Goal: Answer question/provide support

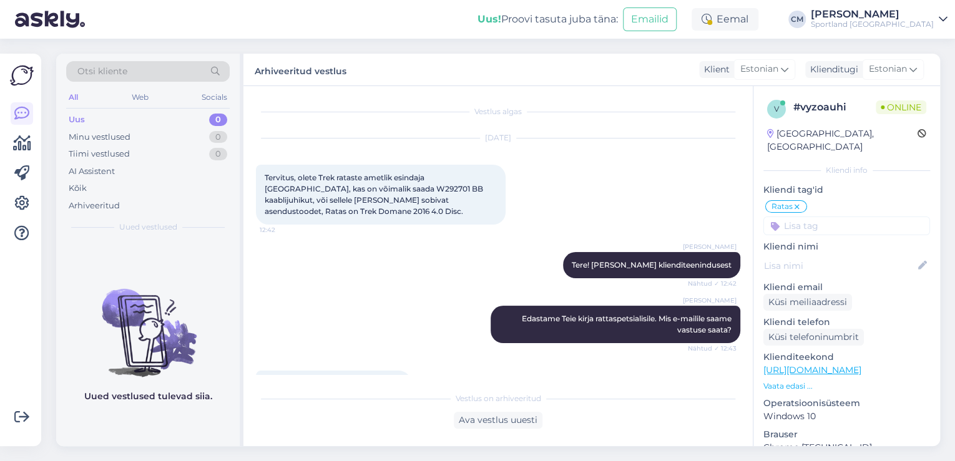
scroll to position [139, 0]
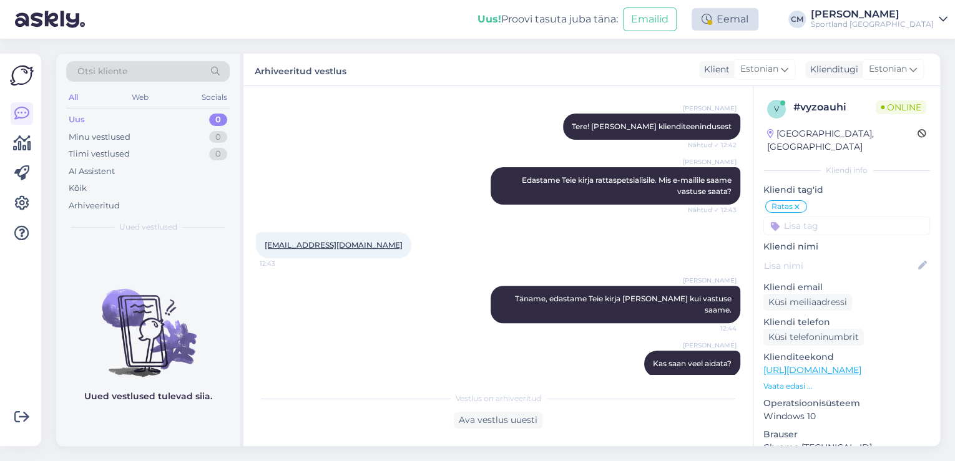
click at [759, 22] on div "Eemal" at bounding box center [725, 19] width 67 height 22
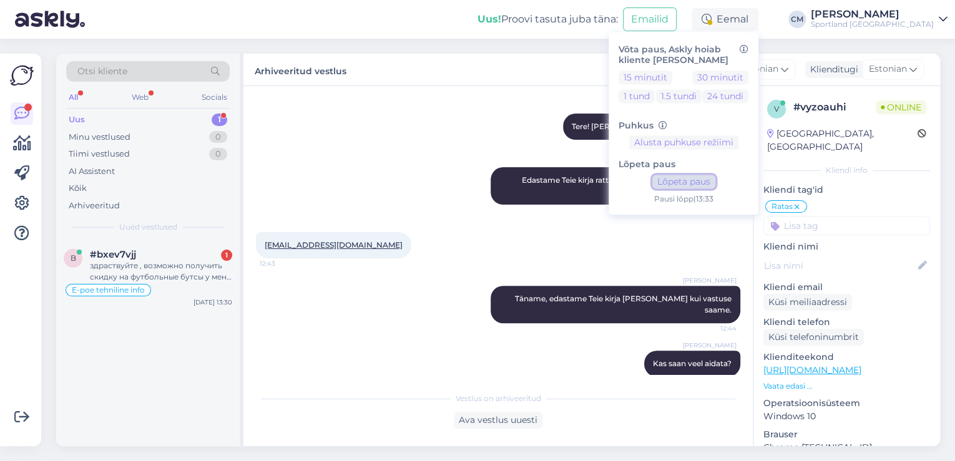
click at [716, 187] on button "Lõpeta paus" at bounding box center [684, 182] width 63 height 14
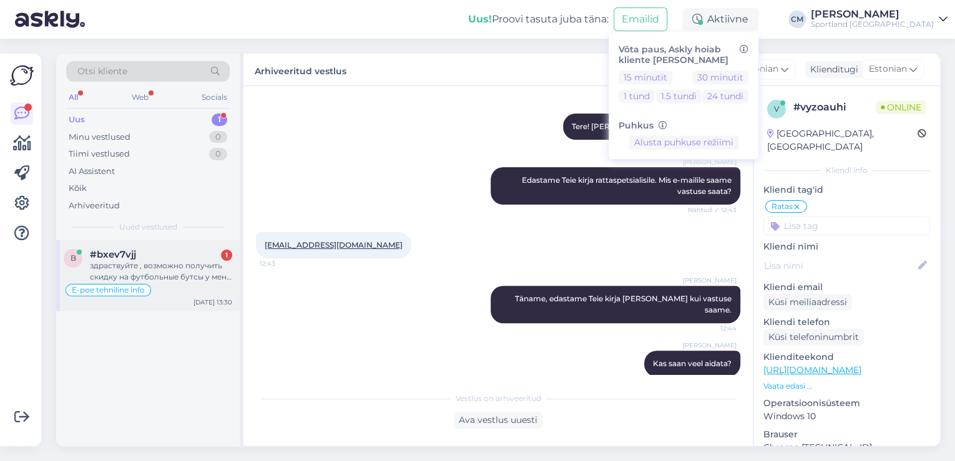
click at [220, 262] on div "здраствуйте , возможно получить скидку на футбольные бутсы у меня просто ограни…" at bounding box center [161, 271] width 142 height 22
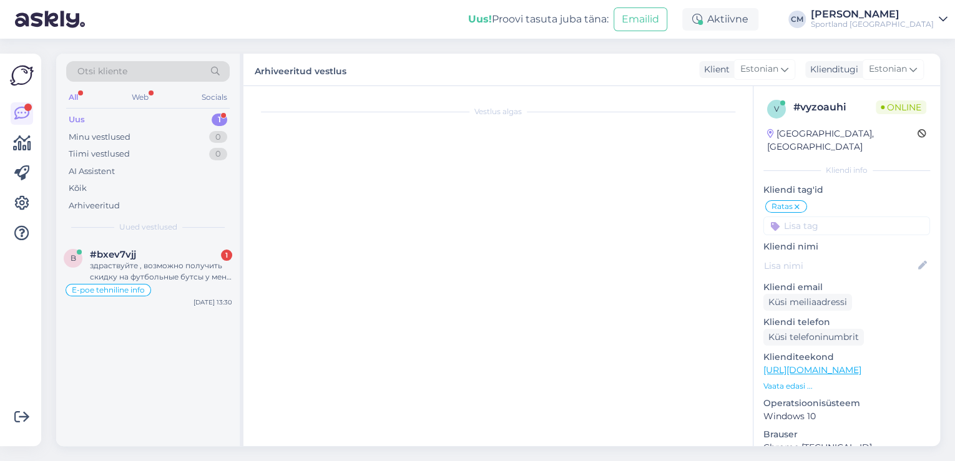
scroll to position [3602, 0]
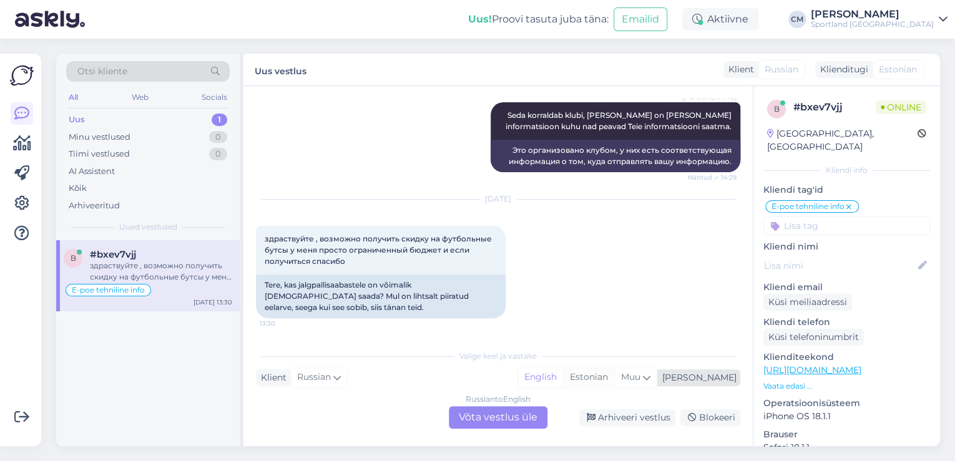
click at [614, 380] on div "Estonian" at bounding box center [588, 377] width 51 height 19
click at [480, 420] on div "Russian to Estonian Võta vestlus üle" at bounding box center [498, 418] width 99 height 22
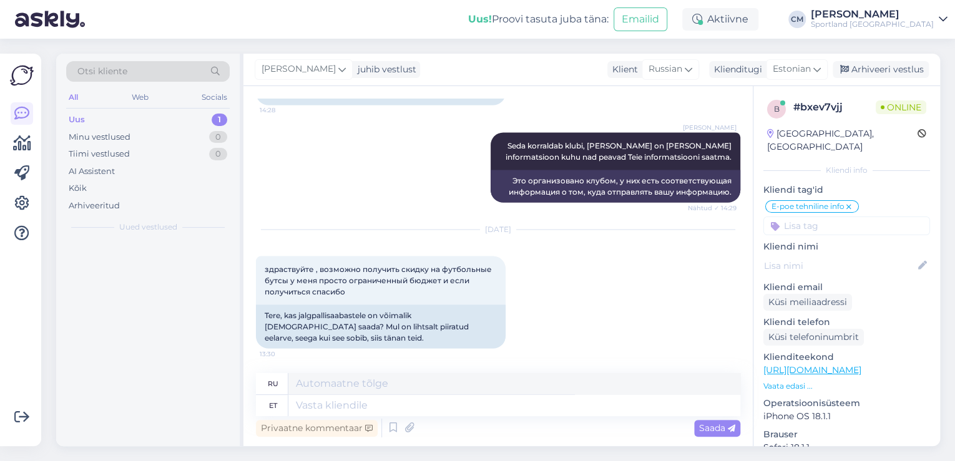
scroll to position [3572, 0]
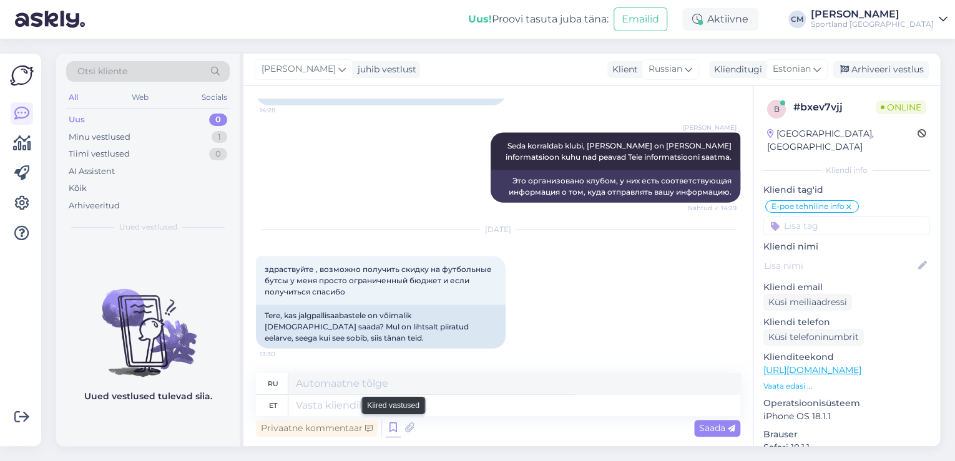
click at [387, 426] on icon at bounding box center [393, 428] width 15 height 19
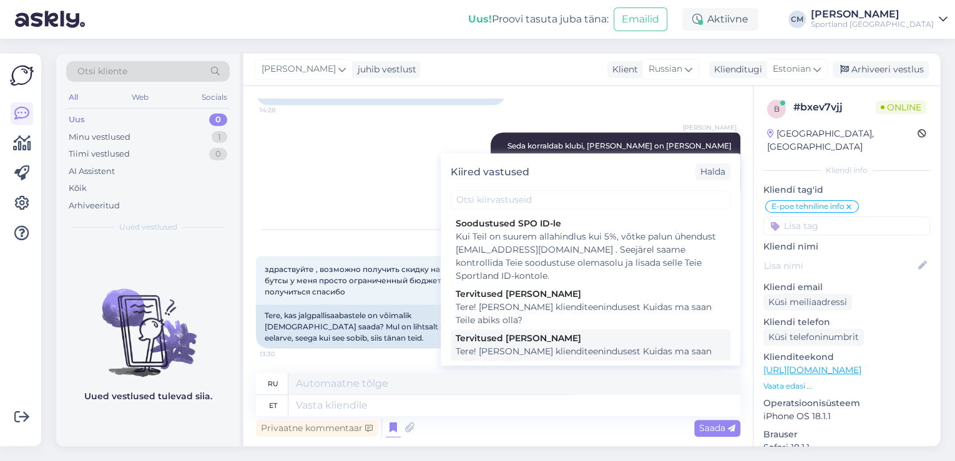
click at [557, 355] on div "Tere! [PERSON_NAME] klienditeenindusest Kuidas ma saan Teile abiks olla?" at bounding box center [591, 358] width 270 height 26
type textarea "Здравствуйте! Я [PERSON_NAME] из службы поддержки клиентов Чем я могу вам помоч…"
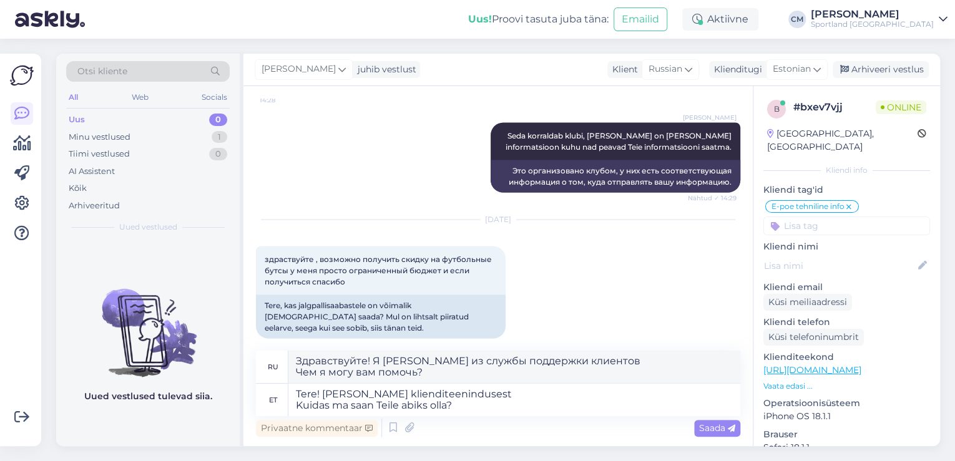
scroll to position [3594, 0]
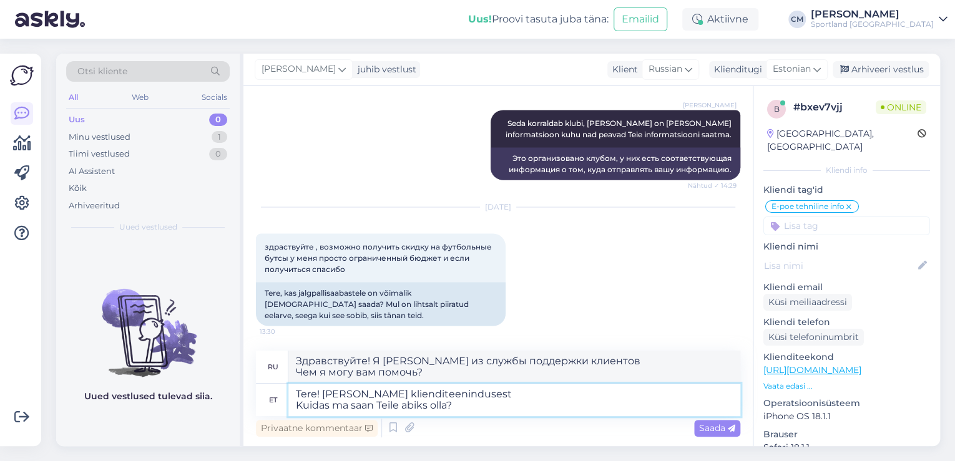
drag, startPoint x: 510, startPoint y: 413, endPoint x: 155, endPoint y: 415, distance: 354.7
click at [155, 415] on div "Otsi kliente All Web Socials Uus 0 Minu vestlused 1 Tiimi vestlused 0 AI Assist…" at bounding box center [498, 250] width 884 height 393
type textarea "Tere! [PERSON_NAME] klienditeenindusest"
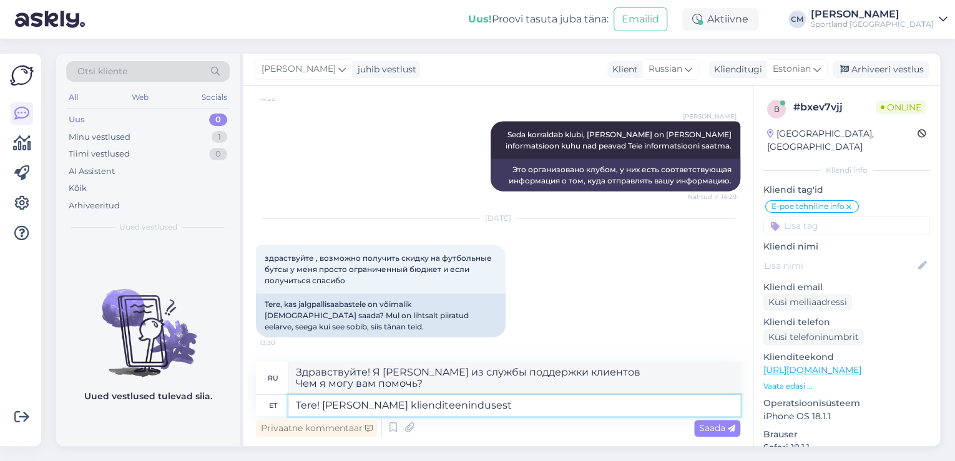
type textarea "Здравствуйте! Меня зовут [PERSON_NAME], я из службы поддержки клиентов."
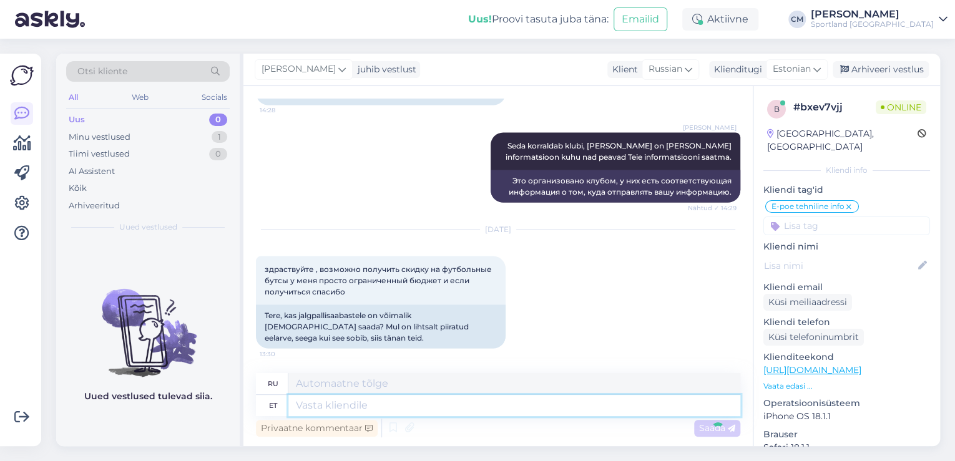
scroll to position [3658, 0]
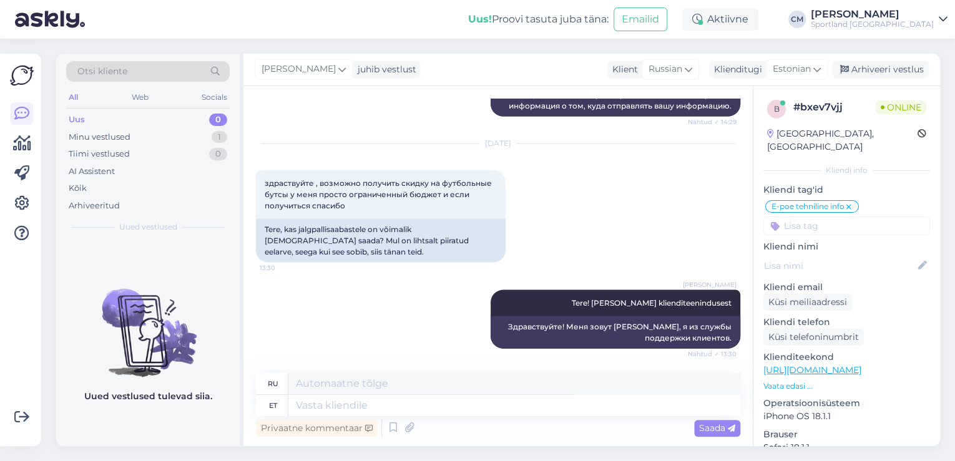
click at [859, 15] on div "[PERSON_NAME]" at bounding box center [872, 14] width 123 height 10
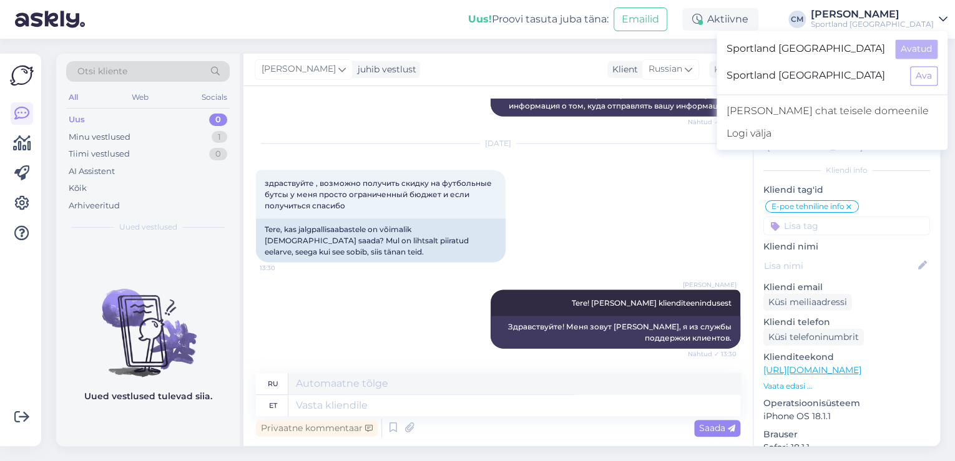
click at [939, 75] on div "Sportland [GEOGRAPHIC_DATA] Ava" at bounding box center [832, 75] width 231 height 27
click at [934, 75] on button "Ava" at bounding box center [923, 75] width 27 height 19
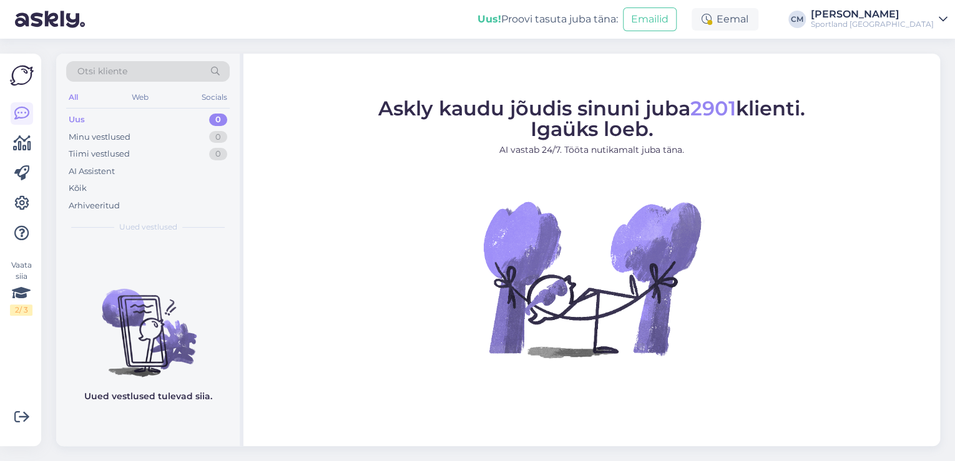
click at [759, 31] on div "Uus! Proovi tasuta [PERSON_NAME]: Emailid Eemal [PERSON_NAME] Sportland [GEOGRA…" at bounding box center [477, 19] width 955 height 39
click at [759, 26] on div "Eemal" at bounding box center [725, 19] width 67 height 22
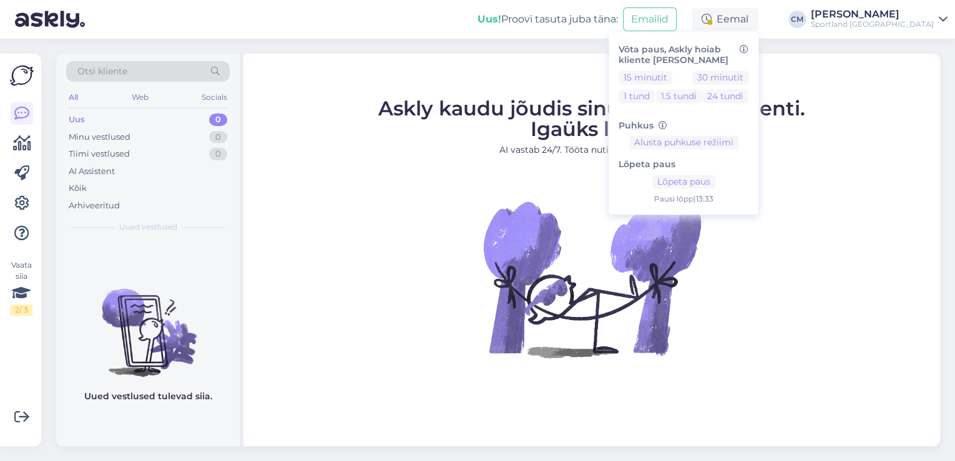
click at [721, 170] on div "Lõpeta paus Lõpeta paus Pausi [PERSON_NAME] | 13:33" at bounding box center [684, 178] width 130 height 56
click at [716, 179] on button "Lõpeta paus" at bounding box center [684, 182] width 63 height 14
click at [884, 21] on div "Sportland [GEOGRAPHIC_DATA]" at bounding box center [872, 24] width 123 height 10
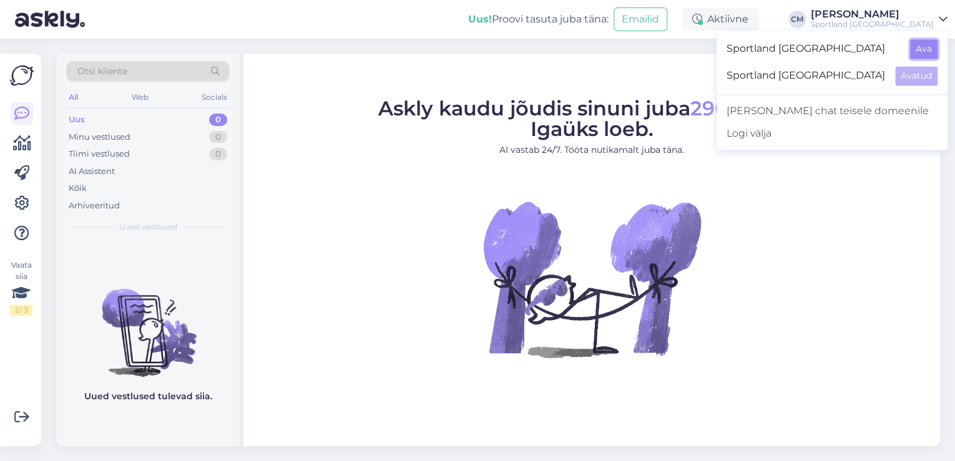
click at [931, 45] on button "Ava" at bounding box center [923, 48] width 27 height 19
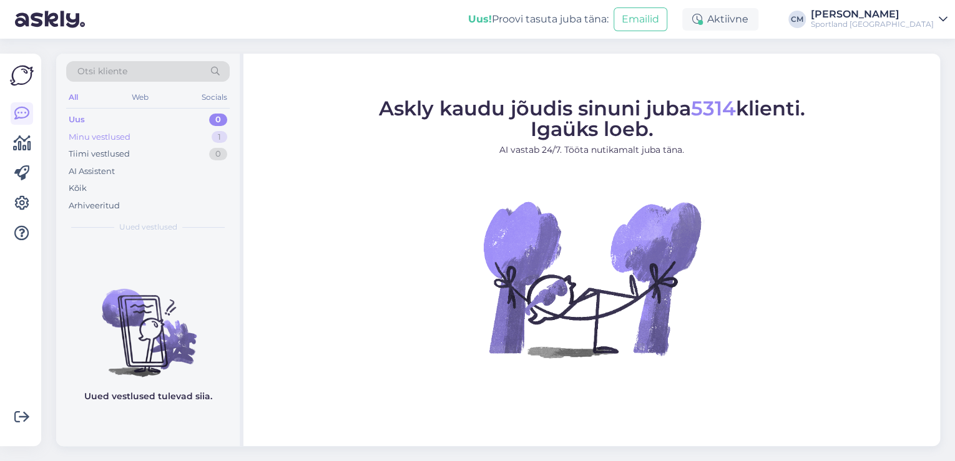
click at [220, 129] on div "Minu vestlused 1" at bounding box center [148, 137] width 164 height 17
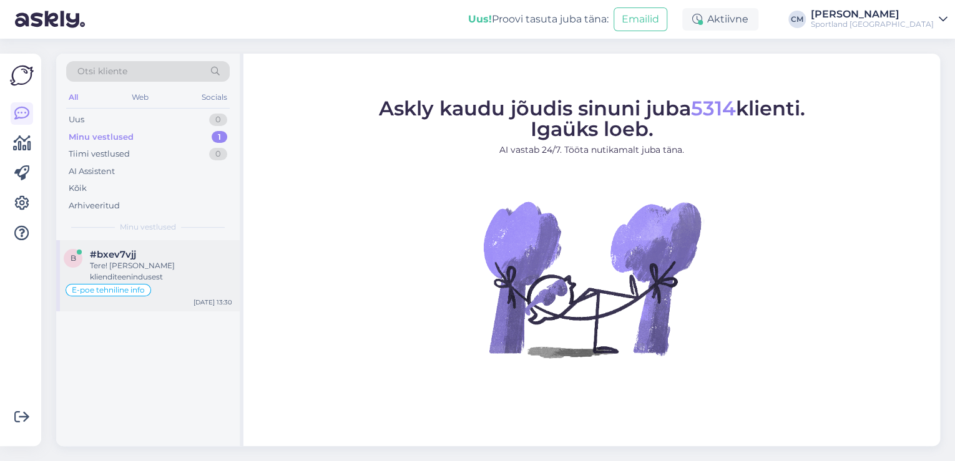
click at [172, 295] on div "E-poe tehniline info" at bounding box center [148, 290] width 169 height 15
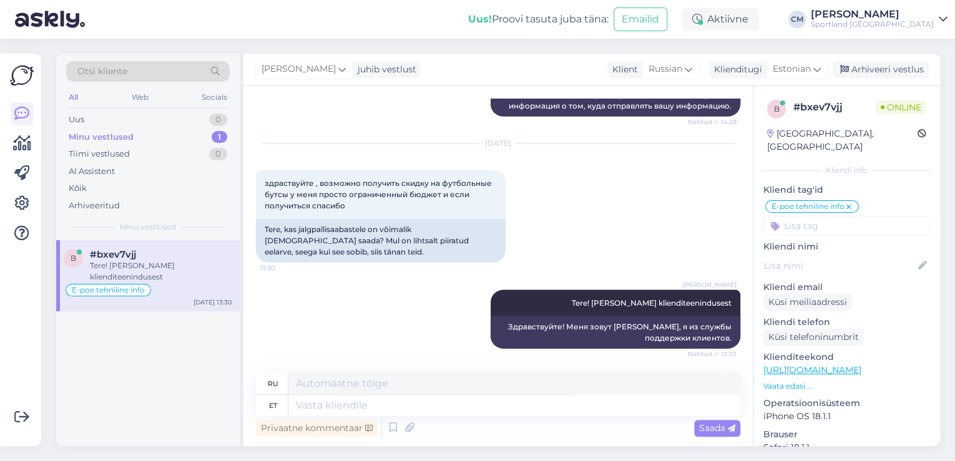
click at [476, 417] on div "Privaatne kommentaar Saada" at bounding box center [498, 429] width 485 height 24
click at [500, 405] on textarea at bounding box center [514, 405] width 452 height 21
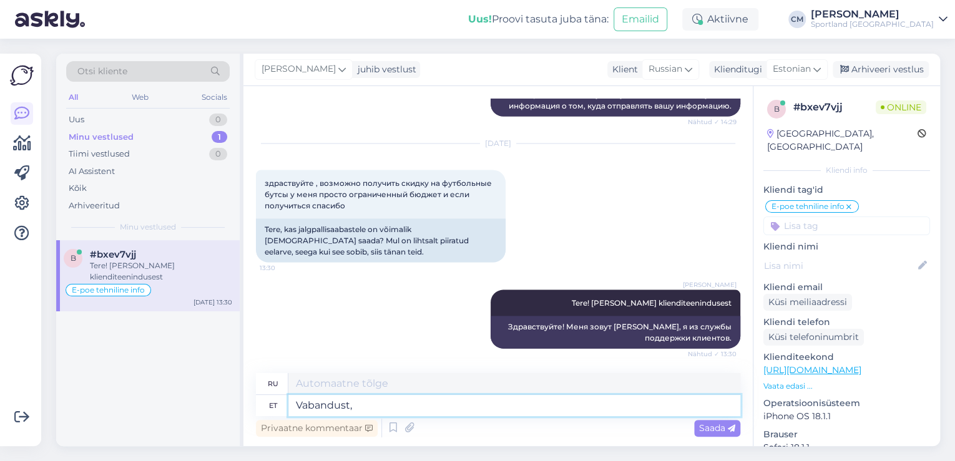
type textarea "Vabandust,"
type textarea "Извини,"
type textarea "Vabandust, kahjuks ei"
type textarea "Извините, к сожалению."
type textarea "Vabandust, kahjuks ei o"
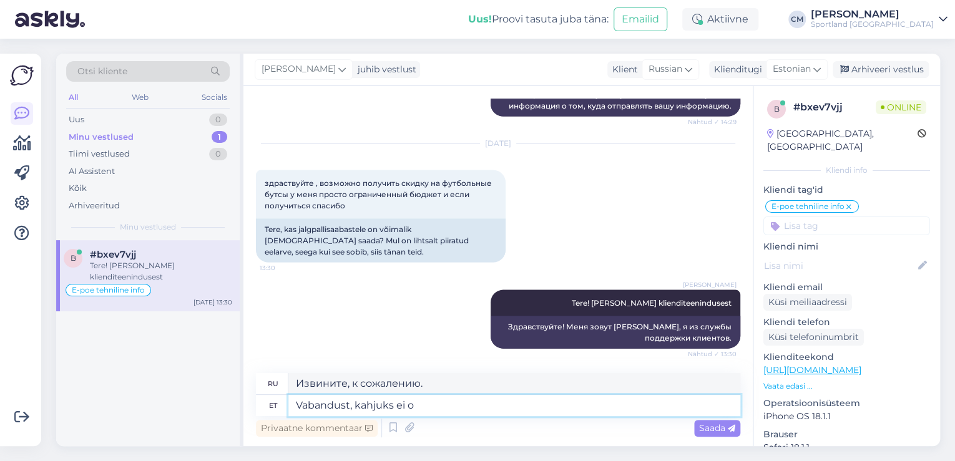
type textarea "Извините, к сожалению, нет."
type textarea "Vabandust, kahjuks ei ole teile pa"
type textarea "Извините, к сожалению, это не для вас."
type textarea "Vabandust, kahjuks ei ole teile pakkuda soo"
type textarea "Извините, к сожалению, нам нечего вам предложить."
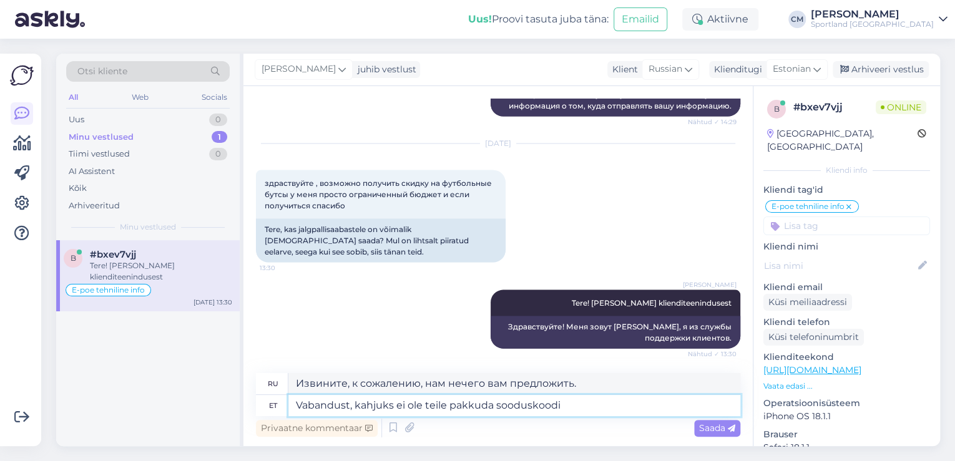
type textarea "Vabandust, kahjuks ei ole teile pakkuda sooduskoodi."
type textarea "Извините, к сожалению, для вас нет доступного промокода на скидку."
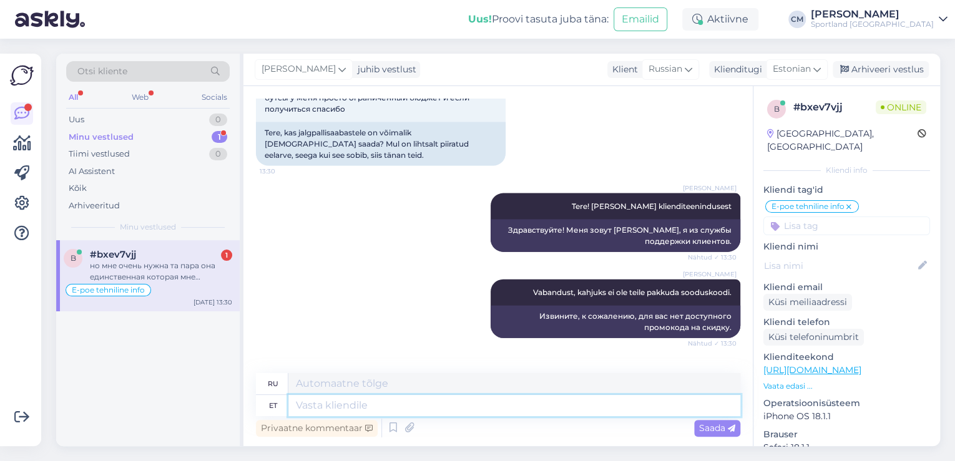
scroll to position [3842, 0]
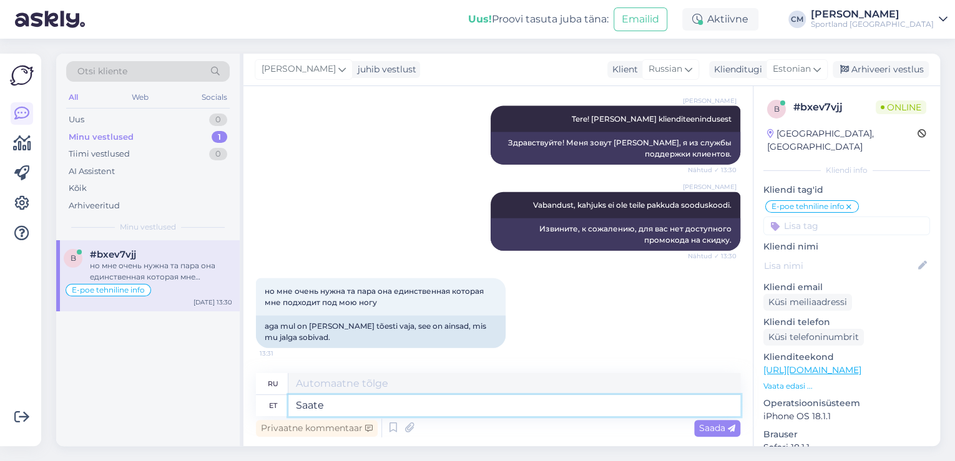
type textarea "Saate"
type textarea "Ты можешь"
type textarea "S"
type textarea "Vabandame,"
type textarea "Приносим извинения."
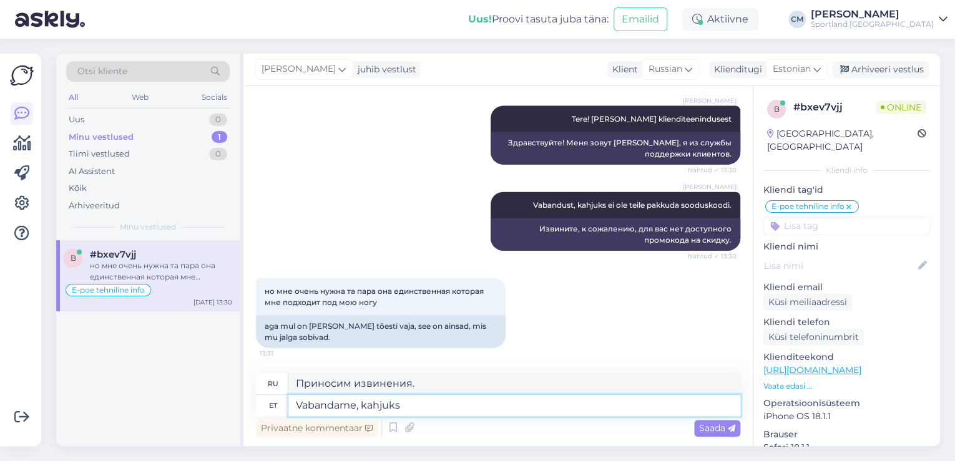
type textarea "Vabandame, kahjuks"
type textarea "Извините, к сожалению"
type textarea "Vabandame, kahjuks ei ol"
type textarea "Извините, к сожалению, нет."
type textarea "Vabandame, kahjuks ei ole sooduskoodi pa"
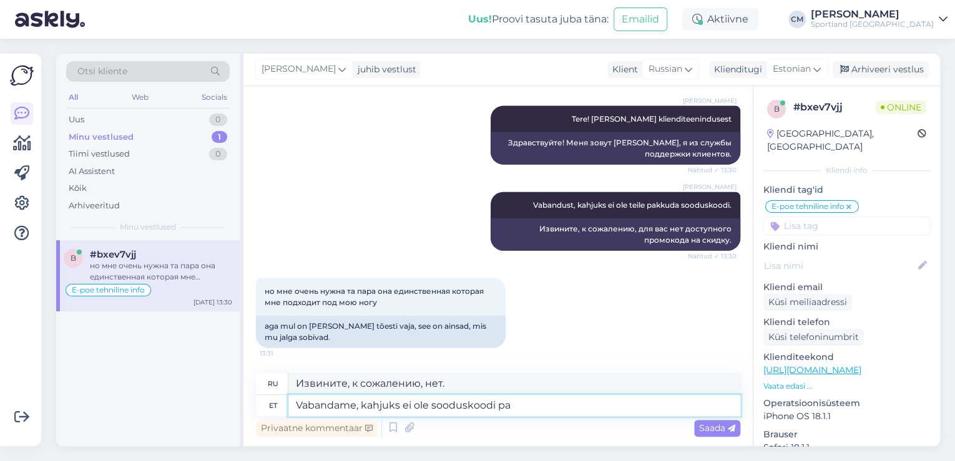
type textarea "Извините, к сожалению, промокода на скидку нет."
type textarea "Vabandame, kahjuks ei ole sooduskoodi pakkuda."
type textarea "К сожалению, промокод на скидку недоступен."
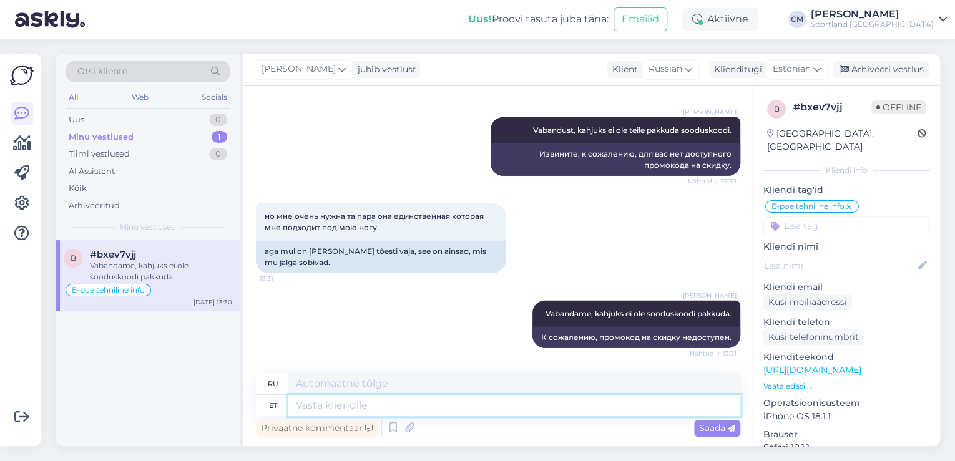
click at [629, 407] on textarea at bounding box center [514, 405] width 452 height 21
type textarea "k"
type textarea "Kas s"
type textarea "Является"
type textarea "Kas saan"
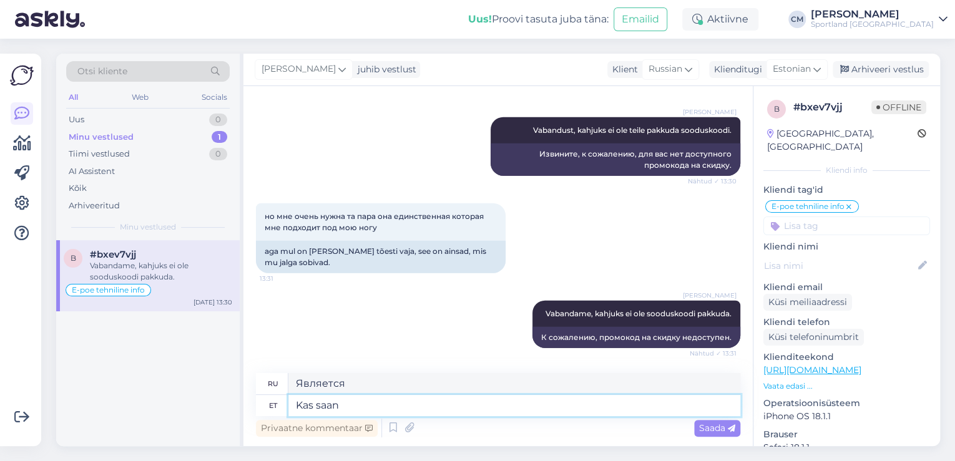
type textarea "Могу ли я"
type textarea "Kas saan veel a"
type textarea "Можно мне еще?"
type textarea "Kas saan veel aidata?"
type textarea "Могу ли я еще помочь?"
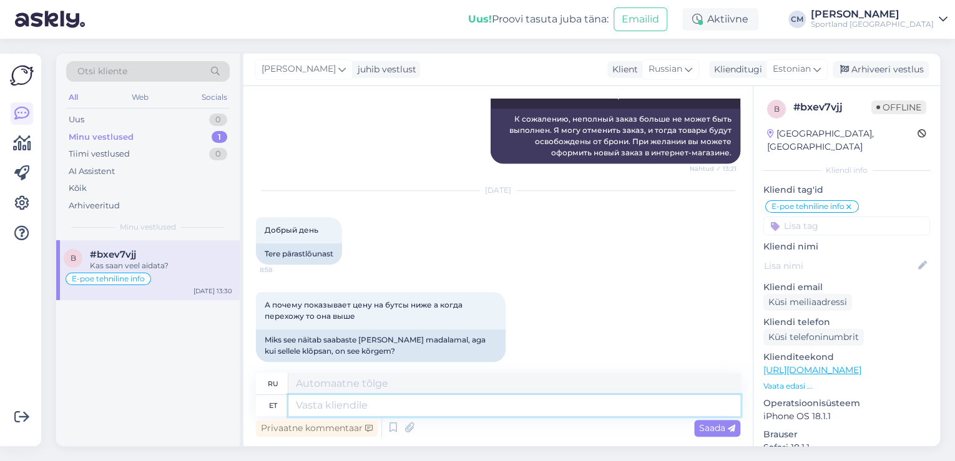
scroll to position [599, 0]
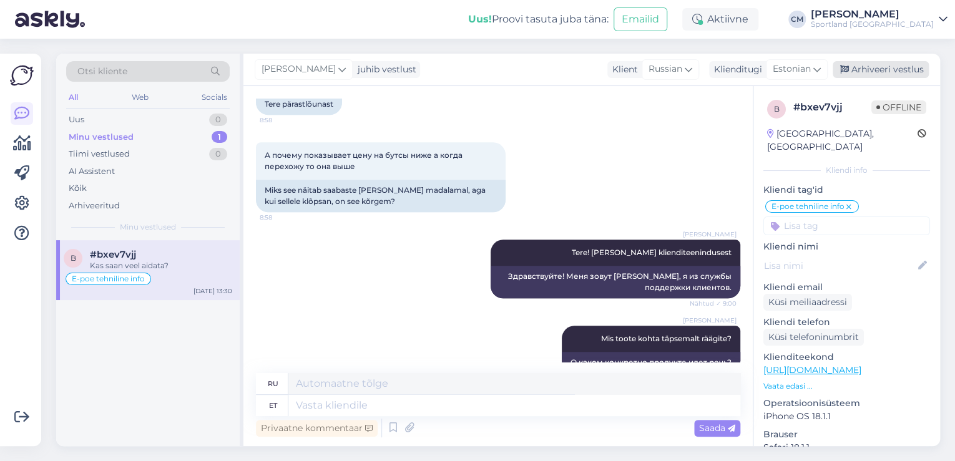
click at [887, 69] on div "Arhiveeri vestlus" at bounding box center [881, 69] width 96 height 17
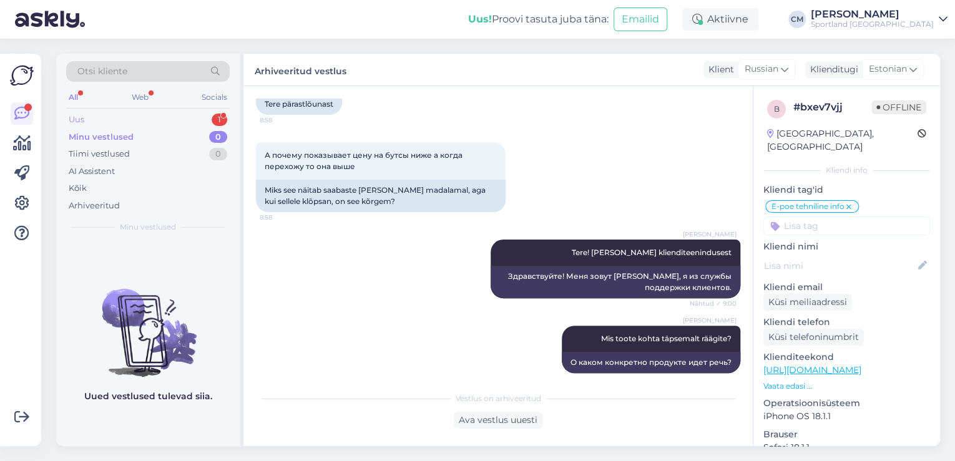
click at [164, 119] on div "Uus 1" at bounding box center [148, 119] width 164 height 17
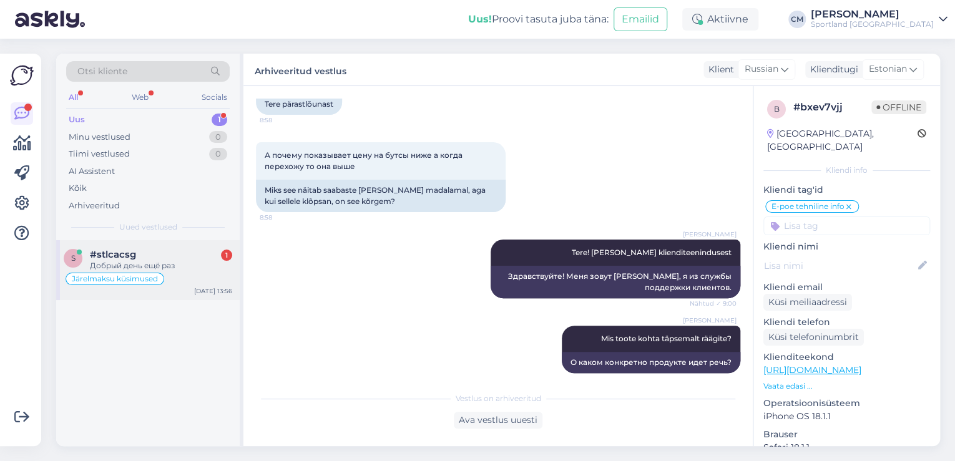
click at [185, 275] on div "Järelmaksu küsimused" at bounding box center [148, 279] width 169 height 15
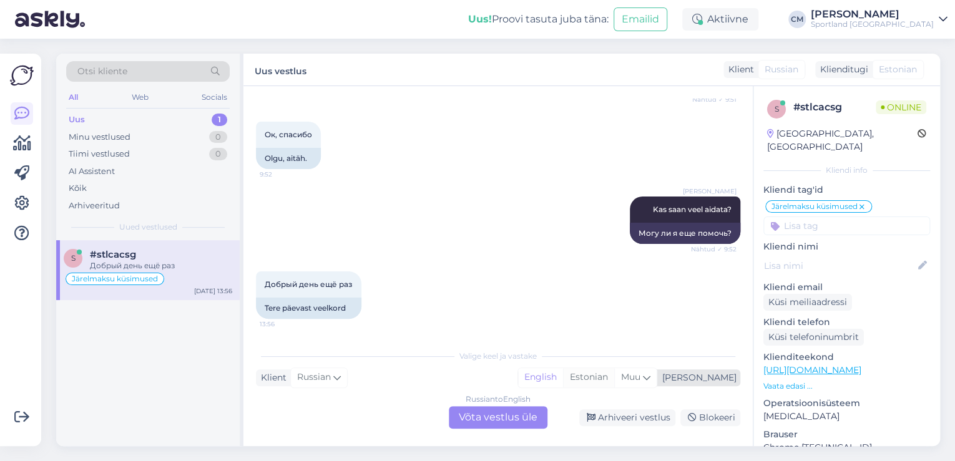
click at [614, 385] on div "Estonian" at bounding box center [588, 377] width 51 height 19
click at [510, 426] on div "Russian to Estonian Võta vestlus üle" at bounding box center [498, 418] width 99 height 22
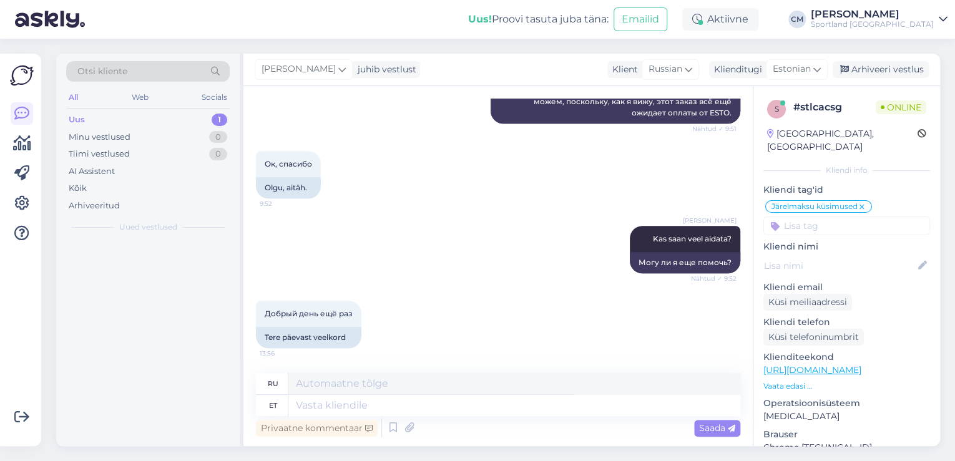
scroll to position [493, 0]
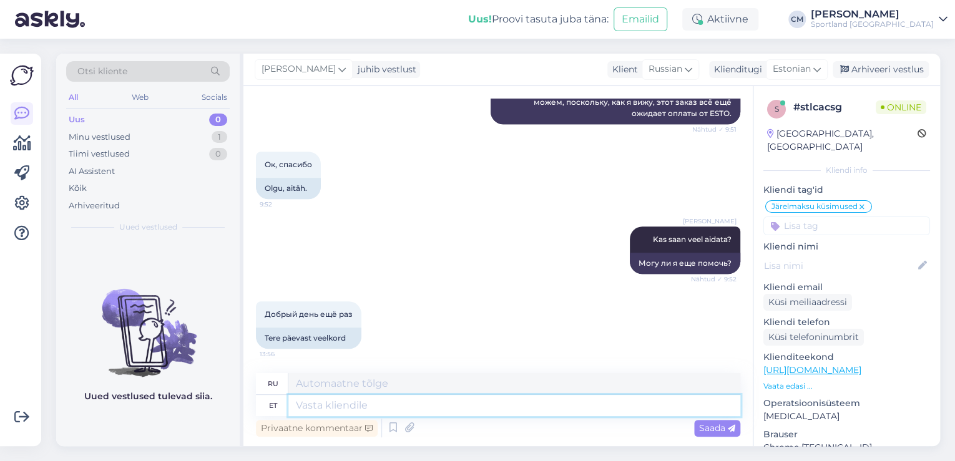
click at [431, 410] on textarea at bounding box center [514, 405] width 452 height 21
type textarea "Tere!"
type textarea "Привет!"
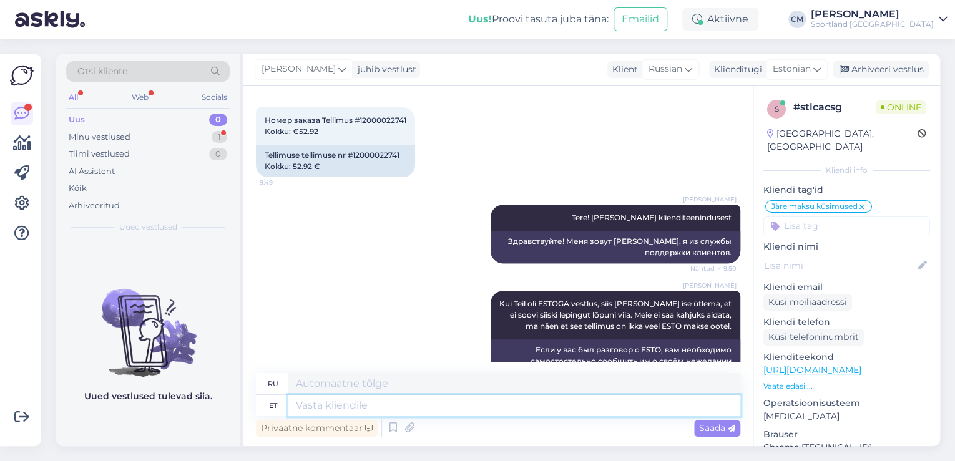
scroll to position [193, 0]
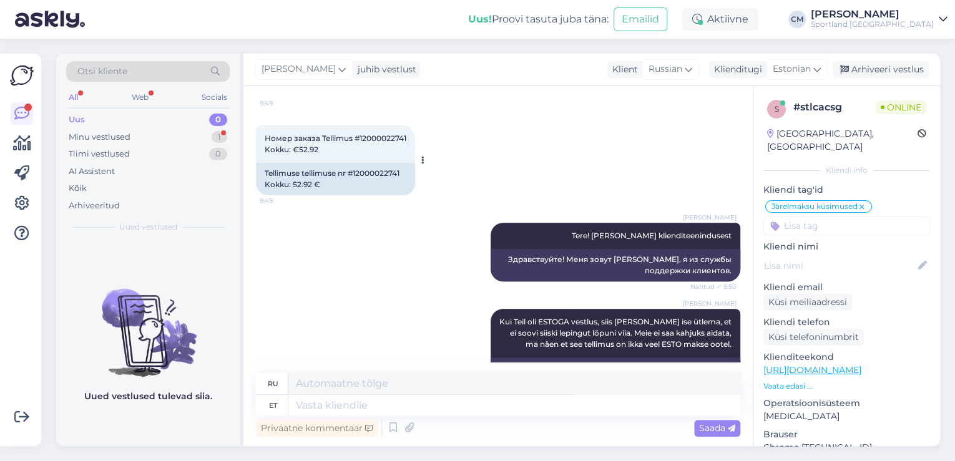
click at [385, 170] on div "Tellimuse tellimuse nr #12000022741 Kokku: 52.92 €" at bounding box center [335, 179] width 159 height 32
copy div "12000022741"
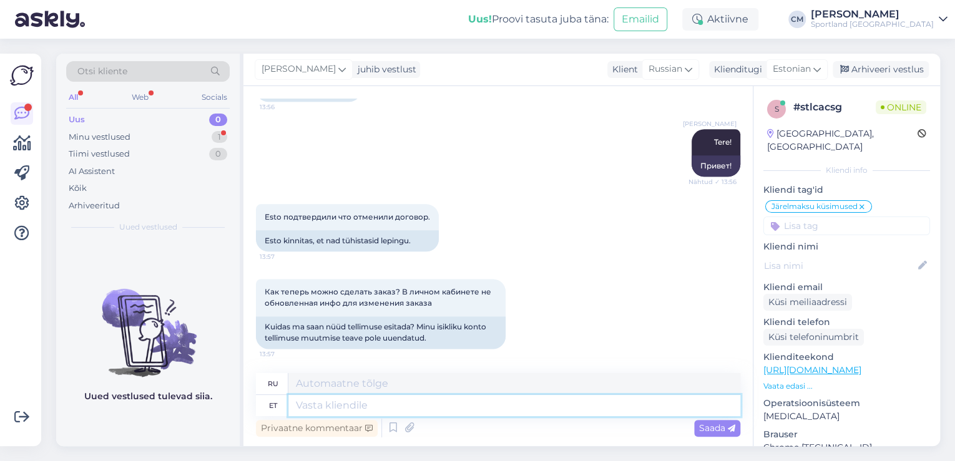
click at [347, 405] on textarea at bounding box center [514, 405] width 452 height 21
type textarea "Tühistan"
type textarea "Отмена"
type textarea "Tühistan poolelijäänud te"
type textarea "Я отменяю отложенный ордер."
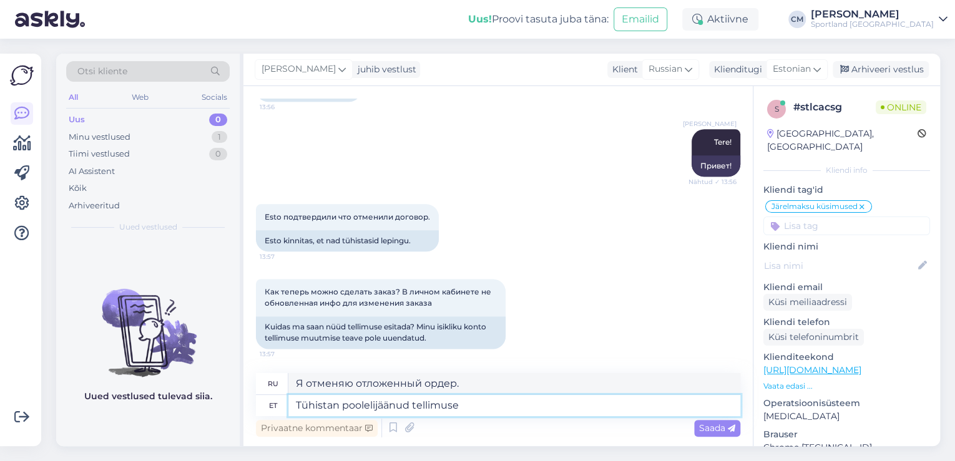
paste textarea "12000022741"
type textarea "Tühistan poolelijäänud tellimuse 12000022741."
type textarea "Я отменяю отложенный ордер 12000022741."
type textarea "Tühistan poolelijäänud tellimuse 12000022741. Siis pa"
type textarea "Я отменяю отложенный ордер 12000022741. Затем"
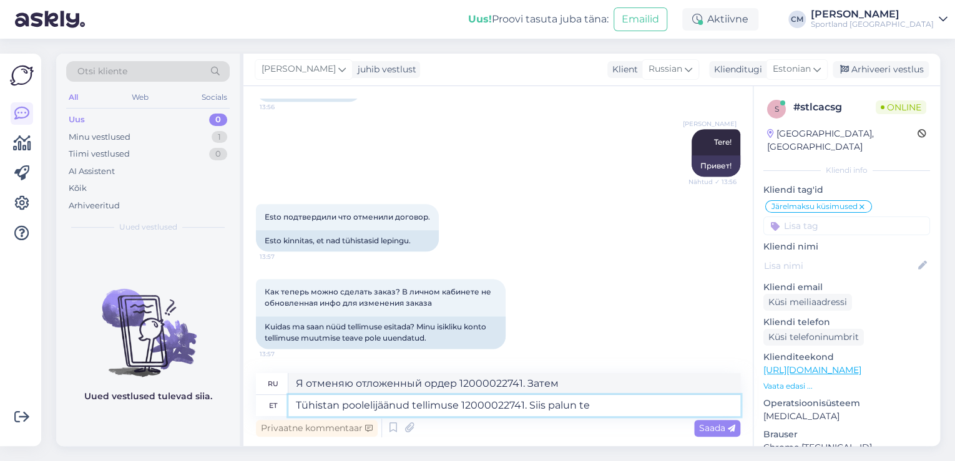
type textarea "Tühistan poolelijäänud tellimuse 12000022741. Siis palun teh"
type textarea "Я отменяю отложенный ордер 12000022741. Тогда, пожалуйста,"
type textarea "Tühistan poolelijäänud tellimuse 12000022741. Siis palun tehke uu"
type textarea "Я отменяю отложенный ордер 12000022741. Тогда, пожалуйста, сделайте следующее:"
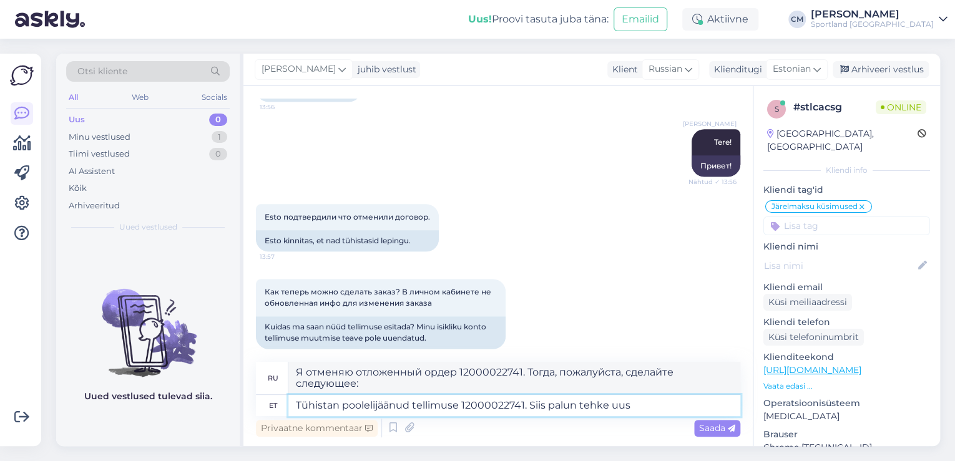
type textarea "Tühistan poolelijäänud tellimuse 12000022741. Siis palun tehke uus o"
type textarea "Я отменяю отложенный ордер 12000022741. Тогда, пожалуйста, разместите новый."
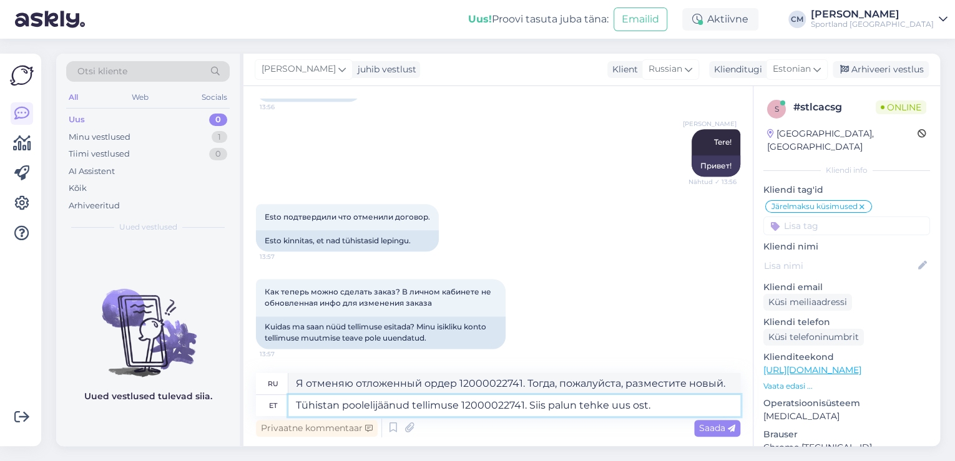
type textarea "Tühistan poolelijäänud tellimuse 12000022741. Siis palun tehke uus ost."
type textarea "Я отменяю отложенный заказ 12000022741. Затем, пожалуйста, совершите новую поку…"
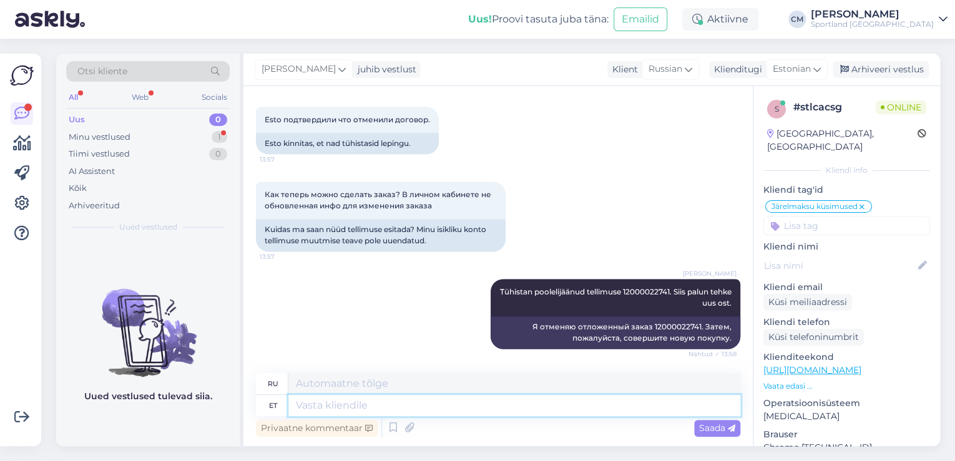
scroll to position [912, 0]
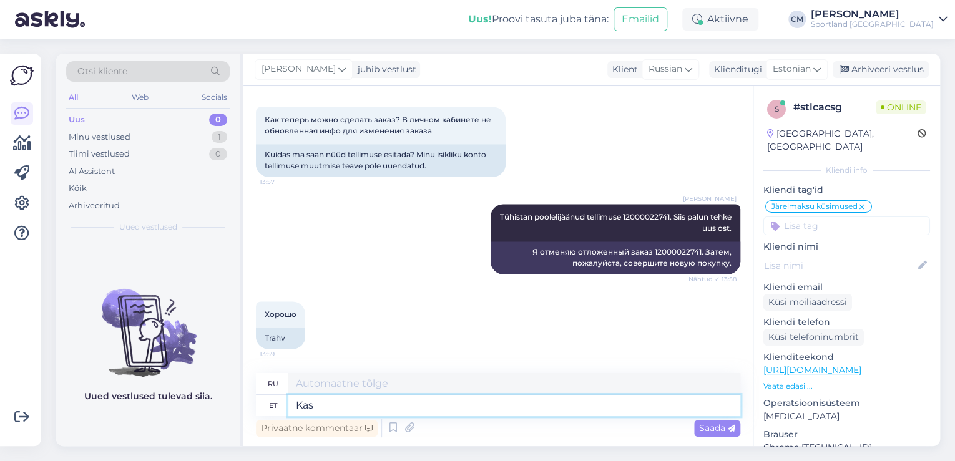
type textarea "Kas"
type textarea "Является"
type textarea "Kas saan v"
type textarea "Могу ли я"
type textarea "Kas saan veel"
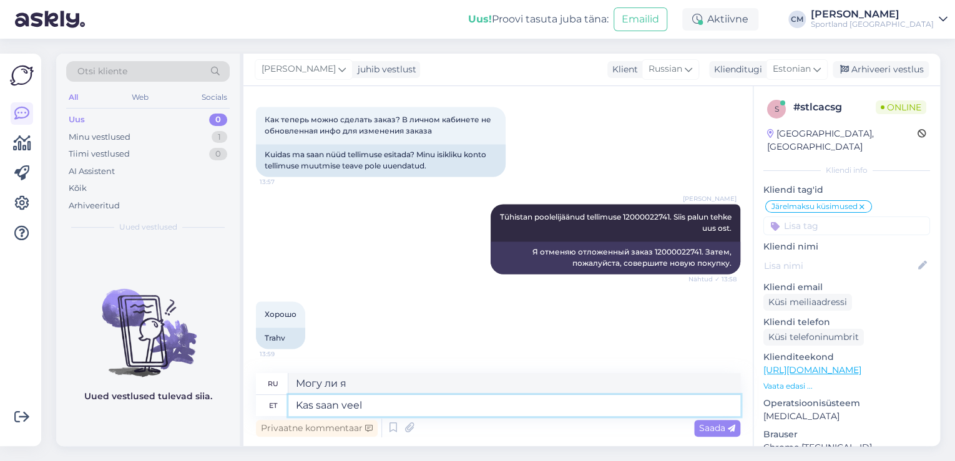
type textarea "Можно мне еще?"
type textarea "Kas saan veel aidata"
type textarea "Могу ли я еще помочь?"
type textarea "Kas saan veel aidata?"
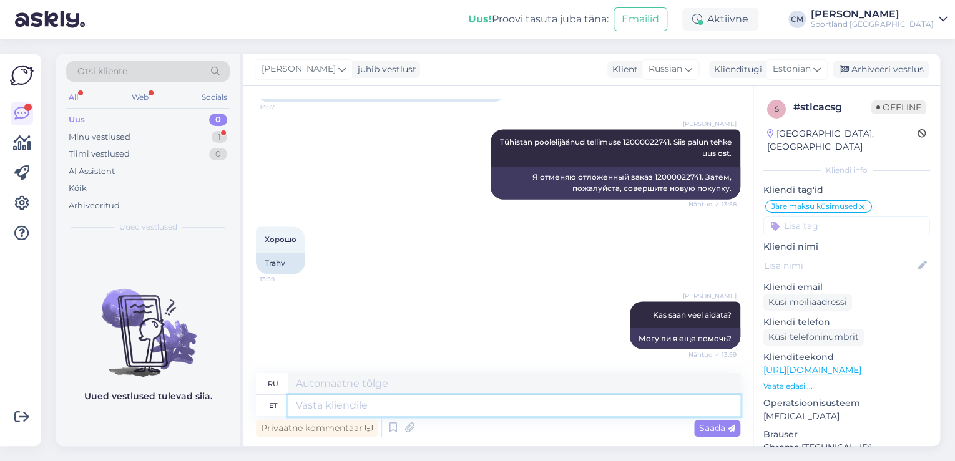
scroll to position [1062, 0]
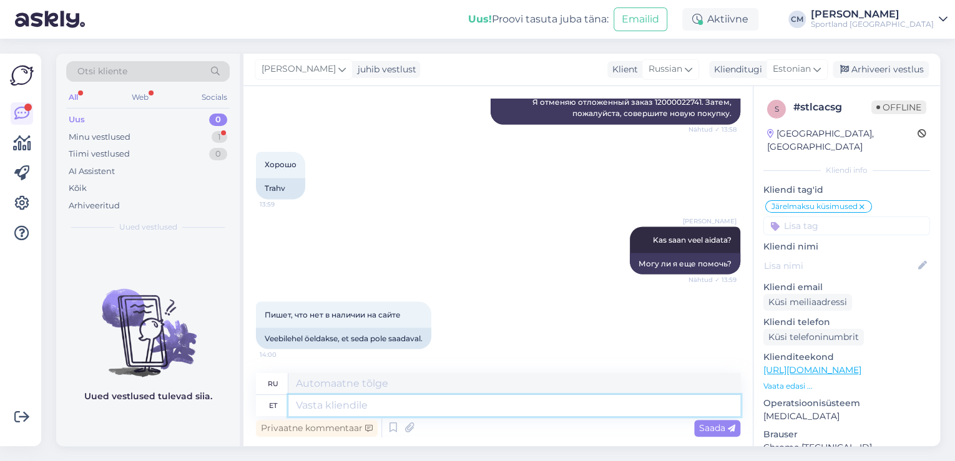
click at [397, 411] on textarea at bounding box center [514, 405] width 452 height 21
type textarea "Jah, [GEOGRAPHIC_DATA]"
type textarea "Да,"
type textarea "Jah, ma aa"
type textarea "Да, я"
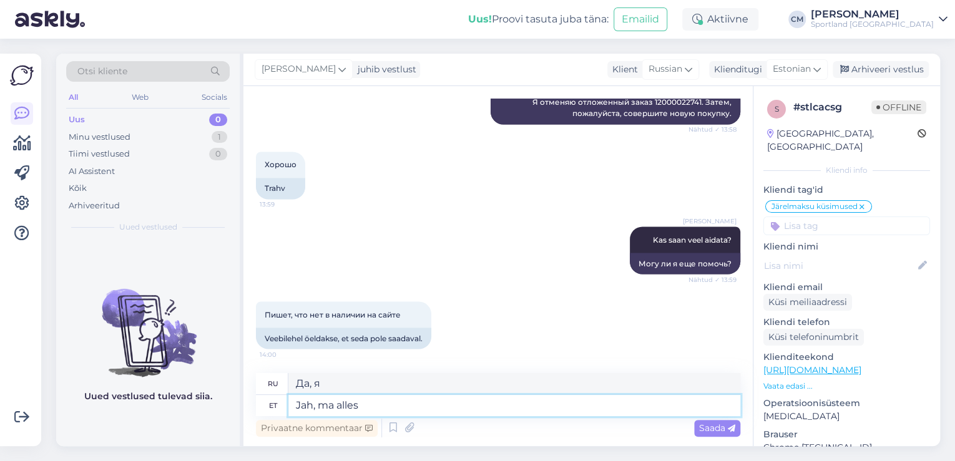
type textarea "Jah, ma alles t"
type textarea "Да, я до сих пор так считаю."
type textarea "Jah, ma alles tühistasin tei"
type textarea "Да, я только что отменил подписку."
type textarea "Jah, ma alles tühistasin teie t"
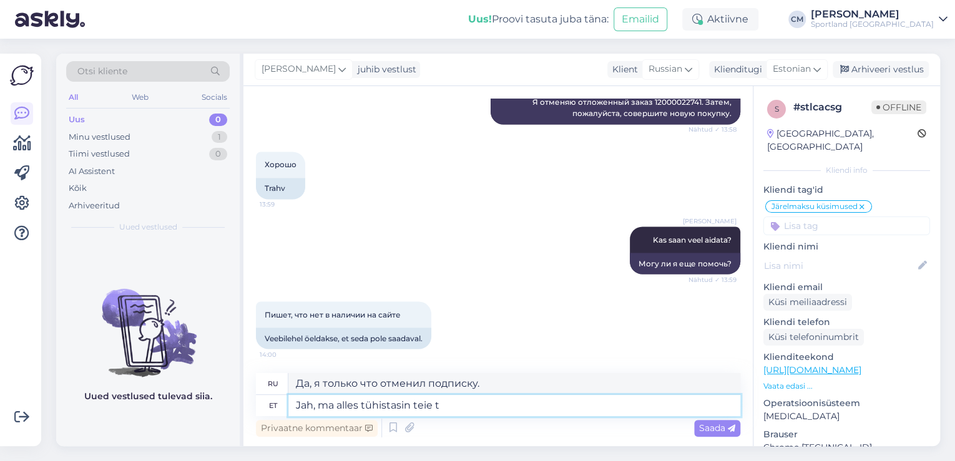
type textarea "Да, я только что отменил ваш"
type textarea "Jah, ma alles tühistasin teie tellimuse kus"
type textarea "Да, я только что отменил ваш заказ."
type textarea "Jah, ma alles tühistasin teie tellimuse kus to"
type textarea "Да, я только что отменил ваш заказ, где"
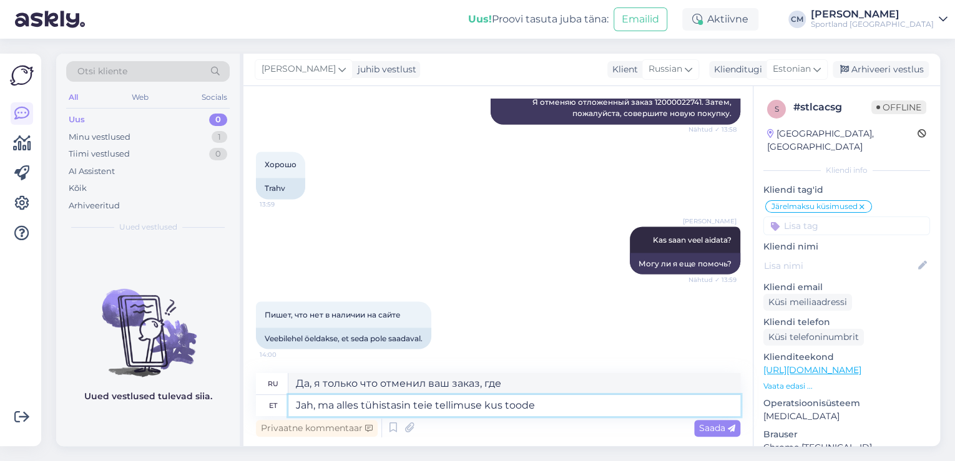
type textarea "Jah, ma alles tühistasin teie tellimuse kus toode b"
type textarea "Да, я только что отменил ваш заказ. Где товар?"
type textarea "Jah, ma alles tühistasin teie tellimuse kus toode broneeringus o"
type textarea "Да, я только что отменил ваш заказ, в котором товар находится в резерве."
type textarea "Jah, ma alles tühistasin teie tellimuse kus toode broneeringus oli, s"
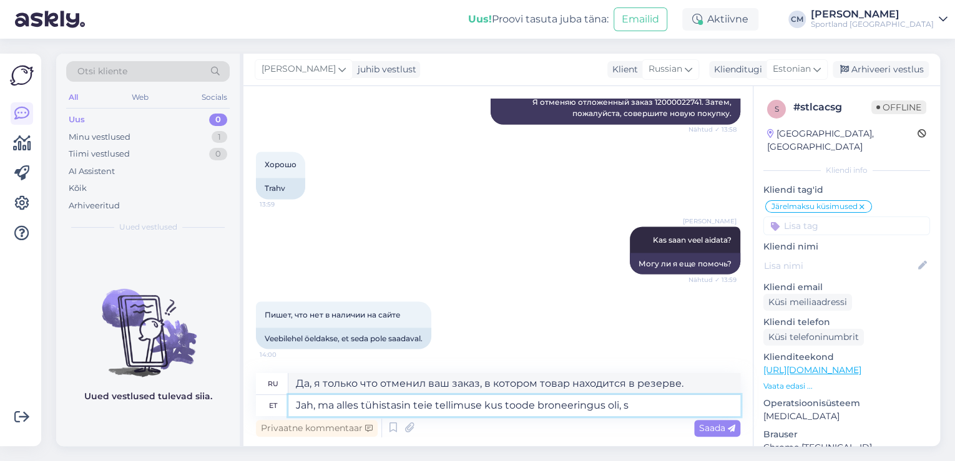
type textarea "Да, я только что отменил ваш заказ, в котором товар был зарезервирован."
type textarea "Jah, ma alles tühistasin teie tellimuse kus toode broneeringus oli, see v"
type textarea "Да, я только что отменил ваш заказ, в котором товар был зарезервирован, то есть"
type textarea "Jah, ma alles tühistasin teie tellimuse kus toode broneeringus oli, see võtab ae"
type textarea "Да, я только что отменил ваш заказ, в котором товар был зарезервирован, это зай…"
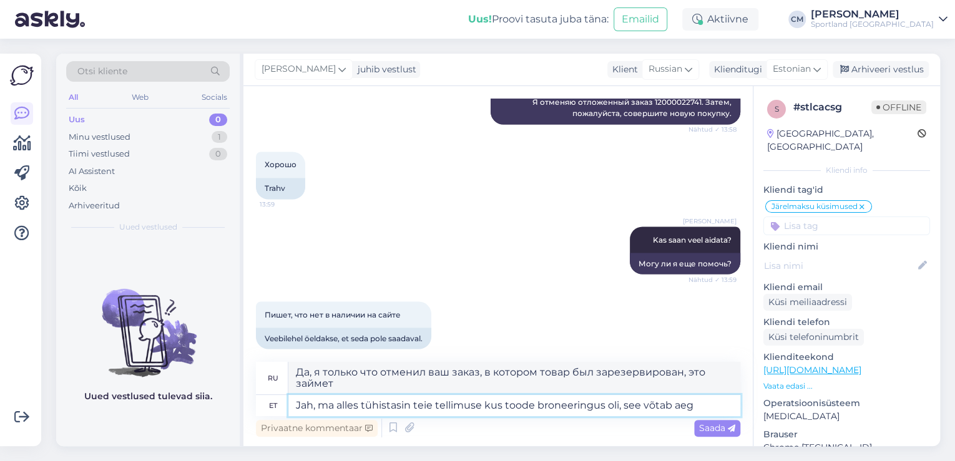
scroll to position [1073, 0]
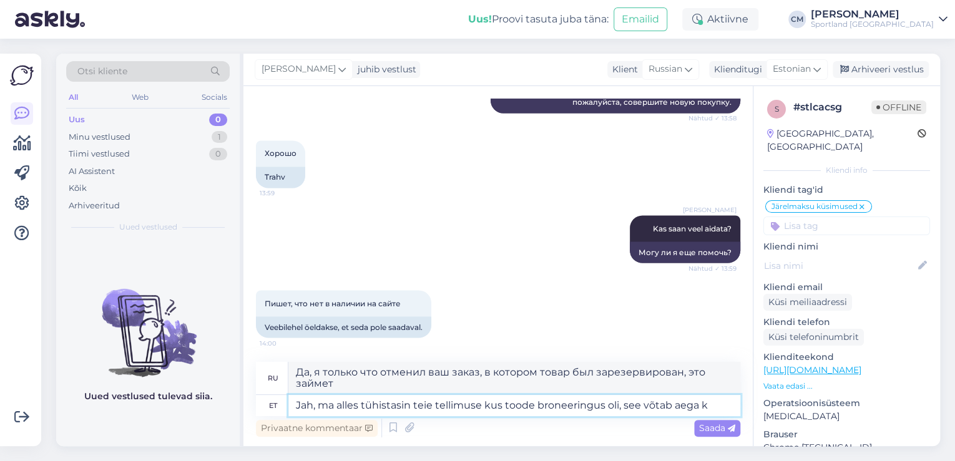
type textarea "Jah, ma alles tühistasin teie tellimuse kus toode broneeringus oli, see võtab a…"
type textarea "Да, я только что отменил ваш заказ, в котором товар был зарезервирован. Это зай…"
type textarea "Jah, ma alles tühistasin teie tellimuse kus toode broneeringus oli, see võtab a…"
type textarea "Да, я только что отменил ваш заказ, в котором товар был зарезервирован. Это зай…"
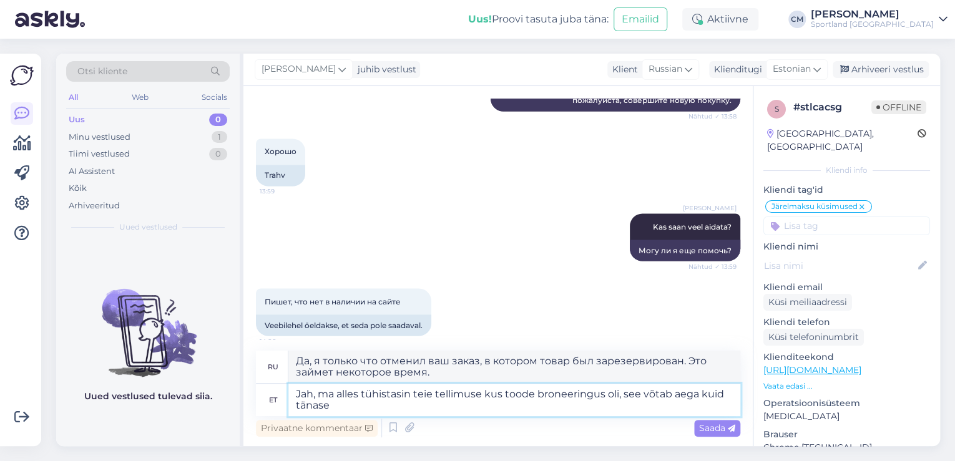
type textarea "Jah, ma alles tühistasin teie tellimuse kus toode broneeringus oli, see võtab a…"
type textarea "Да, я только что отменил ваш заказ, в котором товар был зарезервирован. Это зай…"
type textarea "Jah, ma alles tühistasin teie tellimuse kus toode broneeringus oli, see võtab a…"
type textarea "Да, я только что отменил ваш заказ, в котором товар был зарезервирован. Это зай…"
type textarea "Jah, ma alles tühistasin teie tellimuse kus toode broneeringus oli, see võtab a…"
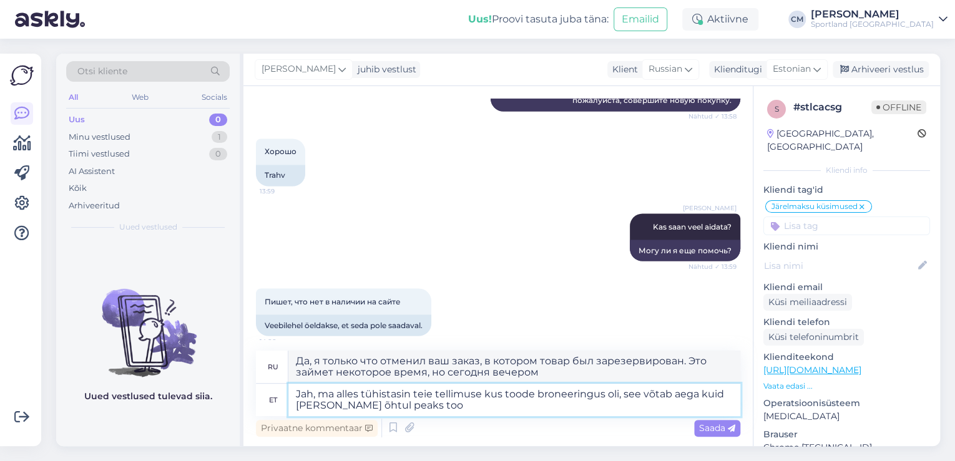
type textarea "Да, я только что отменил ваш заказ, в котором товар был зарезервирован. Доставк…"
type textarea "Jah, ma alles tühistasin teie tellimuse kus toode broneeringus oli, see võtab a…"
type textarea "Да, я только что отменил ваш заказ, в котором товар был зарезервирован. Это зай…"
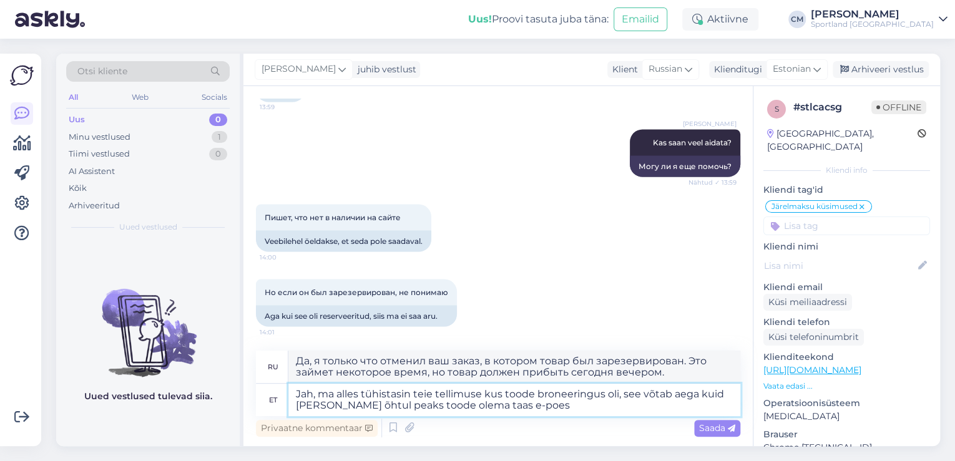
type textarea "Jah, ma alles tühistasin teie tellimuse kus toode broneeringus oli, see võtab a…"
type textarea "Да, я только что отменил ваш заказ, в котором товар был зарезервирован. Это зай…"
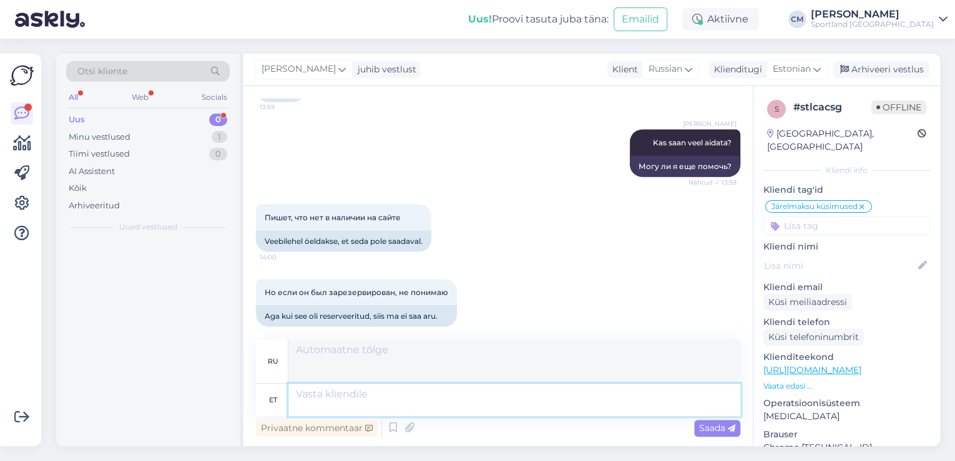
scroll to position [1257, 0]
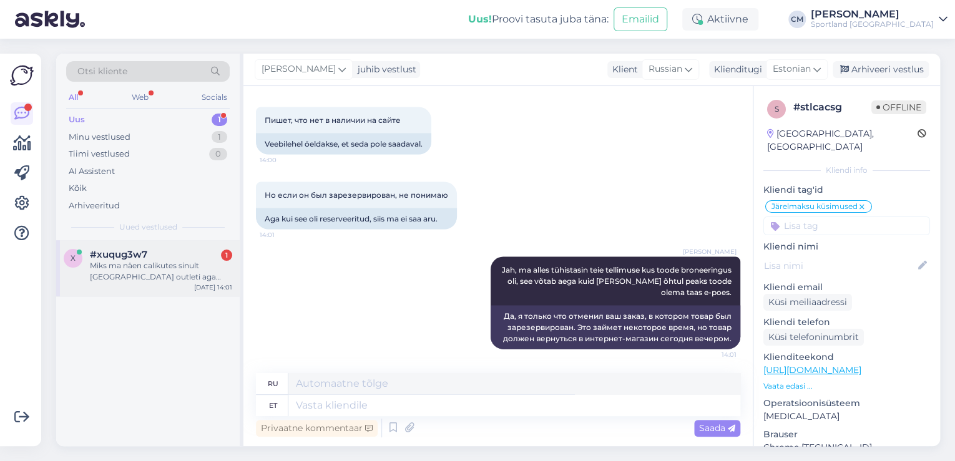
click at [215, 263] on div "Miks ma näen calikutes sinult [GEOGRAPHIC_DATA] outleti aga poode [PERSON_NAME]…" at bounding box center [161, 271] width 142 height 22
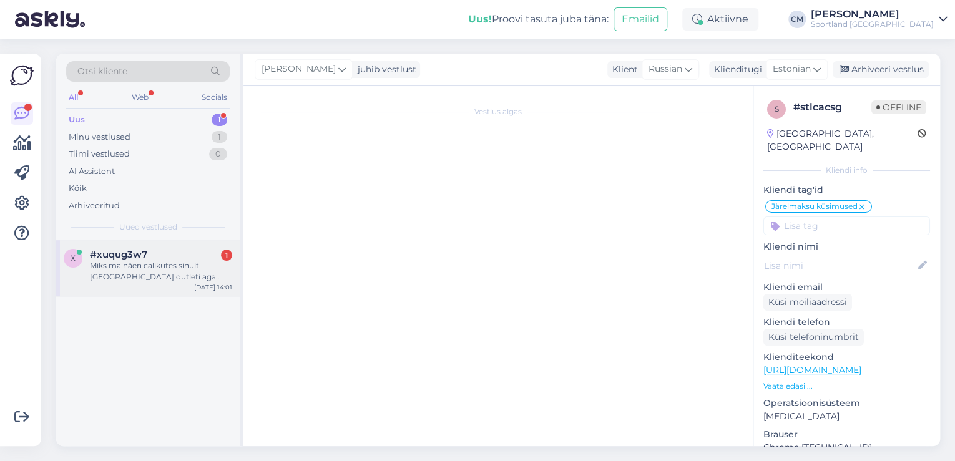
scroll to position [0, 0]
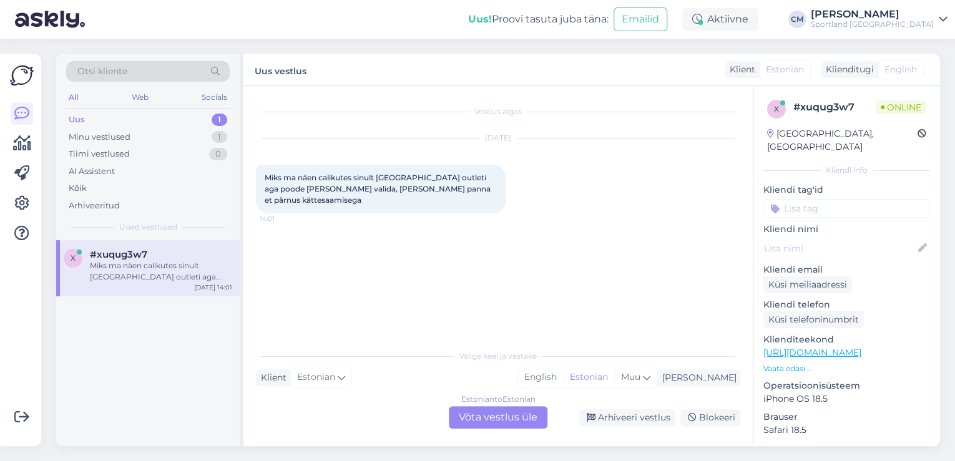
click at [502, 410] on div "Estonian to Estonian Võta vestlus üle" at bounding box center [498, 418] width 99 height 22
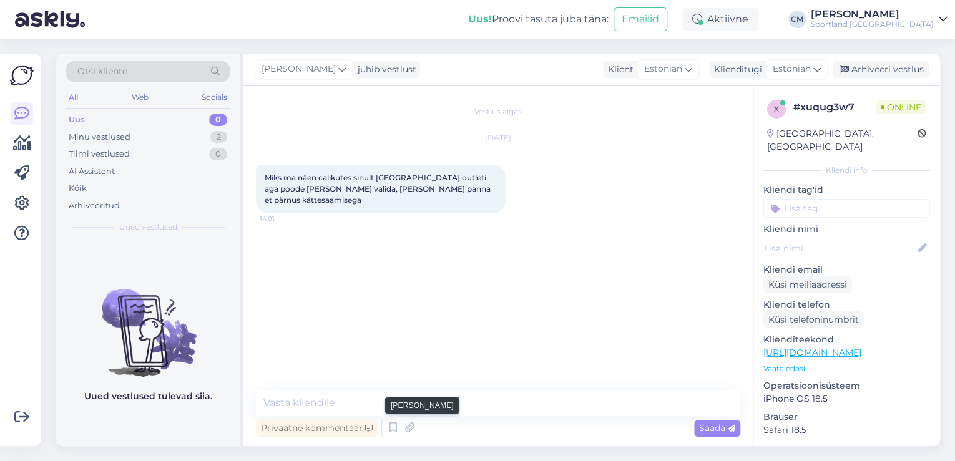
click at [384, 426] on div "Privaatne kommentaar Saada" at bounding box center [498, 429] width 485 height 24
click at [390, 426] on icon at bounding box center [393, 428] width 15 height 19
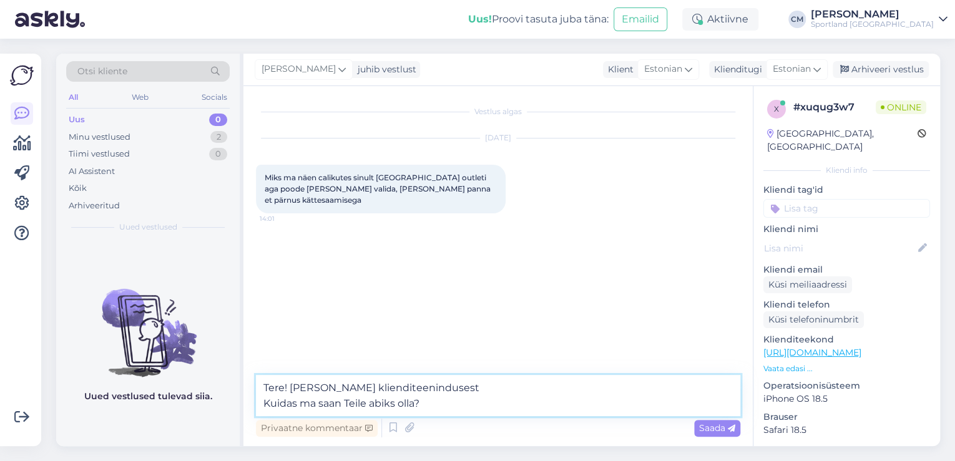
drag, startPoint x: 469, startPoint y: 407, endPoint x: 215, endPoint y: 405, distance: 253.5
click at [215, 405] on div "Otsi kliente All Web Socials Uus 0 Minu vestlused 2 Tiimi vestlused 0 AI Assist…" at bounding box center [498, 250] width 884 height 393
type textarea "Tere! [PERSON_NAME] klienditeenindusest"
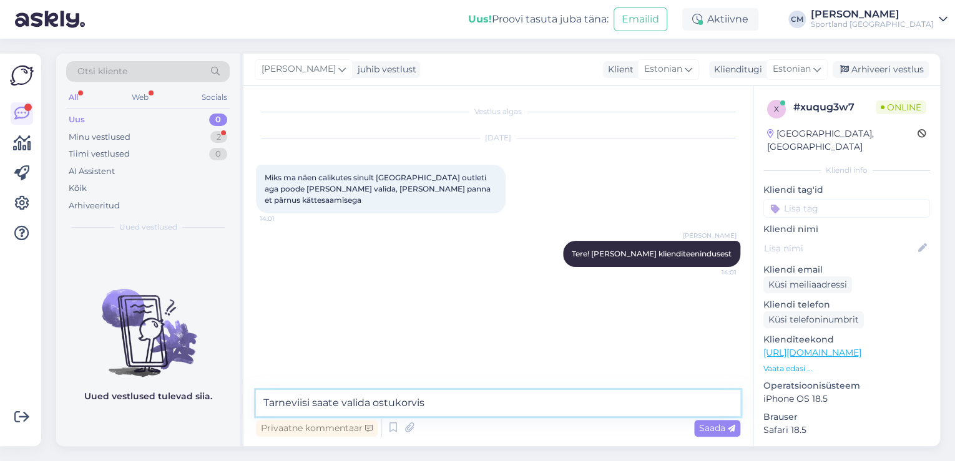
type textarea "Tarneviisi saate valida ostukorvis."
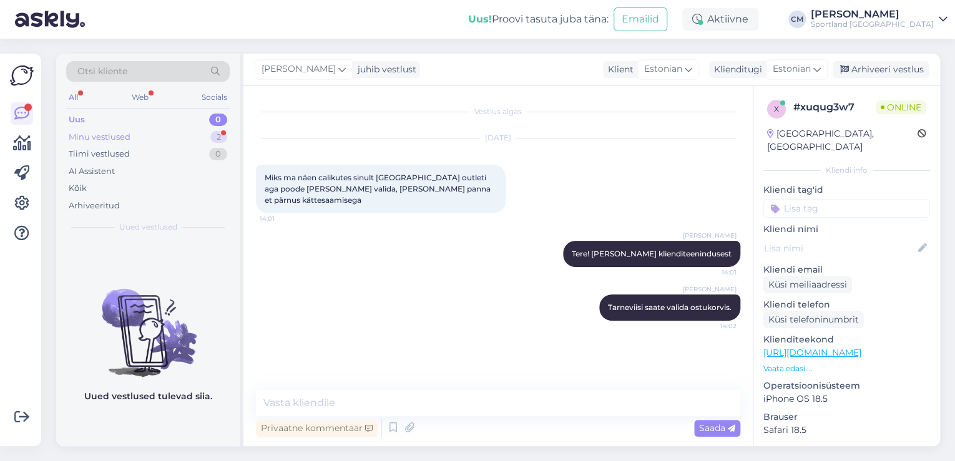
click at [203, 135] on div "Minu vestlused 2" at bounding box center [148, 137] width 164 height 17
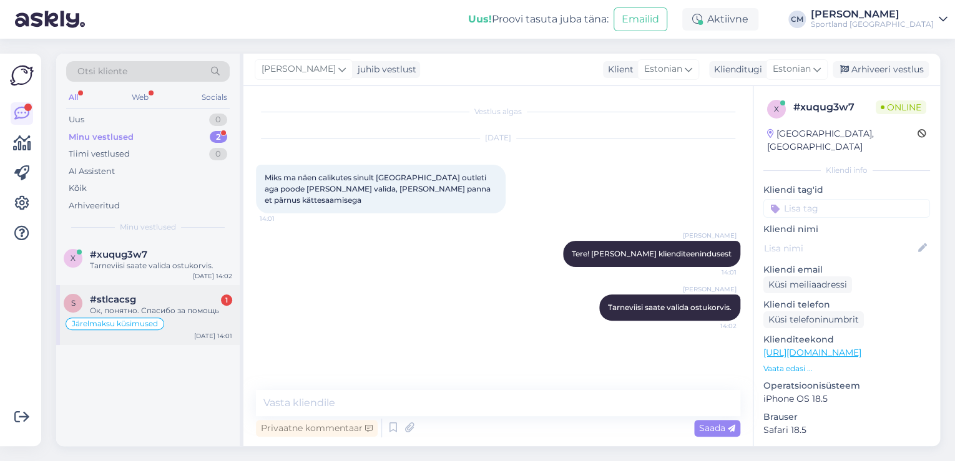
click at [185, 343] on div "s #stlcacsg 1 Ок, понятно. Спасибо за помощь Järelmaksu küsimused [DATE] 14:01" at bounding box center [148, 315] width 184 height 60
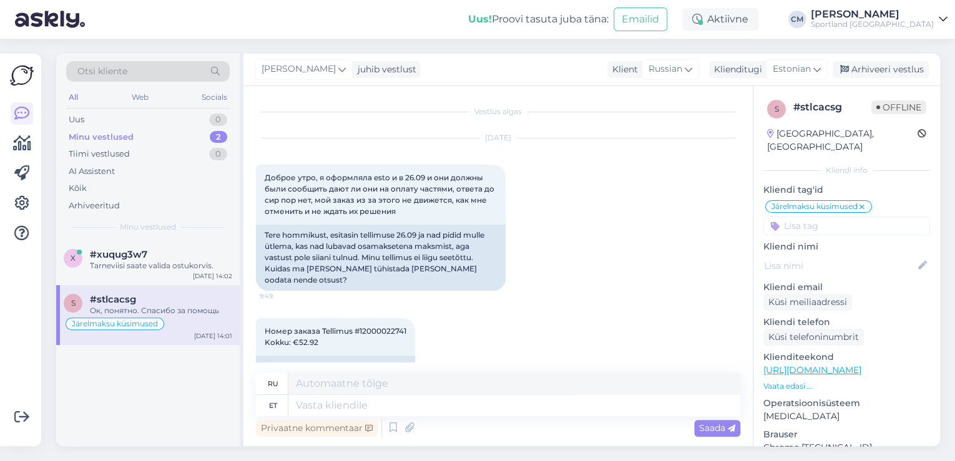
scroll to position [1332, 0]
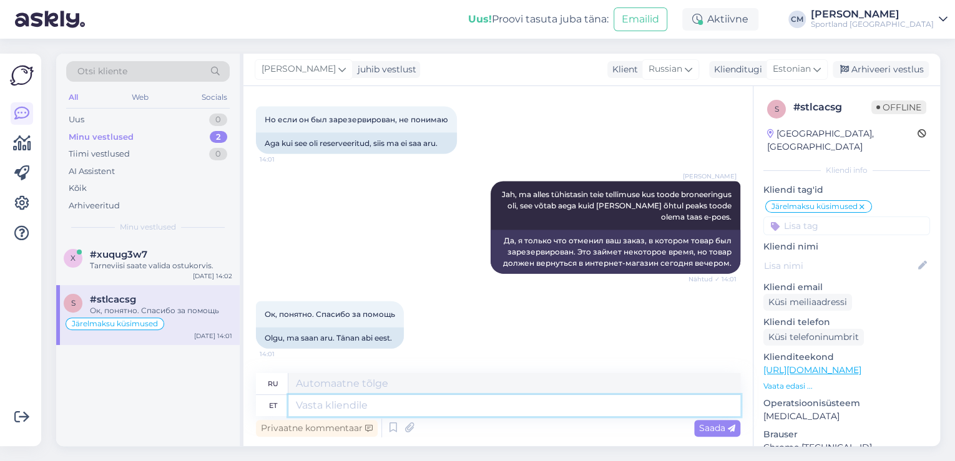
click at [318, 413] on textarea at bounding box center [514, 405] width 452 height 21
type textarea "Ka"
type textarea "Также"
type textarea "K"
type textarea "Palun, k"
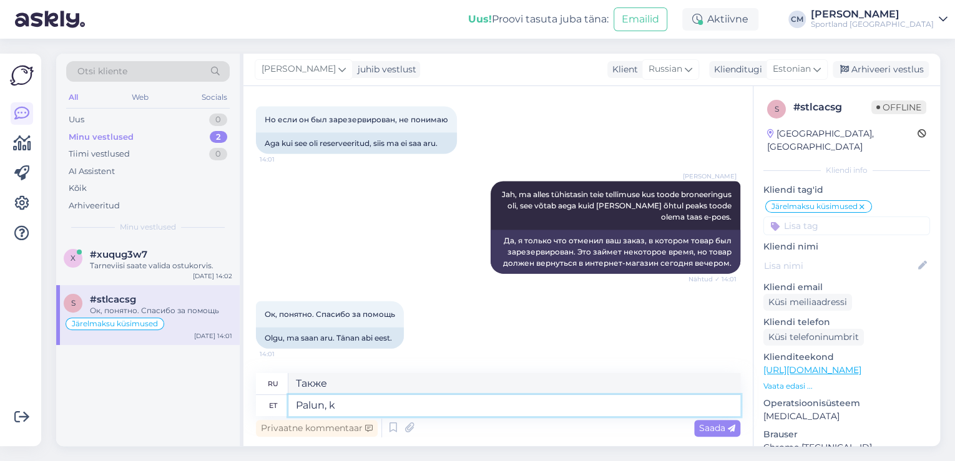
type textarea "Пожалуйста,"
type textarea "[PERSON_NAME], küsimuste k"
type textarea "Пожалуйста, вопросы"
type textarea "[PERSON_NAME], küsimuste korral o"
type textarea "Пожалуйста, если у вас есть вопросы"
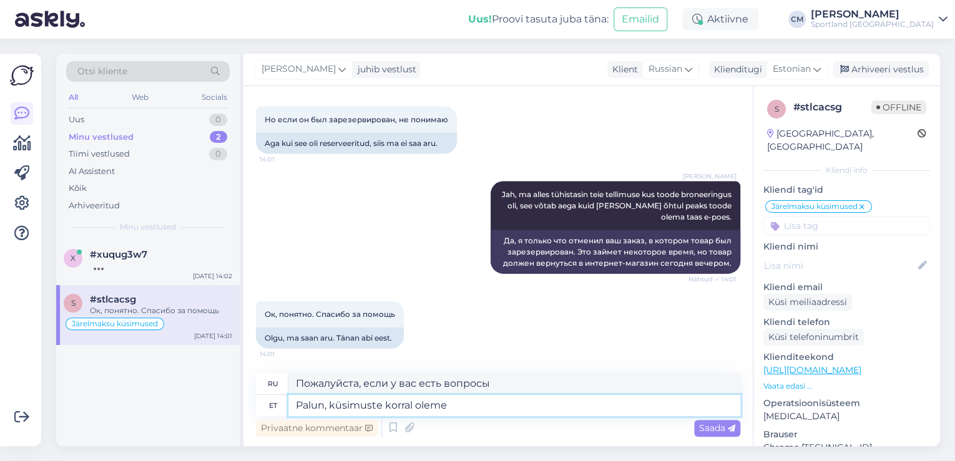
type textarea "[PERSON_NAME], küsimuste korral oleme s"
type textarea "Пожалуйста, если у вас есть вопросы, мы"
type textarea "Palun, küsimuste korral oleme siin o"
type textarea "Если у вас есть вопросы, мы всегда готовы помочь."
type textarea "Palun, küsimuste korral oleme siin teie jao"
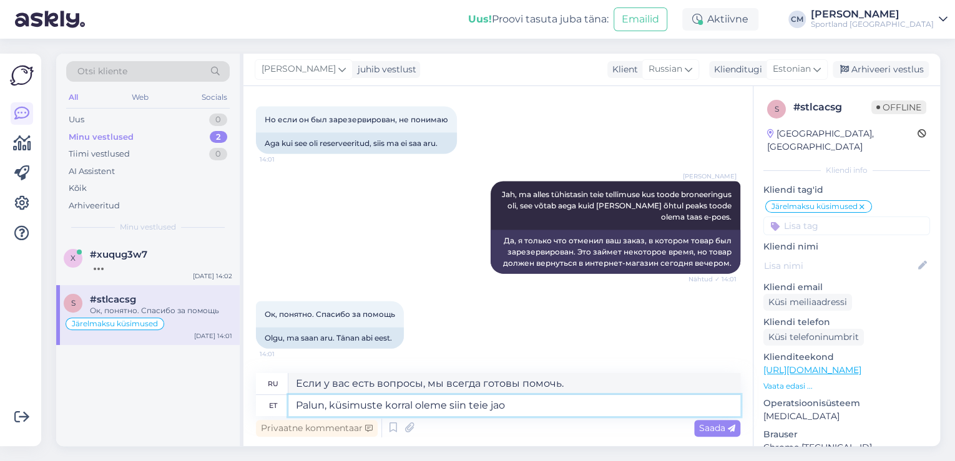
type textarea "Если у вас есть вопросы, мы всегда готовы вам помочь."
drag, startPoint x: 333, startPoint y: 405, endPoint x: 285, endPoint y: 407, distance: 48.1
click at [285, 407] on div "et Palun, küsimuste korral oleme siin teie jaoks olemas." at bounding box center [498, 405] width 485 height 21
type textarea "Küsimuste korral oleme siin teie jaoks olemas."
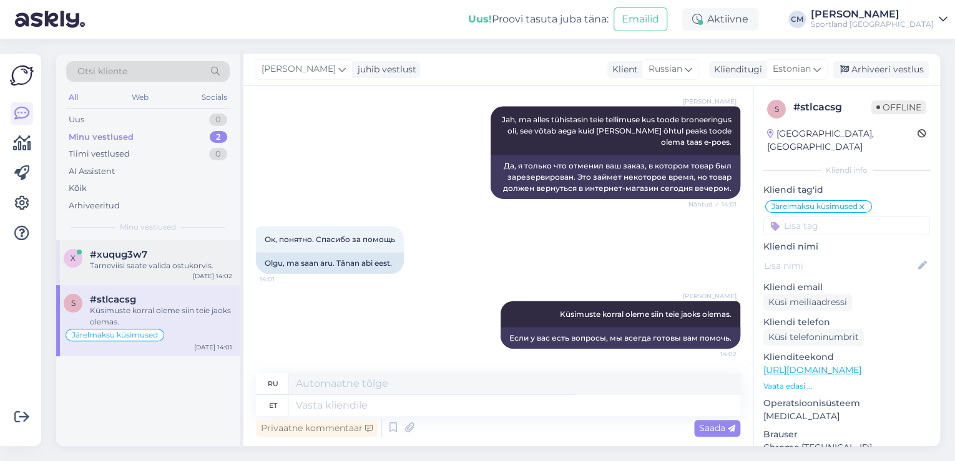
click at [117, 267] on div "Tarneviisi saate valida ostukorvis." at bounding box center [161, 265] width 142 height 11
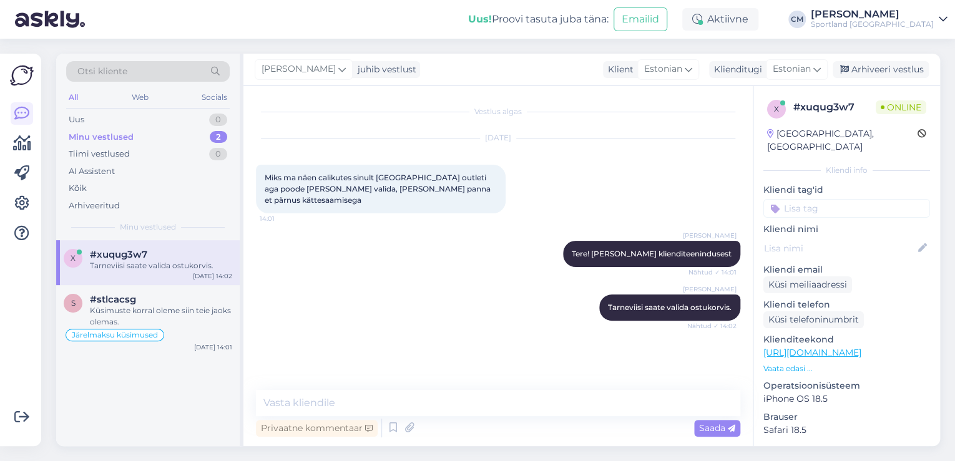
scroll to position [0, 0]
click at [112, 288] on div "x #xuqug3w7 Tarneviisi saate valida ostukorvis. [DATE] 14:02 s #stlcacsg Küsimu…" at bounding box center [148, 298] width 184 height 116
click at [112, 288] on div "s #stlcacsg Küsimuste korral oleme siin teie jaoks olemas. Järelmaksu küsimused…" at bounding box center [148, 320] width 184 height 71
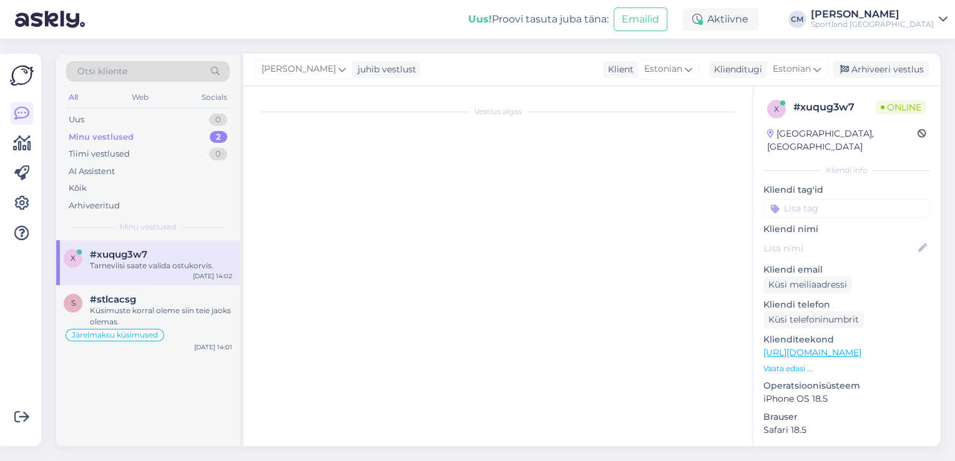
scroll to position [1407, 0]
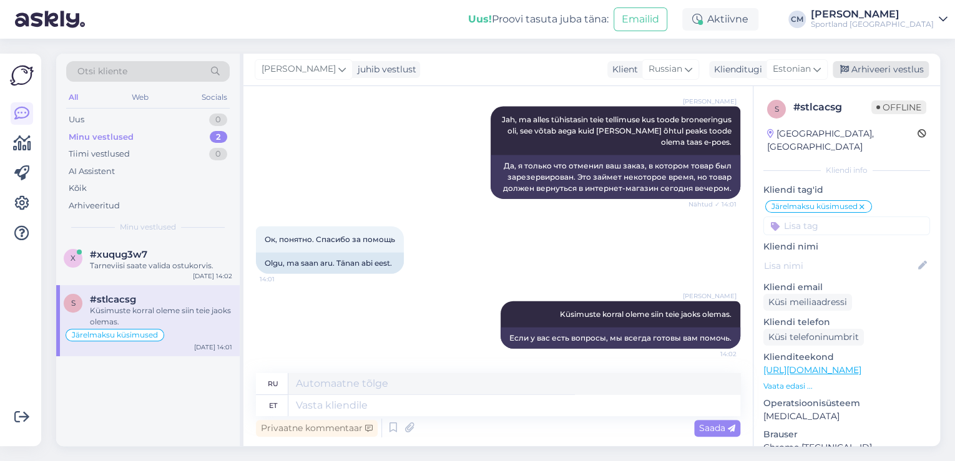
click at [897, 71] on div "Arhiveeri vestlus" at bounding box center [881, 69] width 96 height 17
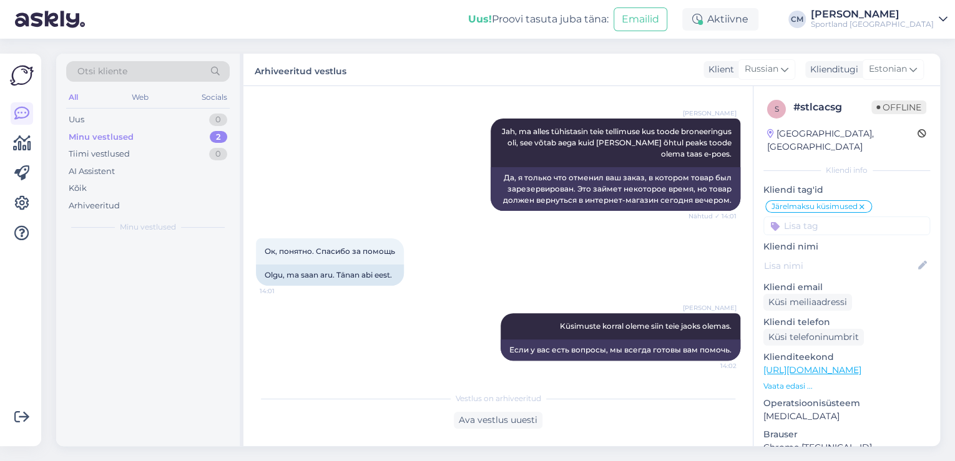
scroll to position [1394, 0]
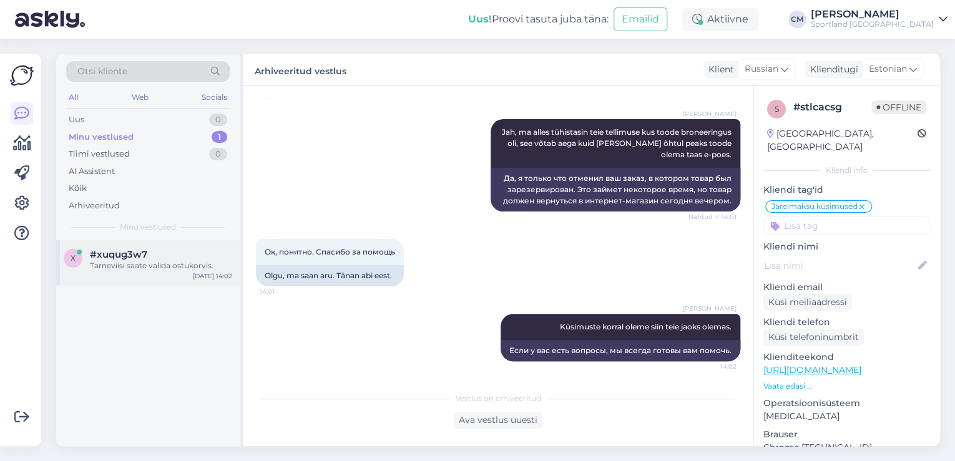
click at [185, 240] on div "x #xuqug3w7 Tarneviisi saate valida ostukorvis. [DATE] 14:02" at bounding box center [148, 262] width 184 height 45
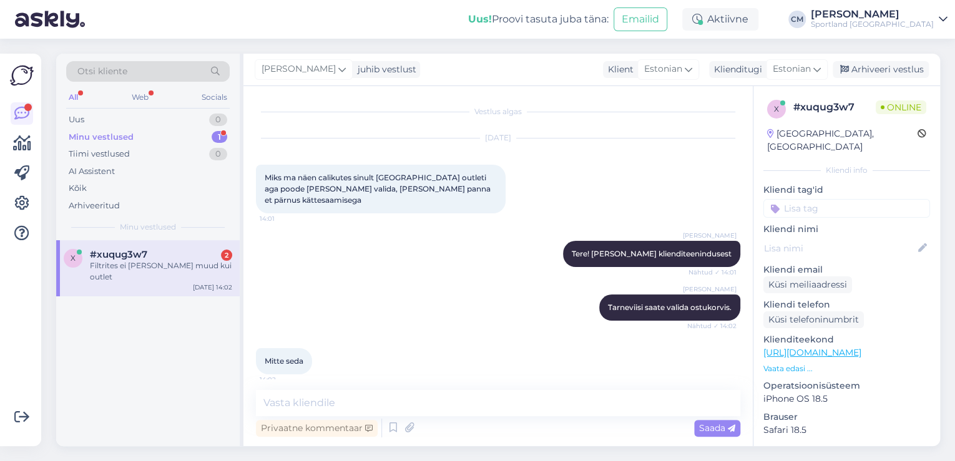
scroll to position [51, 0]
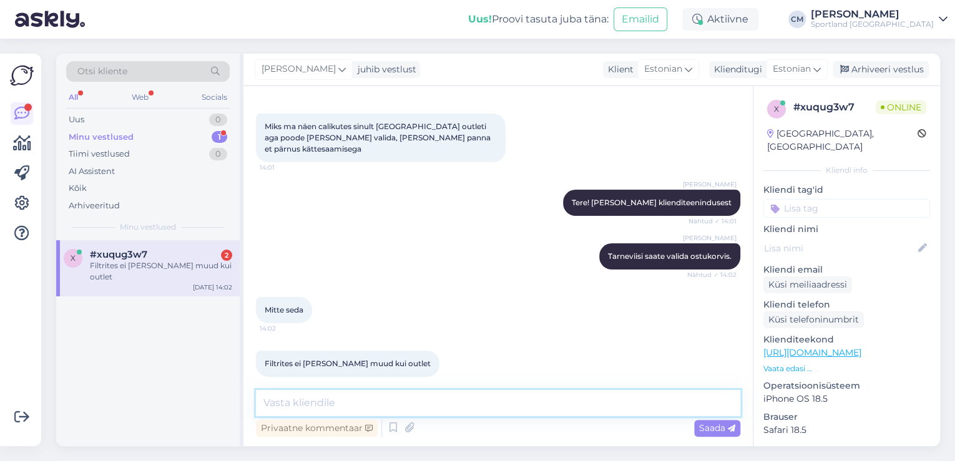
click at [327, 405] on textarea at bounding box center [498, 403] width 485 height 26
type textarea "S"
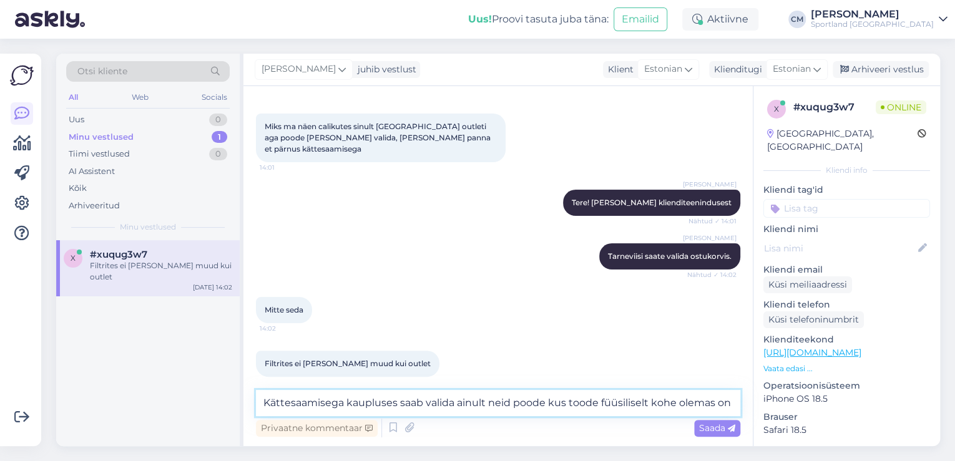
type textarea "Kättesaamisega kaupluses saab valida ainult neid poode kus toode füüsiliselt ko…"
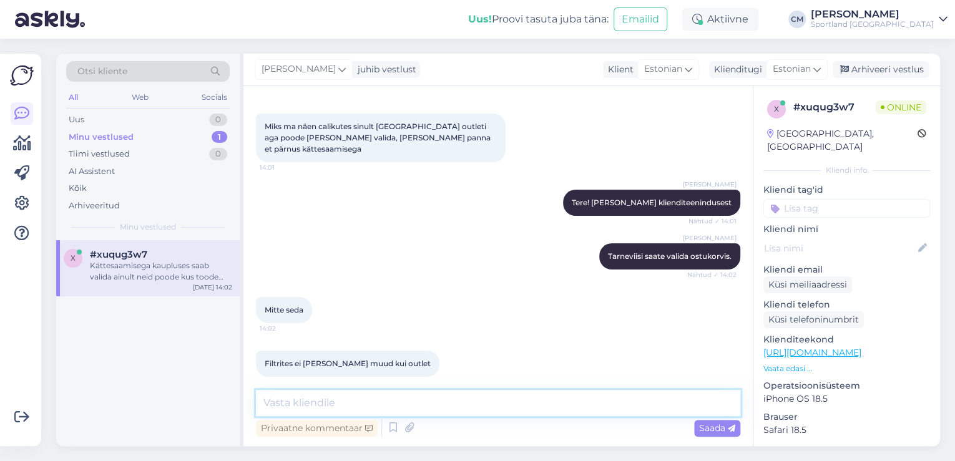
scroll to position [116, 0]
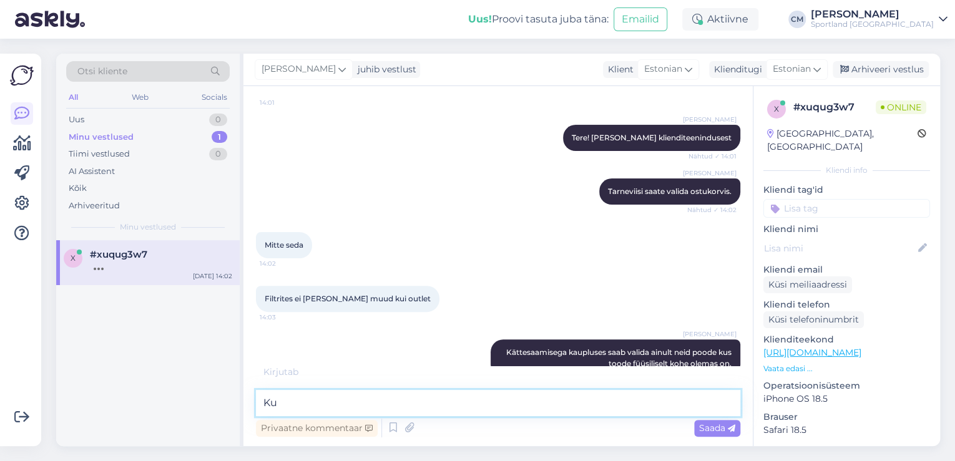
type textarea "K"
click at [317, 396] on textarea at bounding box center [498, 403] width 485 height 26
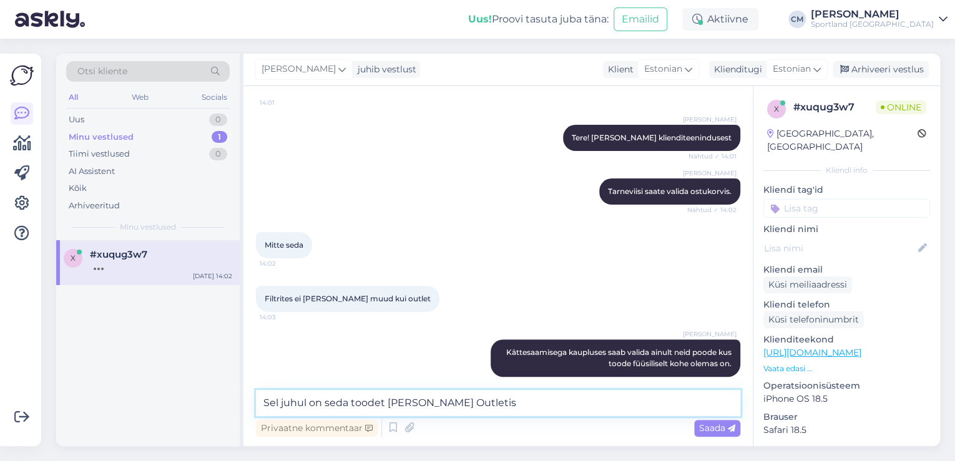
type textarea "Sel juhul on seda toodet [PERSON_NAME] Outletis."
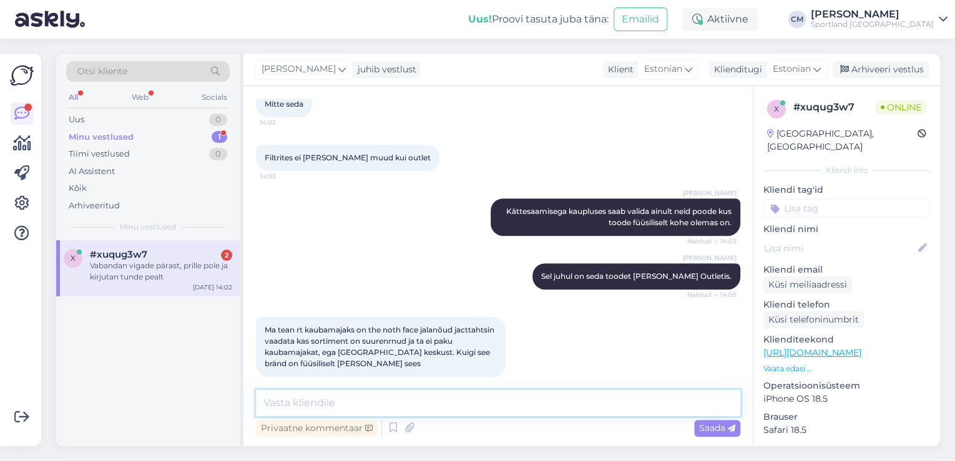
scroll to position [311, 0]
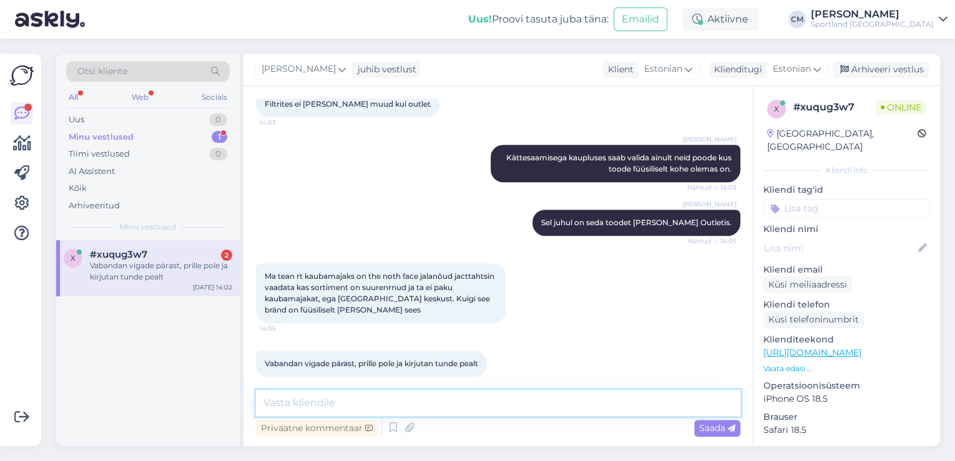
type textarea "K"
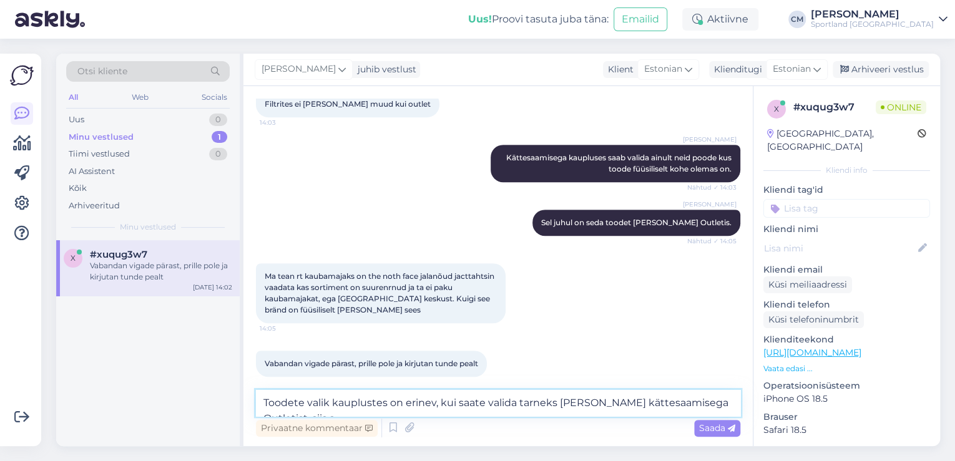
scroll to position [325, 0]
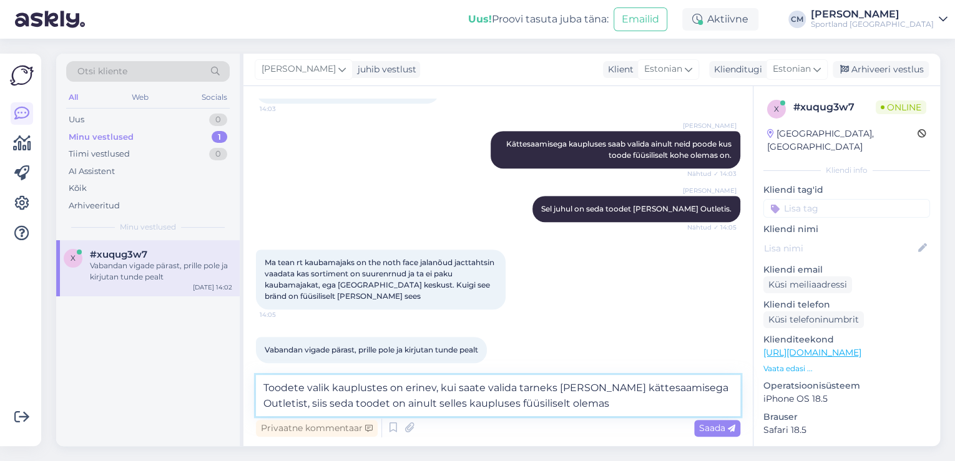
type textarea "Toodete valik kauplustes on erinev, kui saate valida tarneks [PERSON_NAME] kätt…"
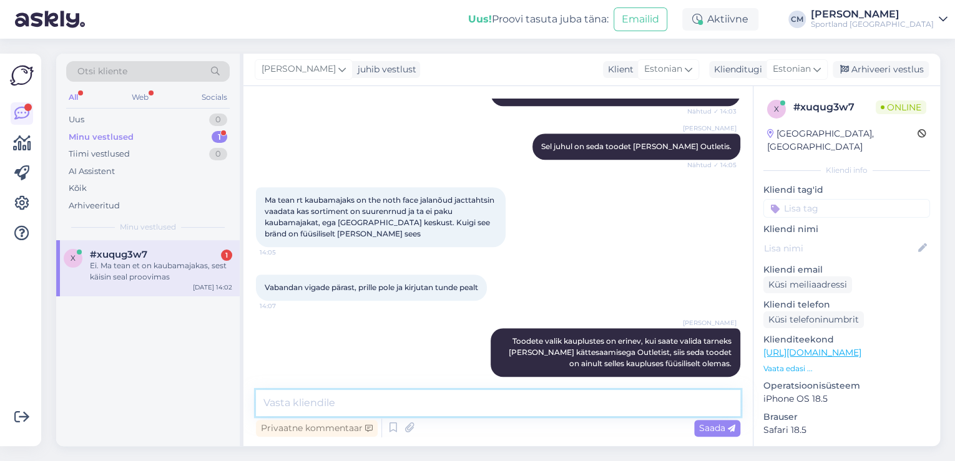
scroll to position [441, 0]
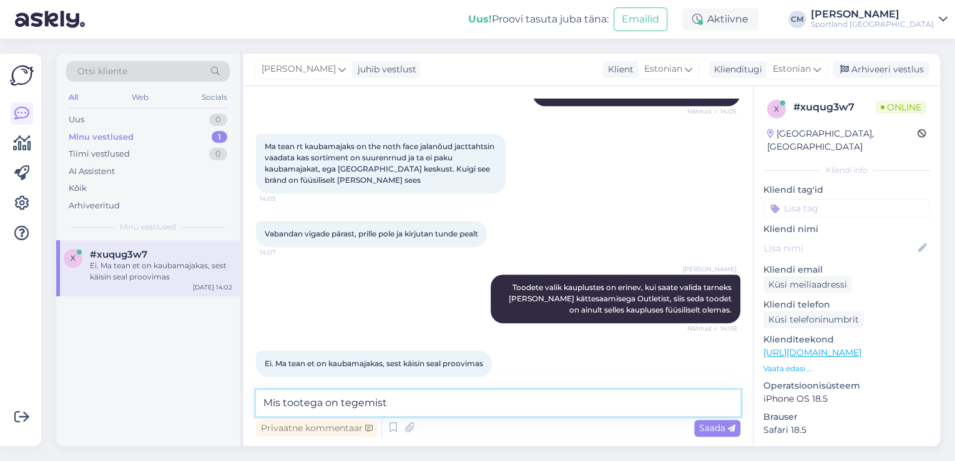
type textarea "Mis tootega on tegemist?"
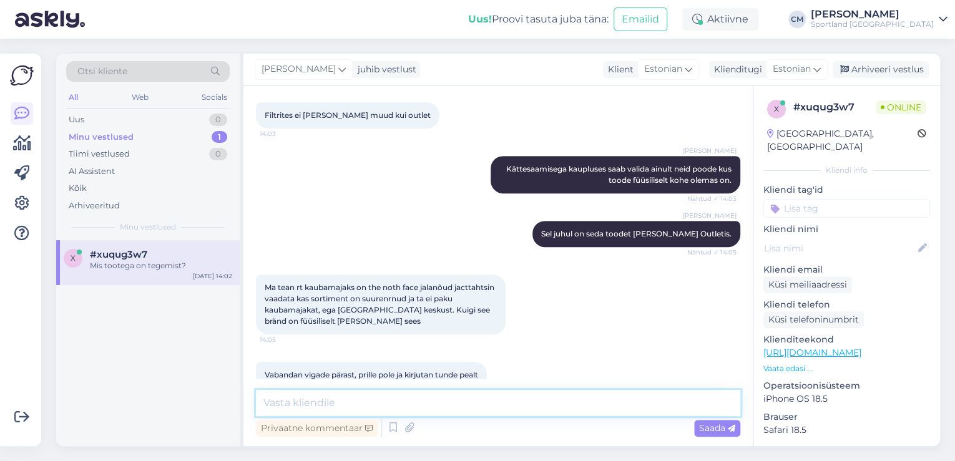
scroll to position [495, 0]
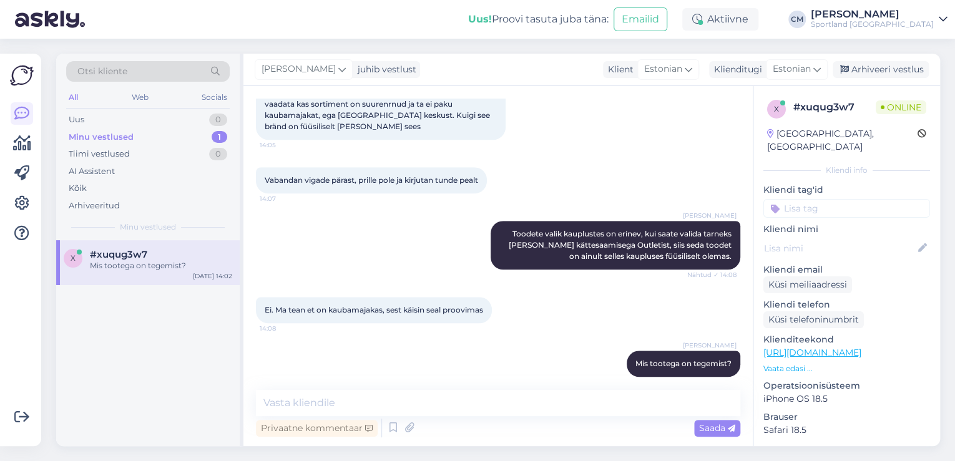
click at [822, 202] on input at bounding box center [847, 208] width 167 height 19
type input "saada"
click at [865, 253] on span "Toote saadavus" at bounding box center [847, 256] width 58 height 7
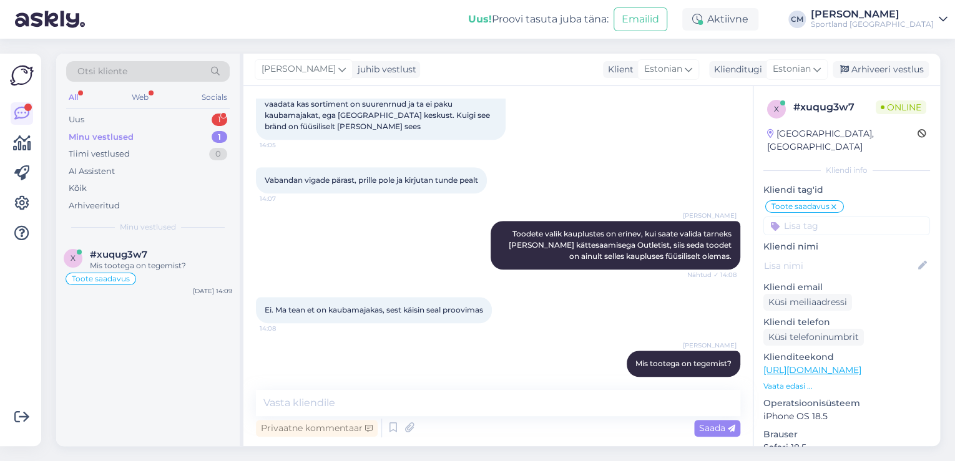
click at [232, 125] on div "Otsi kliente All Web Socials Uus 1 Minu vestlused 1 Tiimi vestlused 0 AI Assist…" at bounding box center [148, 147] width 184 height 187
click at [220, 117] on div "1" at bounding box center [220, 120] width 16 height 12
click at [177, 277] on div "x #xxyi3mxj 1 Tere! [DATE] 14:12" at bounding box center [148, 262] width 184 height 45
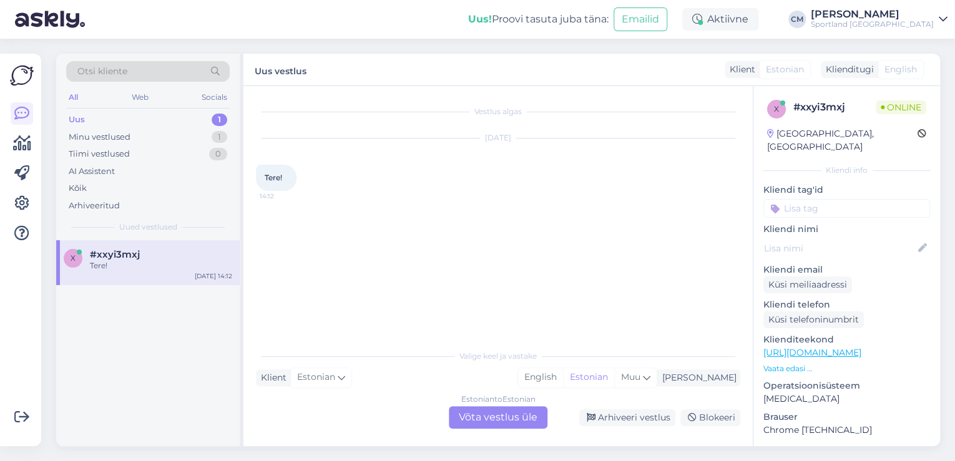
click at [482, 408] on div "Estonian to Estonian Võta vestlus üle" at bounding box center [498, 418] width 99 height 22
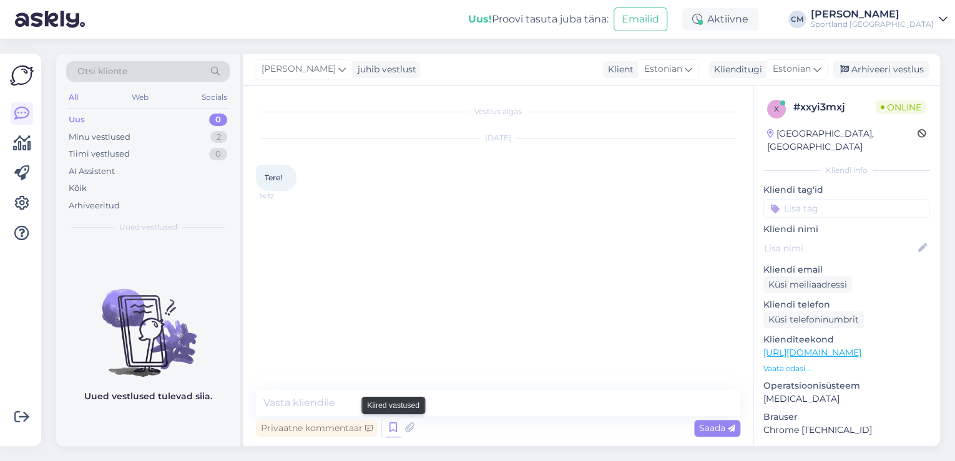
click at [395, 423] on icon at bounding box center [393, 428] width 15 height 19
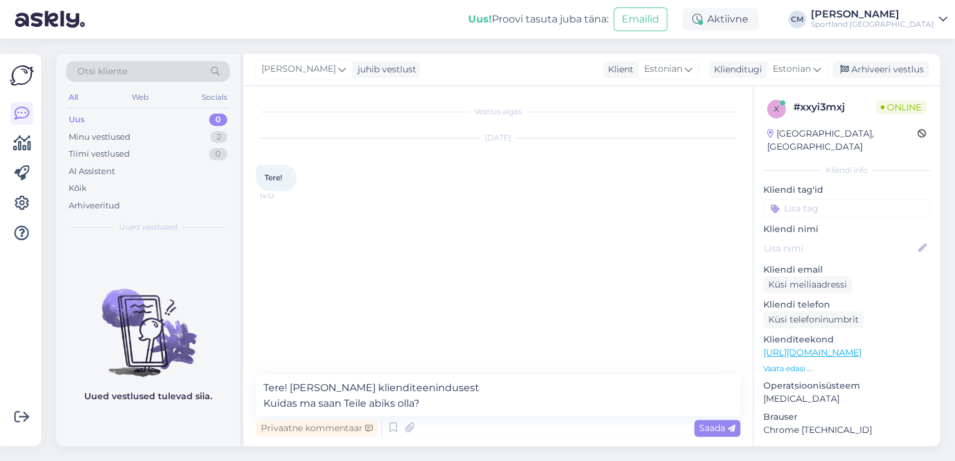
type textarea "Tere! [PERSON_NAME] klienditeenindusest Kuidas ma saan Teile abiks olla?"
click at [535, 405] on textarea "Tere! [PERSON_NAME] klienditeenindusest Kuidas ma saan Teile abiks olla?" at bounding box center [498, 395] width 485 height 41
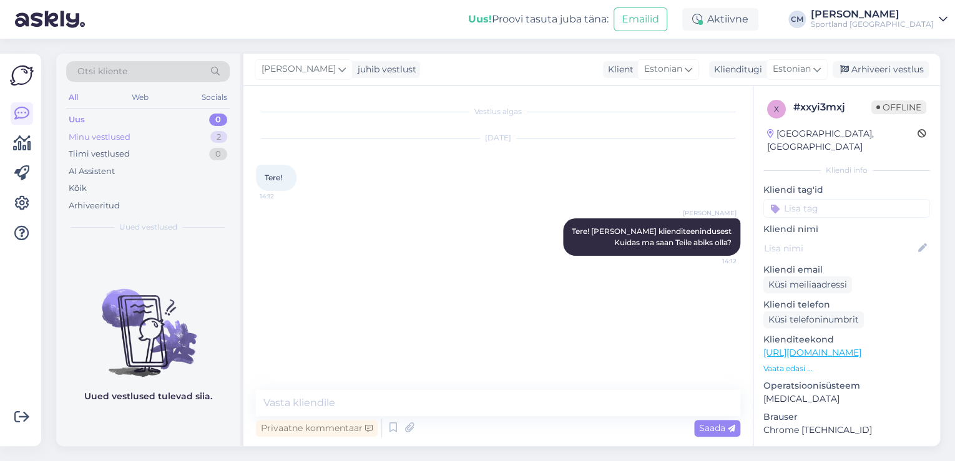
click at [200, 131] on div "Minu vestlused 2" at bounding box center [148, 137] width 164 height 17
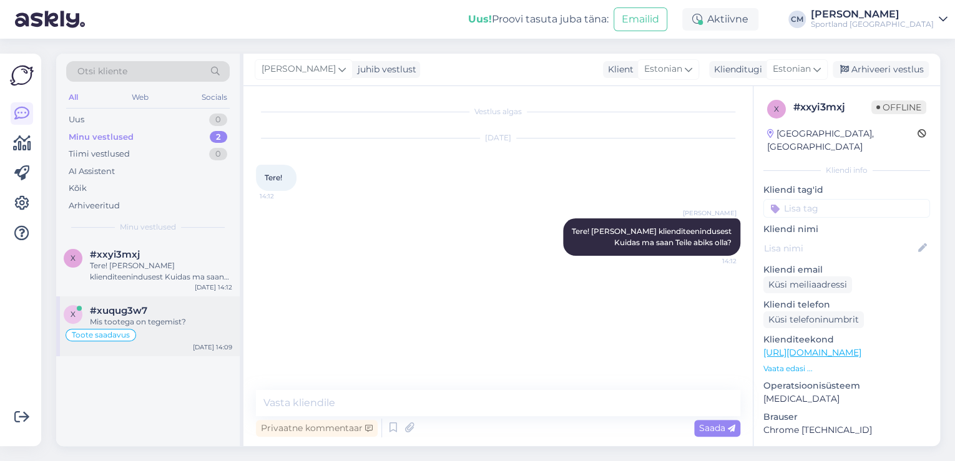
click at [170, 328] on div "Toote saadavus" at bounding box center [148, 335] width 169 height 15
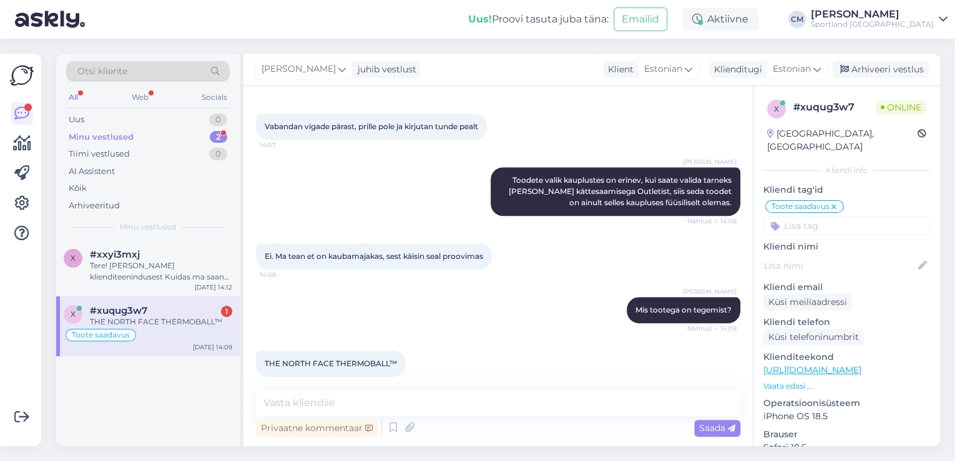
scroll to position [562, 0]
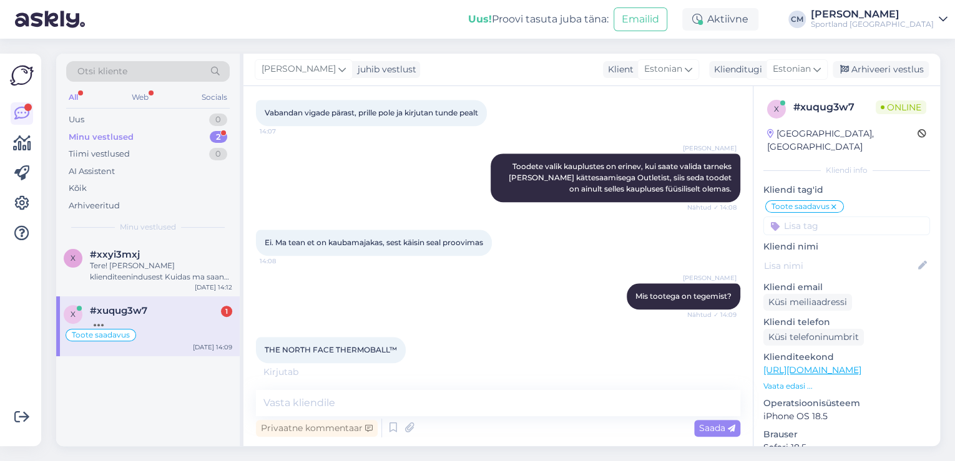
click at [857, 365] on link "[URL][DOMAIN_NAME]" at bounding box center [813, 370] width 98 height 11
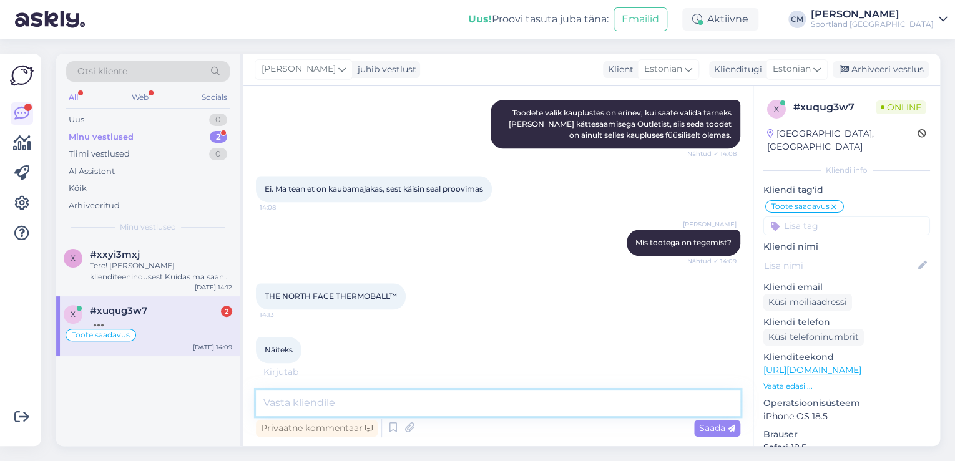
click at [343, 392] on textarea at bounding box center [498, 403] width 485 height 26
type textarea "Mis suurus täpsemalt?"
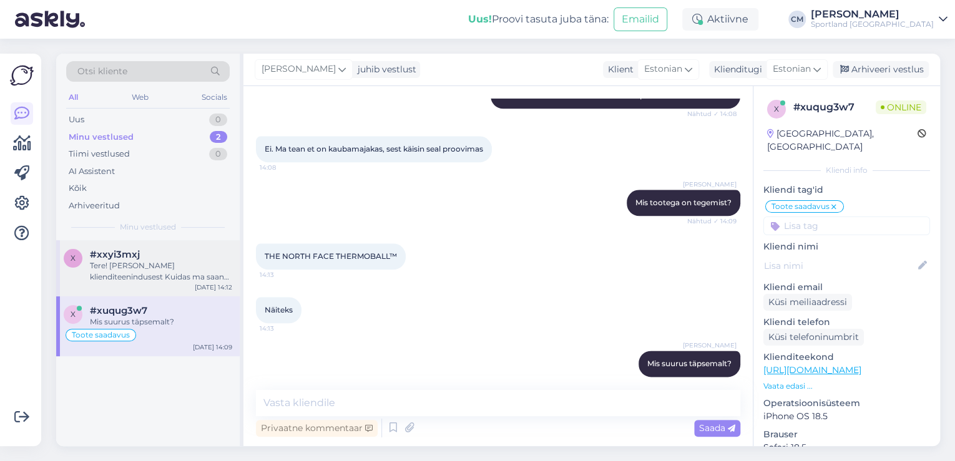
click at [225, 256] on div "#xxyi3mxj" at bounding box center [161, 254] width 142 height 11
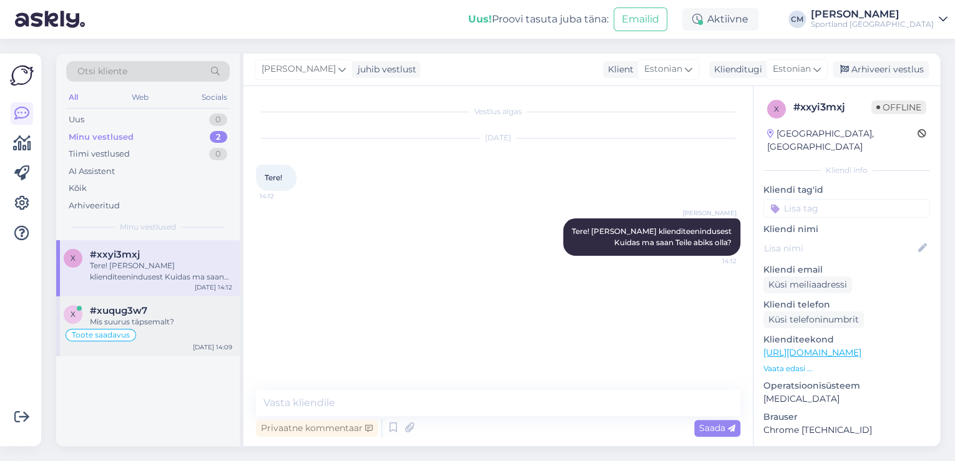
click at [203, 303] on div "x #xuqug3w7 Mis suurus täpsemalt? Toote saadavus [DATE] 14:09" at bounding box center [148, 327] width 184 height 60
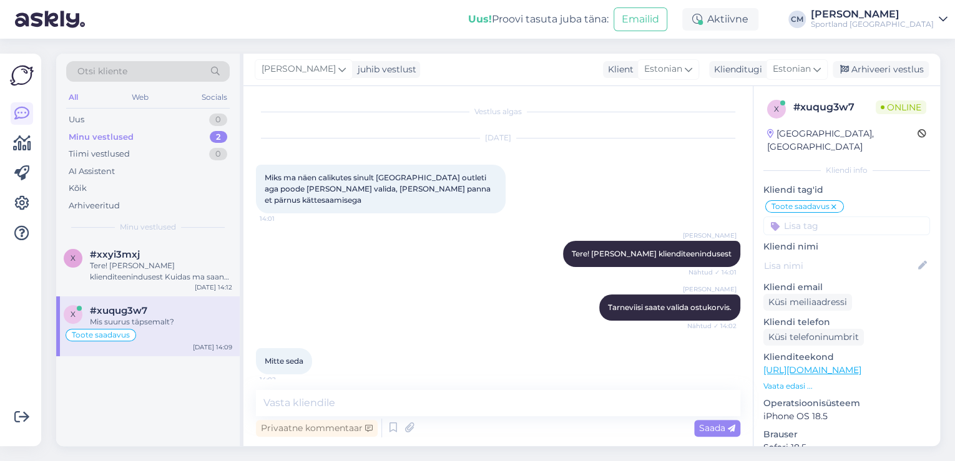
scroll to position [656, 0]
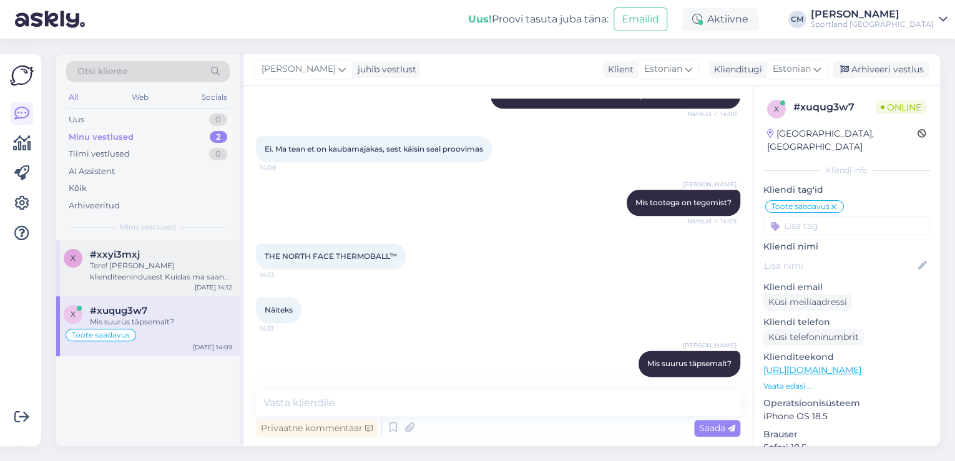
click at [193, 292] on div "x #xxyi3mxj Tere! [PERSON_NAME] klienditeenindusest Kuidas ma saan Teile abiks …" at bounding box center [148, 268] width 184 height 56
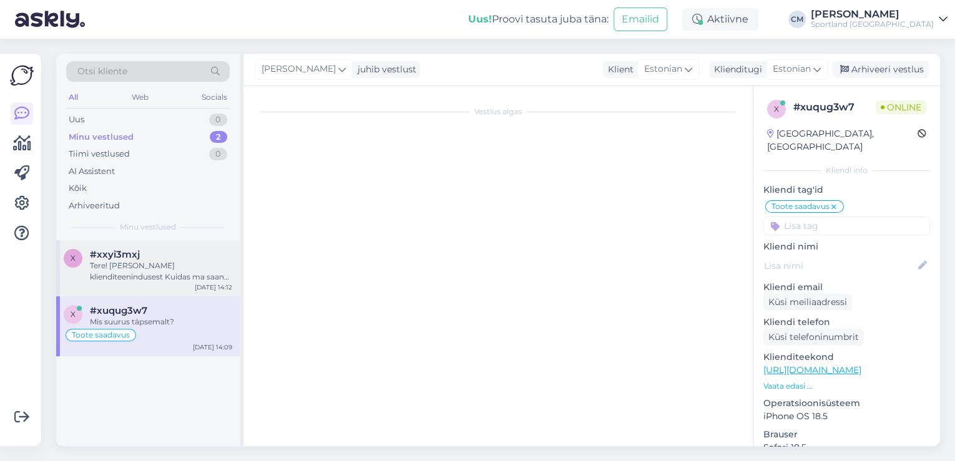
scroll to position [0, 0]
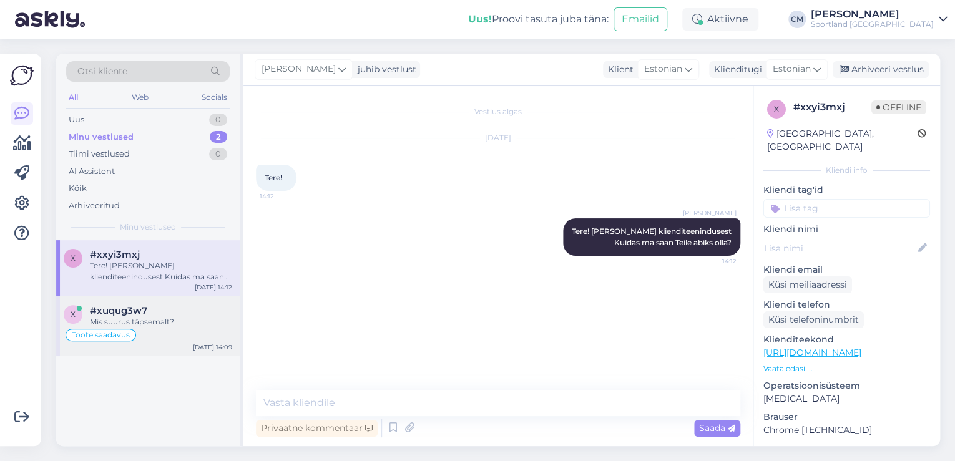
click at [191, 315] on div "#xuqug3w7" at bounding box center [161, 310] width 142 height 11
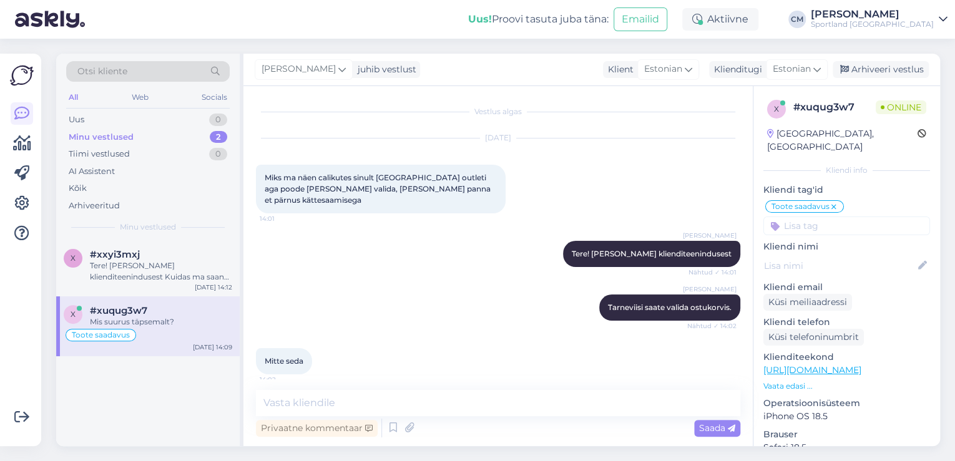
scroll to position [656, 0]
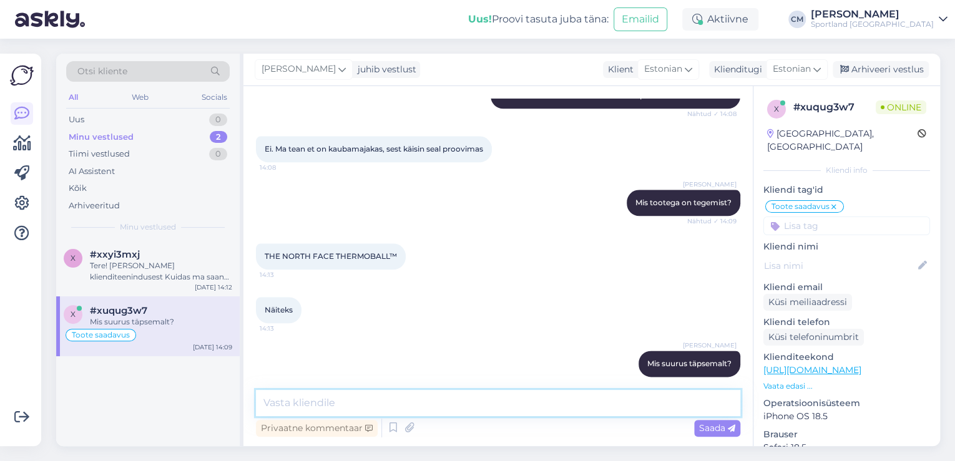
click at [320, 395] on textarea at bounding box center [498, 403] width 485 height 26
type textarea "Proovisin 39 suurust ja saab järgi [PERSON_NAME] mitmesse kauplusesse, ka Kauba…"
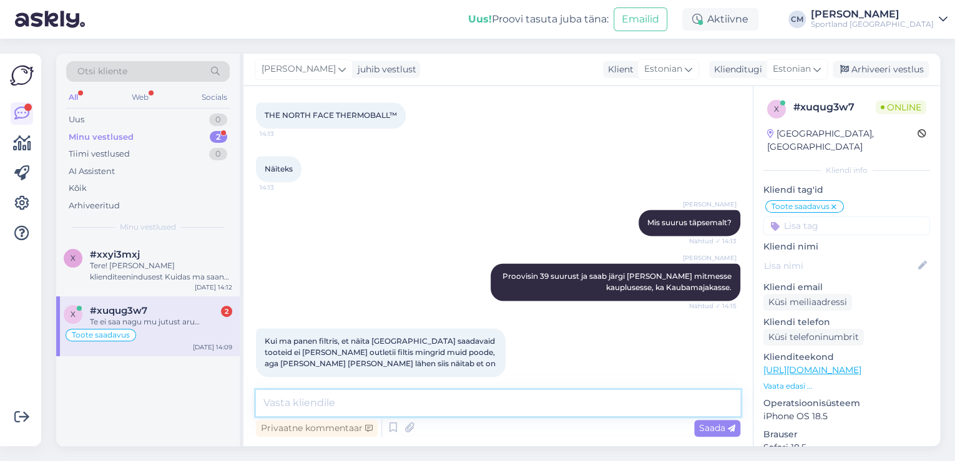
scroll to position [850, 0]
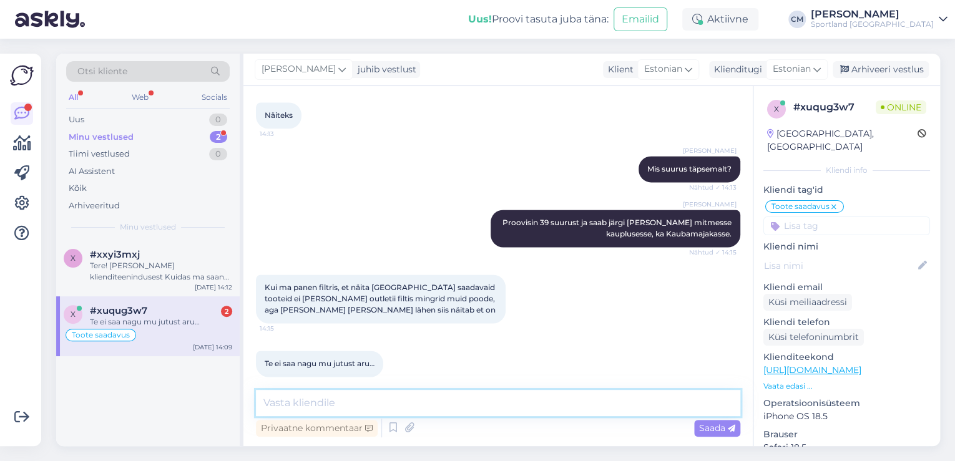
click at [418, 395] on textarea at bounding box center [498, 403] width 485 height 26
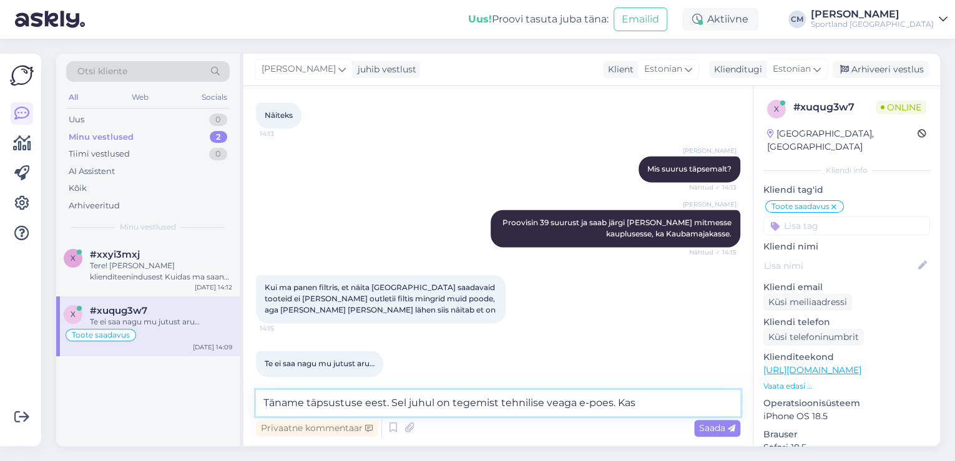
scroll to position [915, 0]
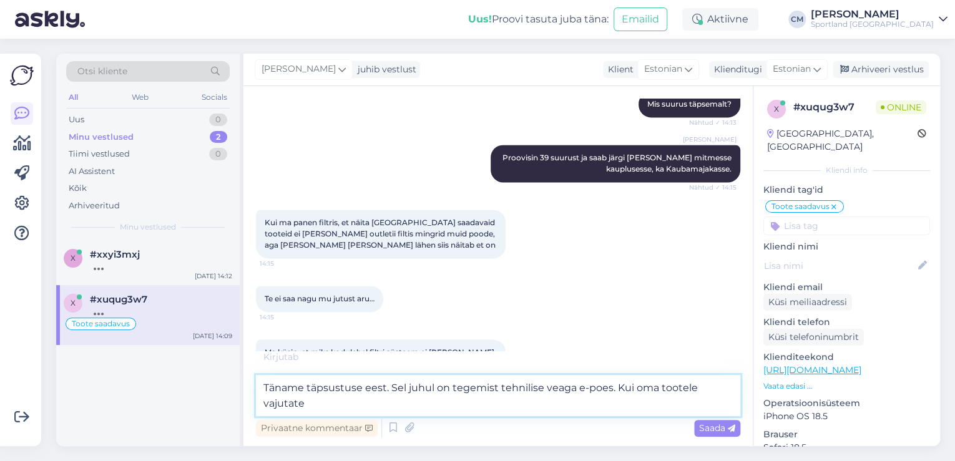
drag, startPoint x: 363, startPoint y: 395, endPoint x: 617, endPoint y: 389, distance: 253.6
click at [617, 389] on textarea "Täname täpsustuse eest. Sel juhul on tegemist tehnilise veaga e-poes. Kui oma t…" at bounding box center [498, 395] width 485 height 41
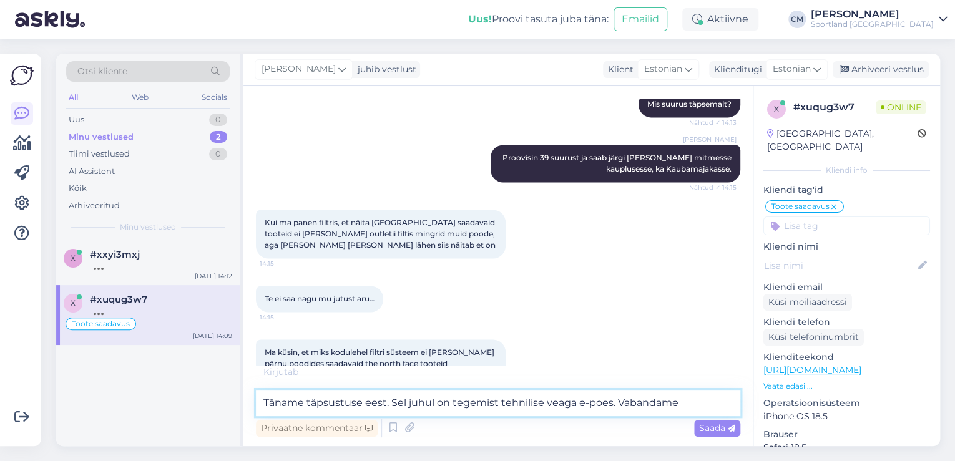
type textarea "Täname täpsustuse eest. Sel juhul on tegemist tehnilise veaga e-poes. Vabandame!"
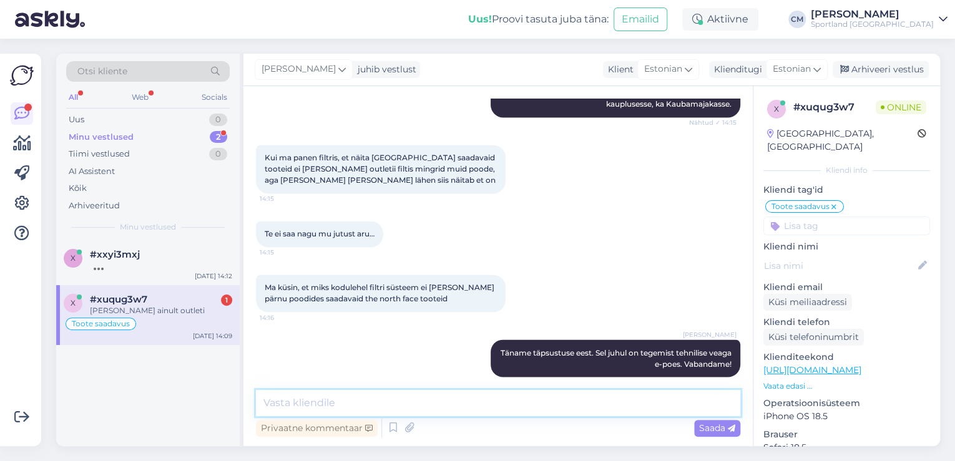
scroll to position [1034, 0]
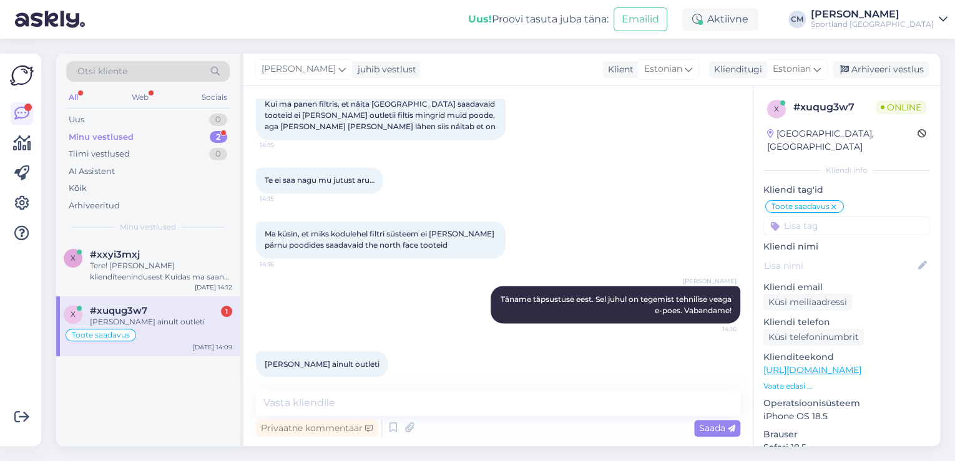
click at [201, 322] on div "[PERSON_NAME] ainult outleti" at bounding box center [161, 322] width 142 height 11
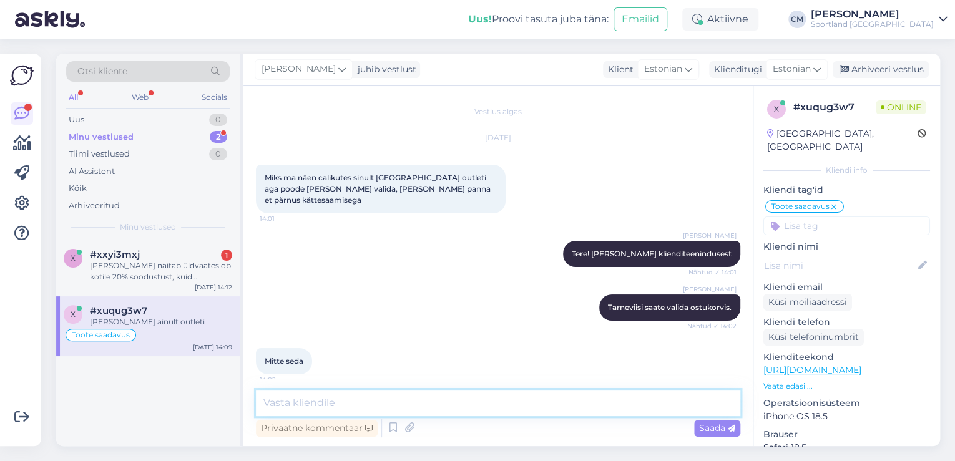
click at [340, 402] on textarea at bounding box center [498, 403] width 485 height 26
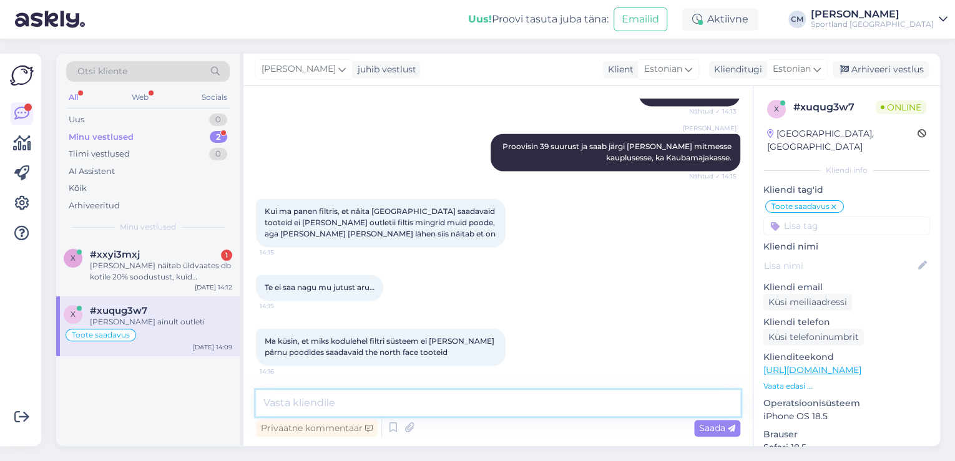
scroll to position [1034, 0]
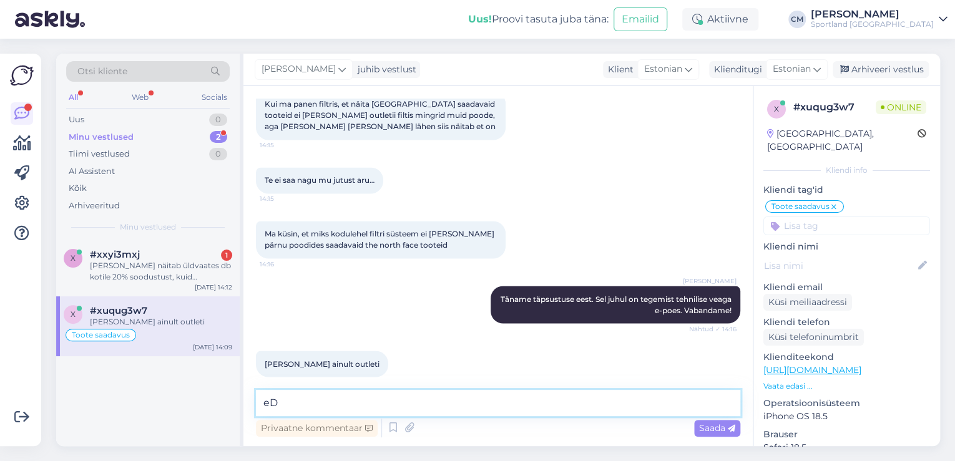
type textarea "e"
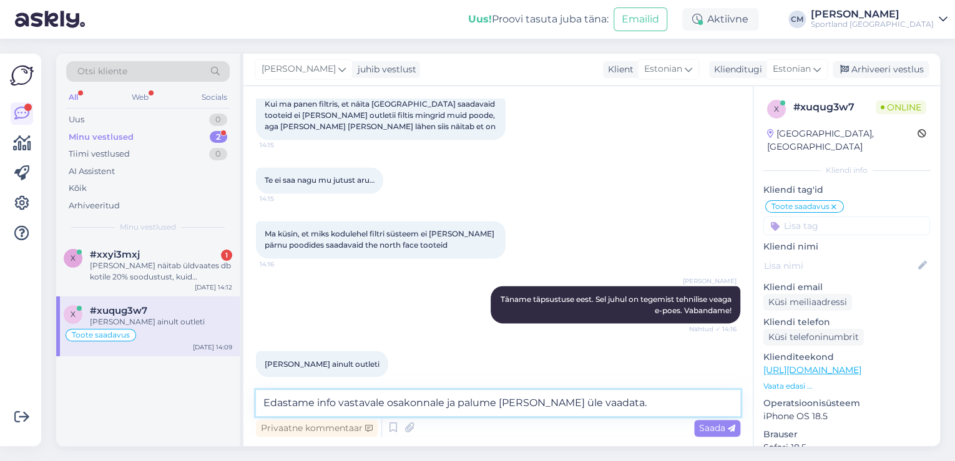
type textarea "Edastame info vastavale osakonnale ja palume [PERSON_NAME] üle vaadata."
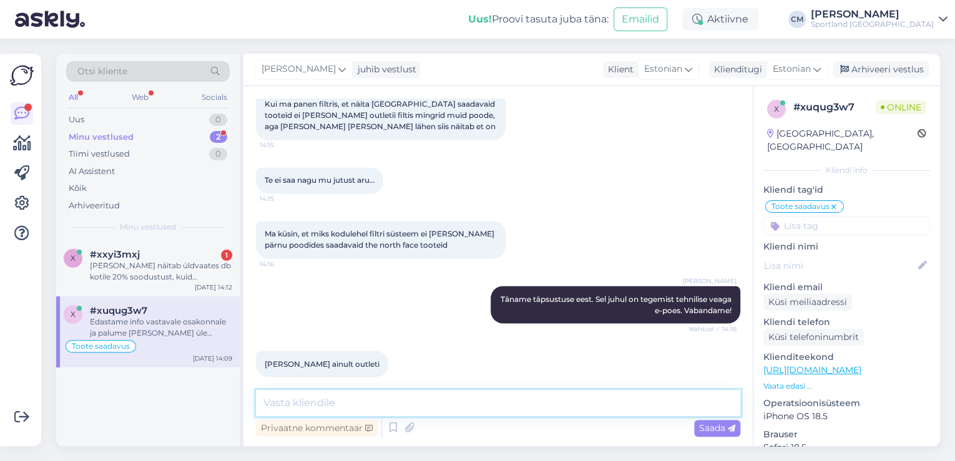
scroll to position [1099, 0]
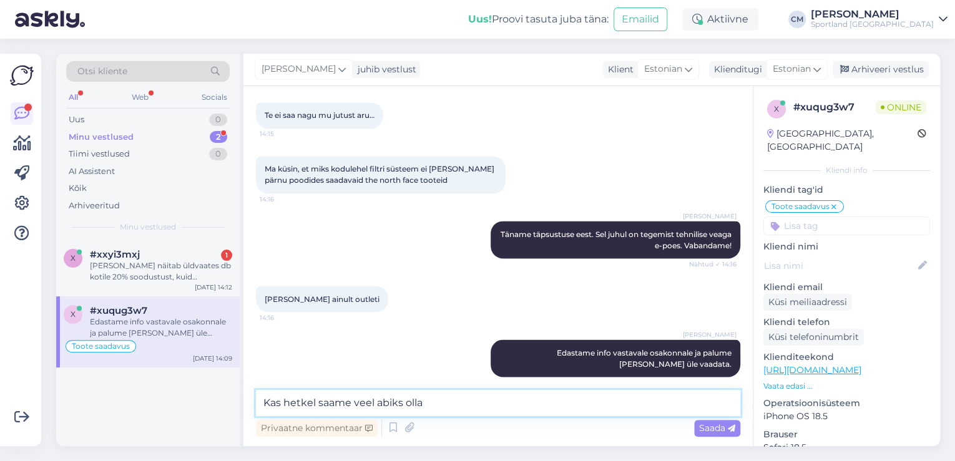
type textarea "Kas hetkel saame veel abiks olla?"
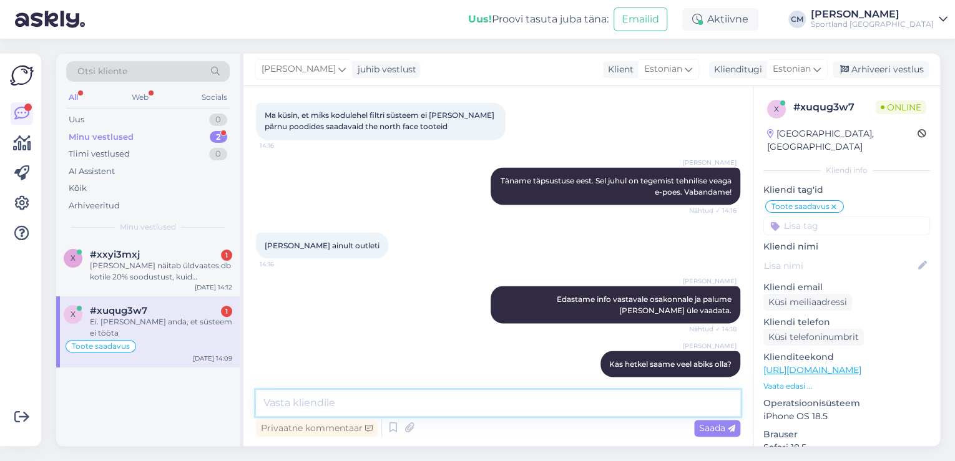
scroll to position [1206, 0]
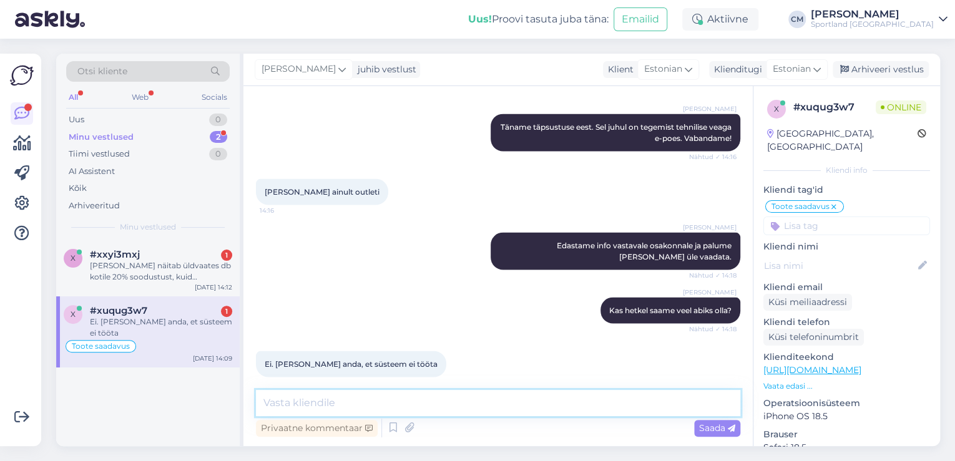
click at [369, 400] on textarea at bounding box center [498, 403] width 485 height 26
type textarea "Vabandame! Küsimuste korral oleme Teie jaoks olemas."
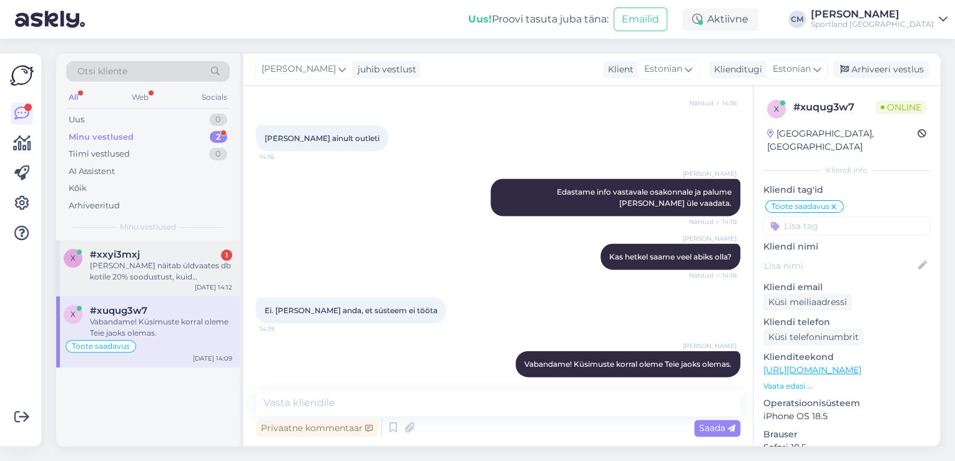
click at [156, 256] on div "#xxyi3mxj 1" at bounding box center [161, 254] width 142 height 11
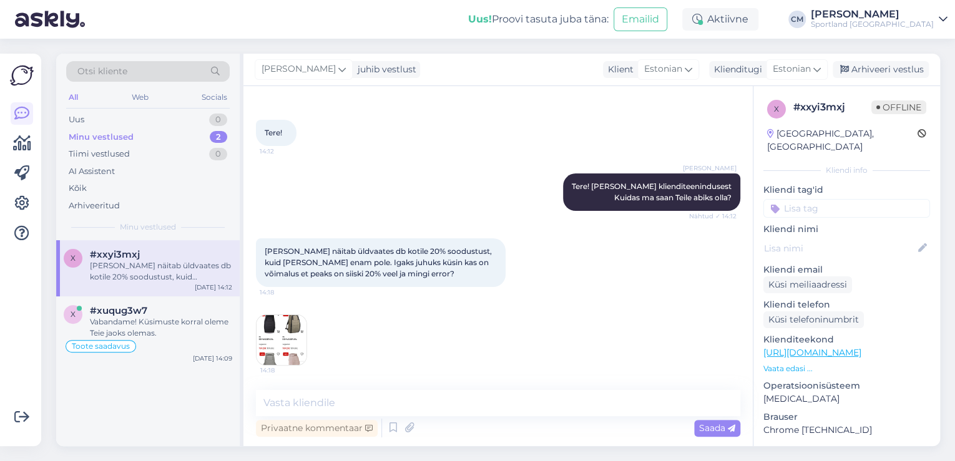
click at [282, 334] on img at bounding box center [282, 340] width 50 height 50
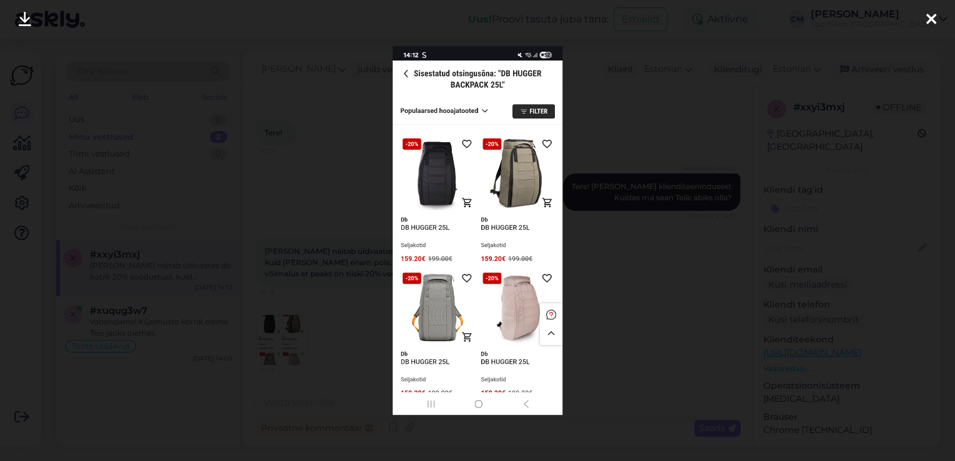
click at [290, 220] on div at bounding box center [477, 230] width 955 height 461
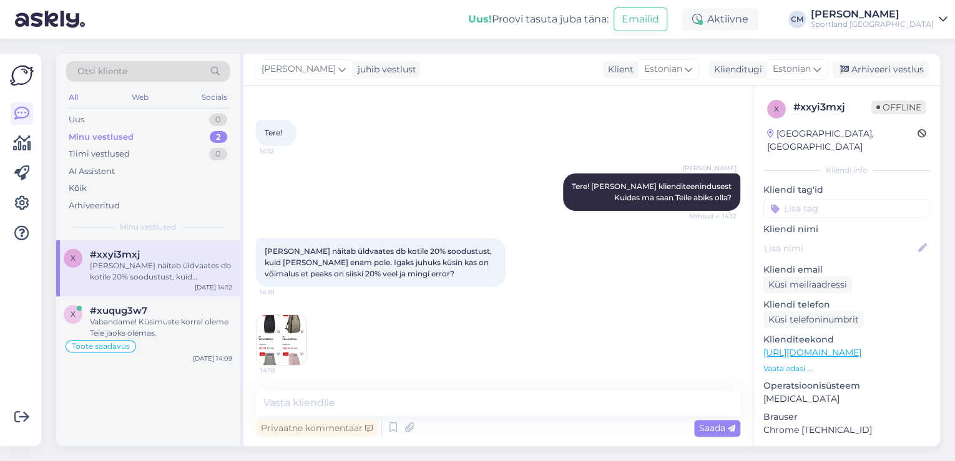
click at [844, 347] on link "[URL][DOMAIN_NAME]" at bounding box center [813, 352] width 98 height 11
click at [277, 328] on img at bounding box center [282, 340] width 50 height 50
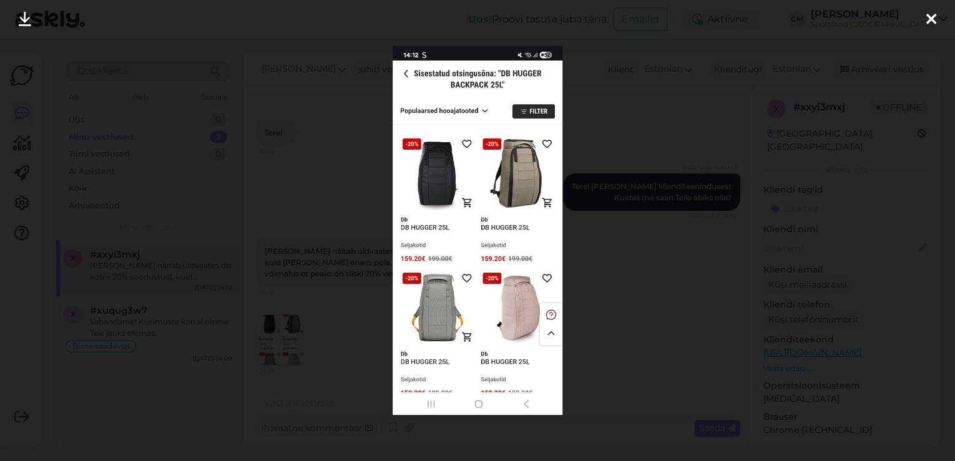
click at [322, 254] on div at bounding box center [477, 230] width 955 height 461
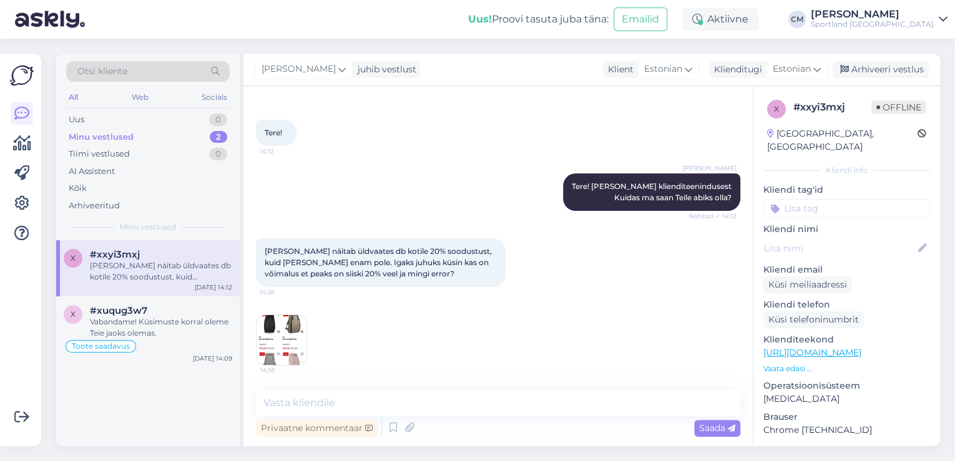
click at [320, 347] on div "[PERSON_NAME] näitab üldvaates db kotile 20% soodustust, kuid [PERSON_NAME] ena…" at bounding box center [498, 302] width 485 height 155
click at [310, 344] on div "[PERSON_NAME] näitab üldvaates db kotile 20% soodustust, kuid [PERSON_NAME] ena…" at bounding box center [498, 302] width 485 height 155
click at [298, 344] on img at bounding box center [282, 340] width 50 height 50
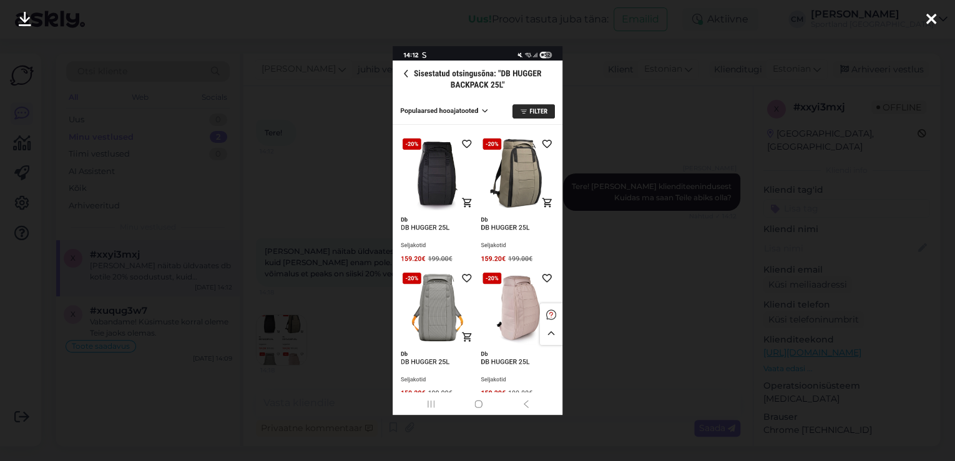
click at [311, 232] on div at bounding box center [477, 230] width 955 height 461
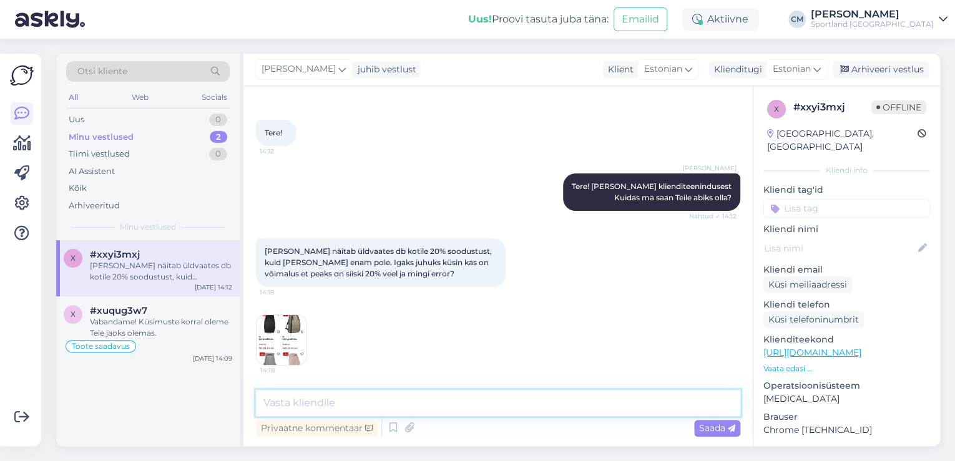
click at [302, 394] on textarea at bounding box center [498, 403] width 485 height 26
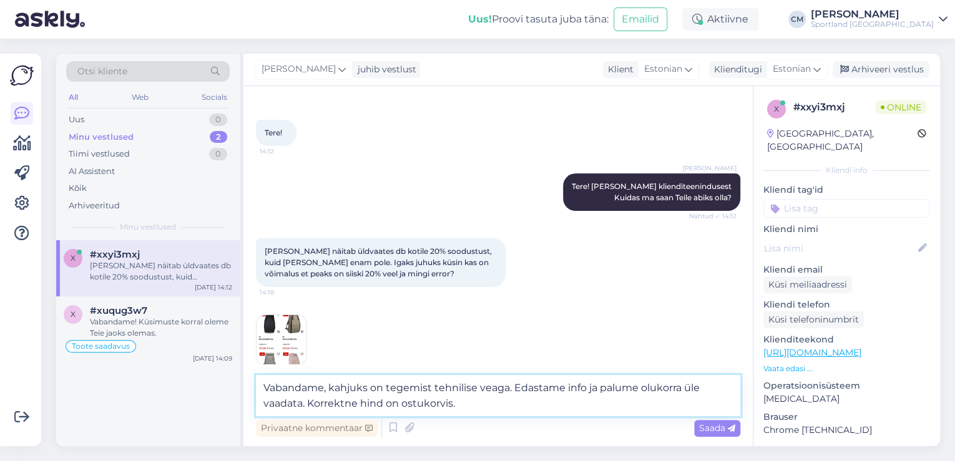
click at [507, 387] on textarea "Vabandame, kahjuks on tegemist tehnilise veaga. Edastame info ja palume olukorr…" at bounding box center [498, 395] width 485 height 41
type textarea "Vabandame, kahjuks on tegemist tehnilise veaga! Edastame info ja palume olukorr…"
click at [493, 411] on textarea "Vabandame, kahjuks on tegemist tehnilise veaga! Edastame info ja palume olukorr…" at bounding box center [498, 395] width 485 height 41
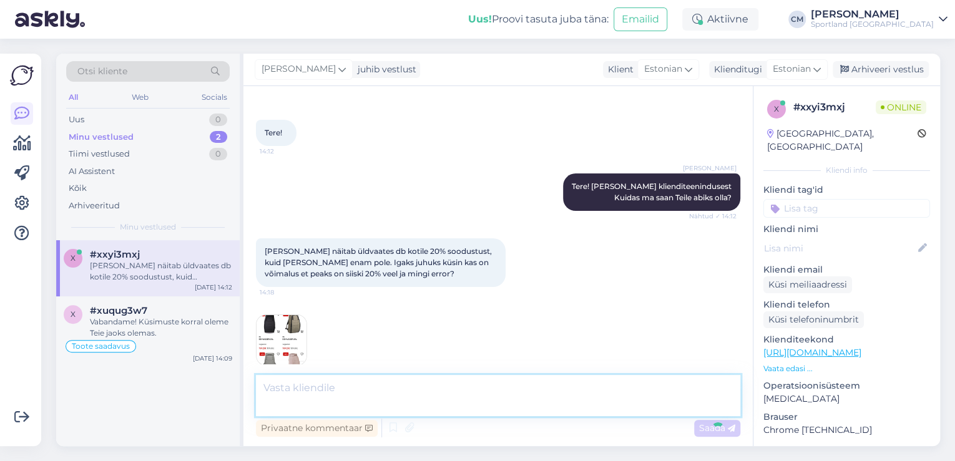
scroll to position [121, 0]
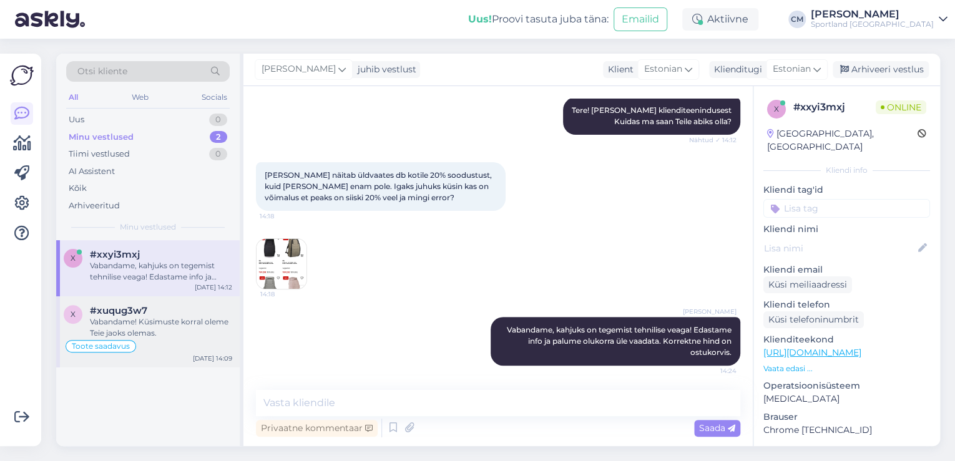
click at [150, 325] on div "Vabandame! Küsimuste korral oleme Teie jaoks olemas." at bounding box center [161, 328] width 142 height 22
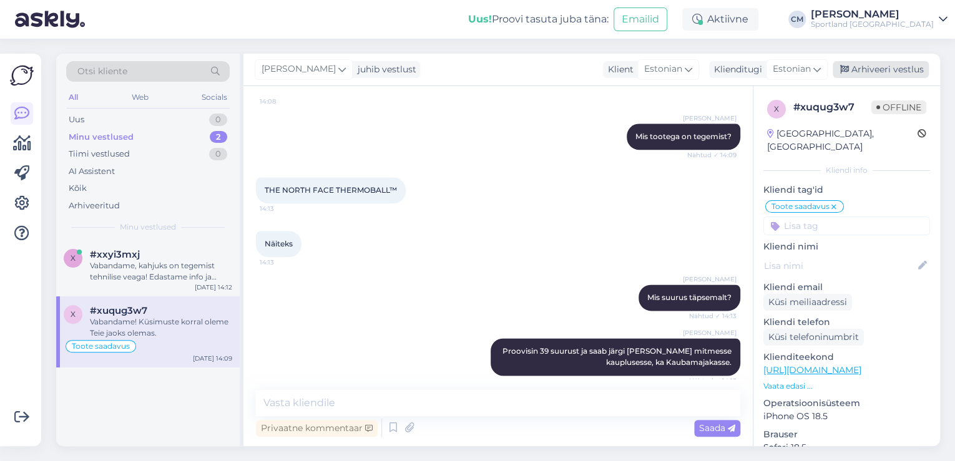
click at [882, 67] on div "Arhiveeri vestlus" at bounding box center [881, 69] width 96 height 17
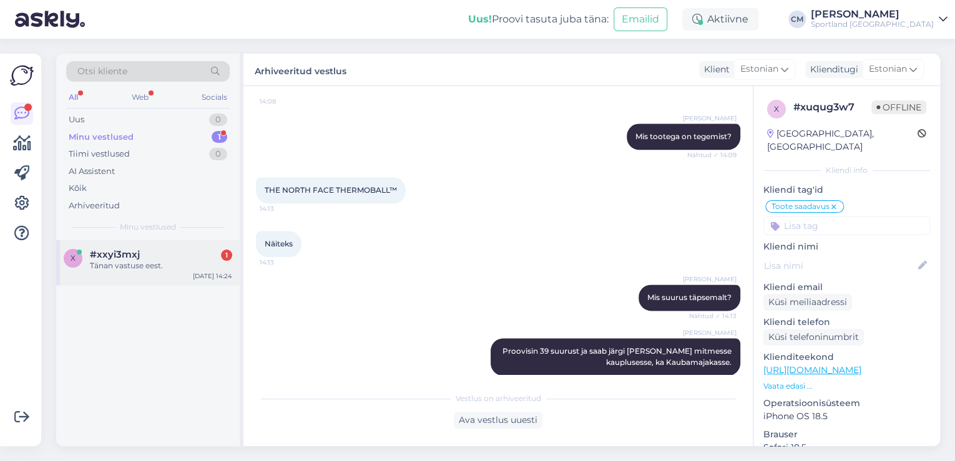
click at [162, 255] on div "#xxyi3mxj 1" at bounding box center [161, 254] width 142 height 11
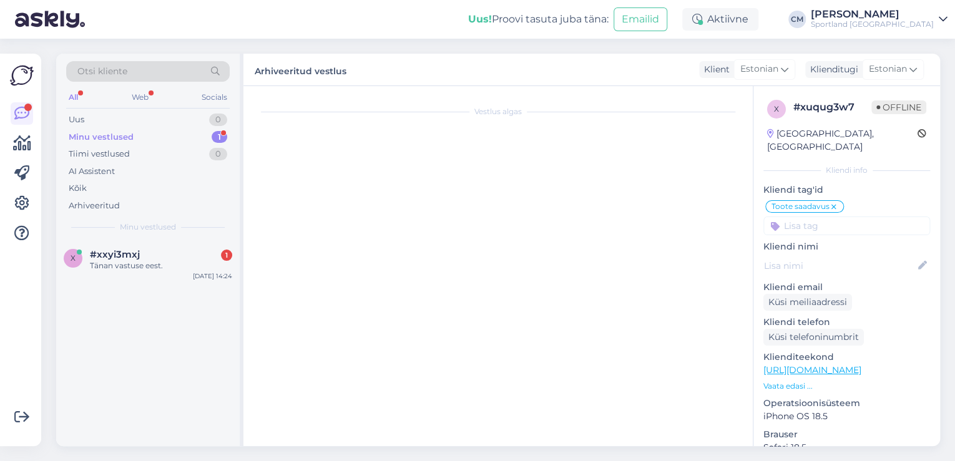
scroll to position [175, 0]
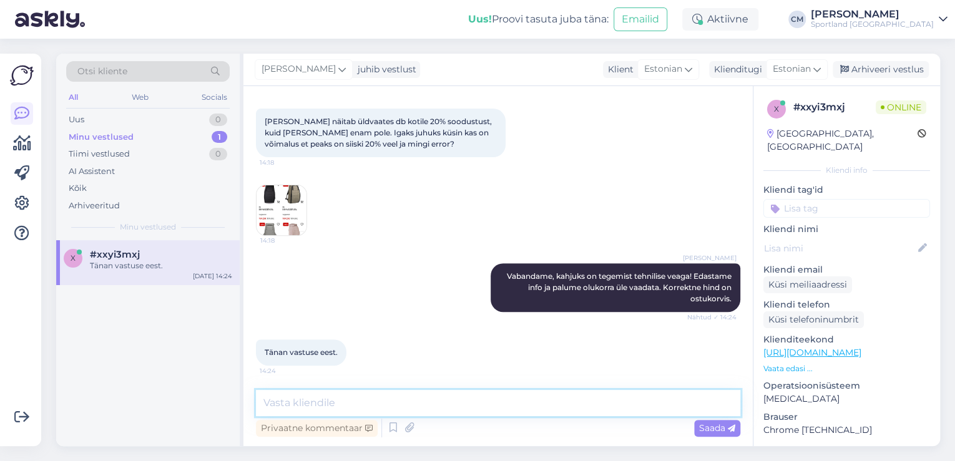
click at [500, 395] on textarea at bounding box center [498, 403] width 485 height 26
type textarea "Kas hetkel saan veel abiks olla?"
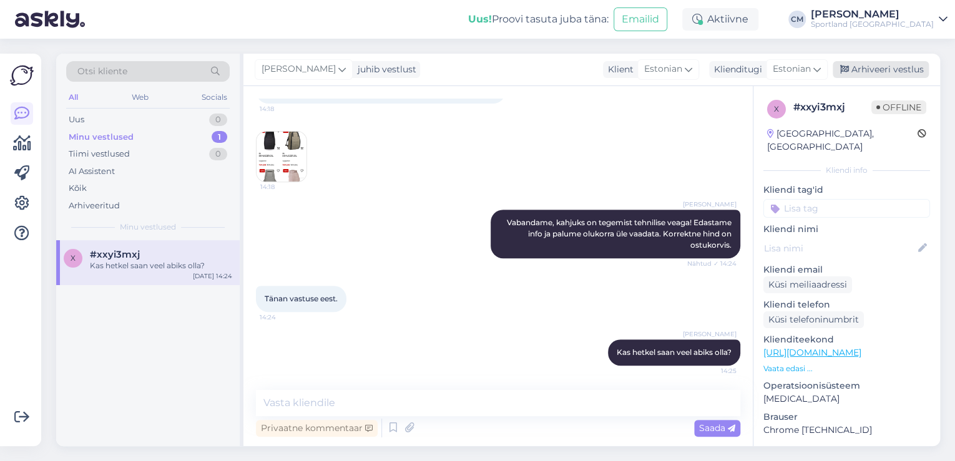
click at [894, 71] on div "Arhiveeri vestlus" at bounding box center [881, 69] width 96 height 17
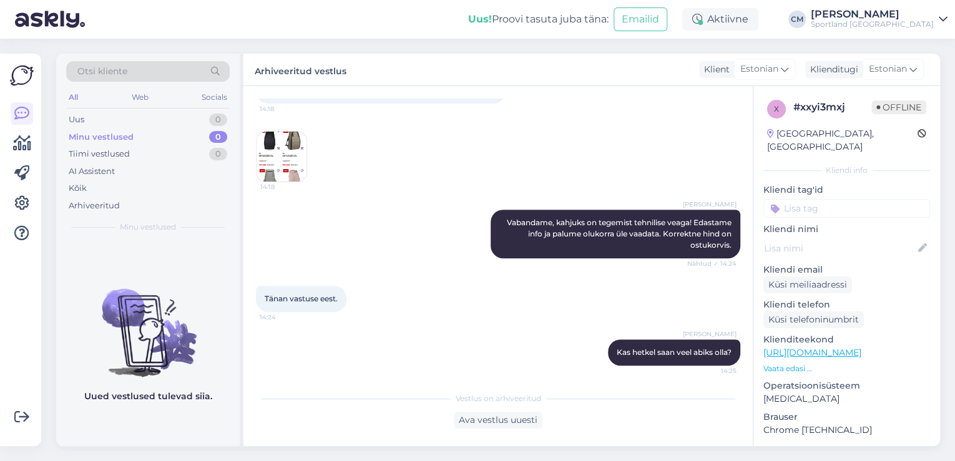
click at [858, 184] on p "Kliendi tag'id" at bounding box center [847, 190] width 167 height 13
click at [843, 199] on input at bounding box center [847, 208] width 167 height 19
type input "tehn"
click at [847, 238] on span "Tagasiside ( tehniline)" at bounding box center [847, 241] width 80 height 7
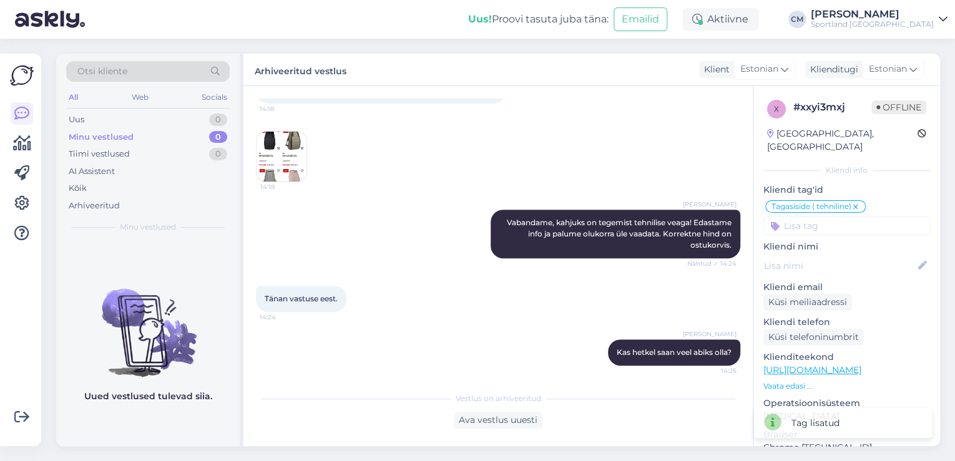
click at [864, 200] on div "Tagasiside ( tehniline)" at bounding box center [816, 206] width 101 height 12
click at [854, 202] on icon at bounding box center [855, 207] width 7 height 10
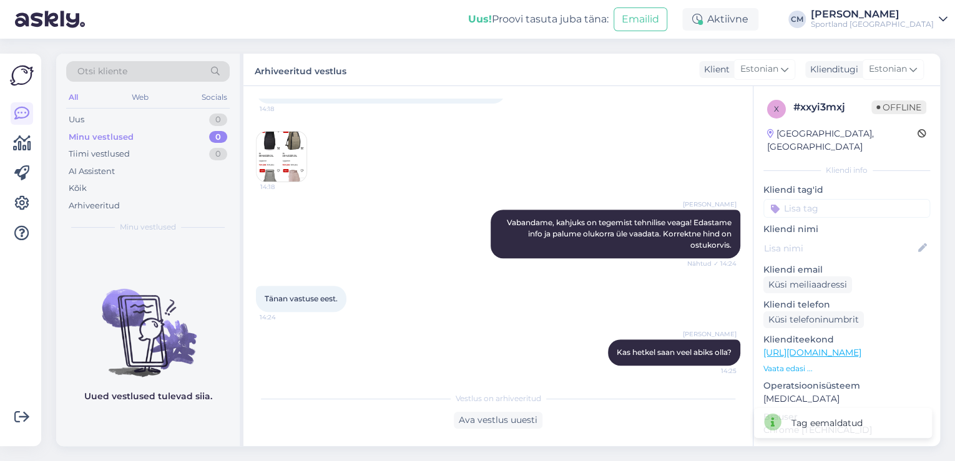
click at [855, 199] on input at bounding box center [847, 208] width 167 height 19
type input "tehni"
click at [850, 253] on span "E-poe tehniline info" at bounding box center [847, 256] width 73 height 7
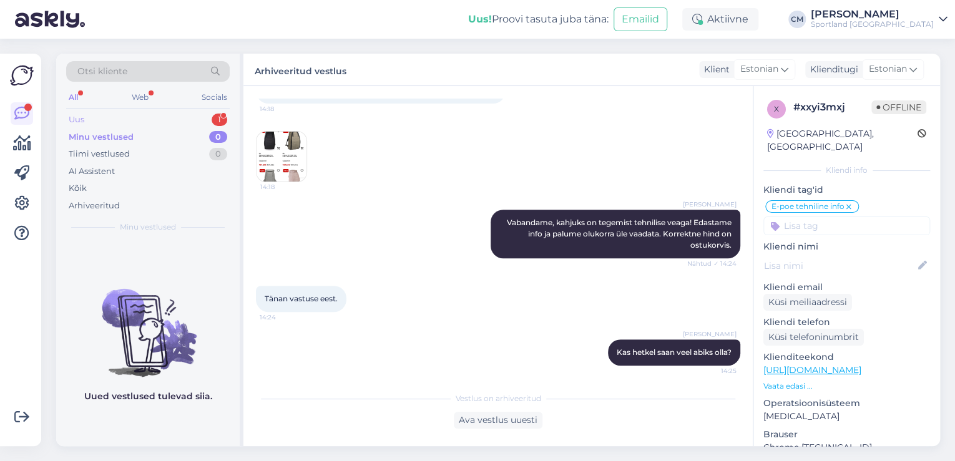
click at [207, 117] on div "Uus 1" at bounding box center [148, 119] width 164 height 17
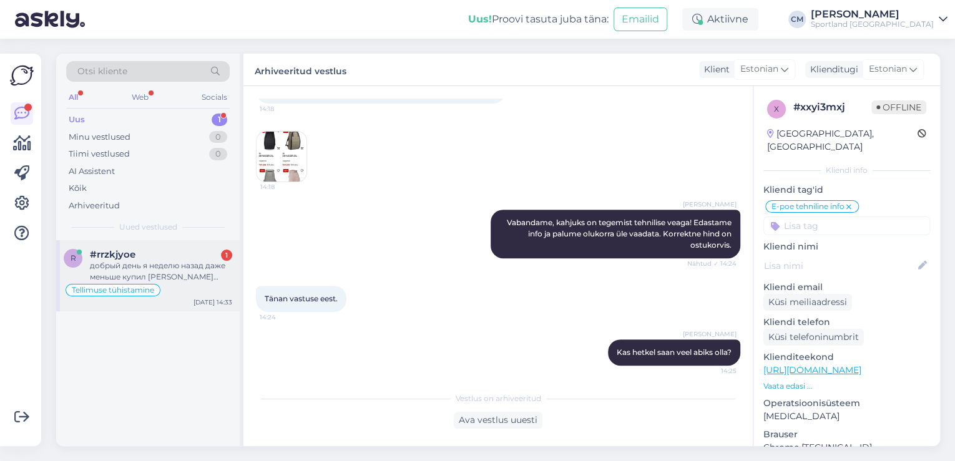
click at [173, 285] on div "Tellimuse tühistamine" at bounding box center [148, 290] width 169 height 15
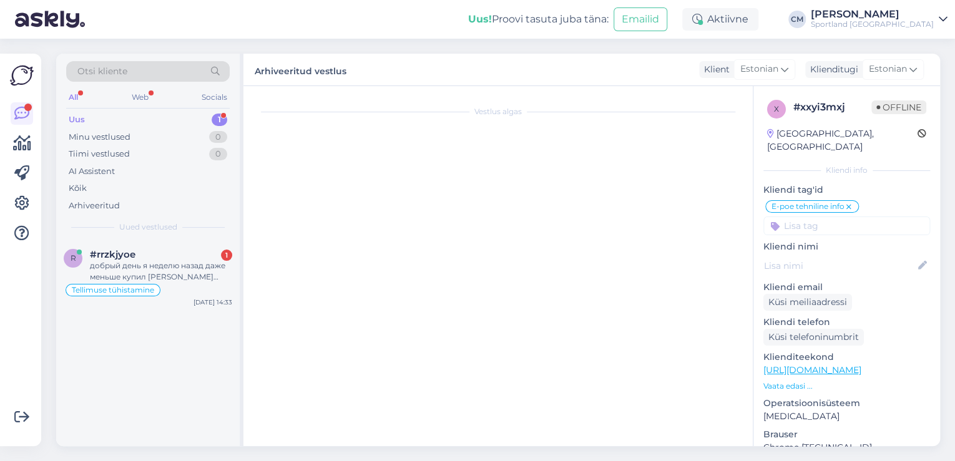
scroll to position [1220, 0]
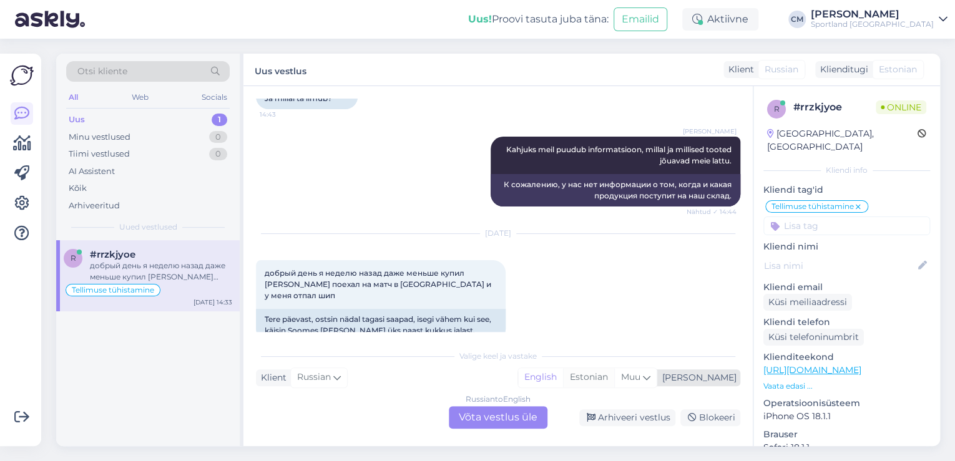
click at [614, 385] on div "Estonian" at bounding box center [588, 377] width 51 height 19
click at [530, 410] on div "Russian to Estonian Võta vestlus üle" at bounding box center [498, 418] width 99 height 22
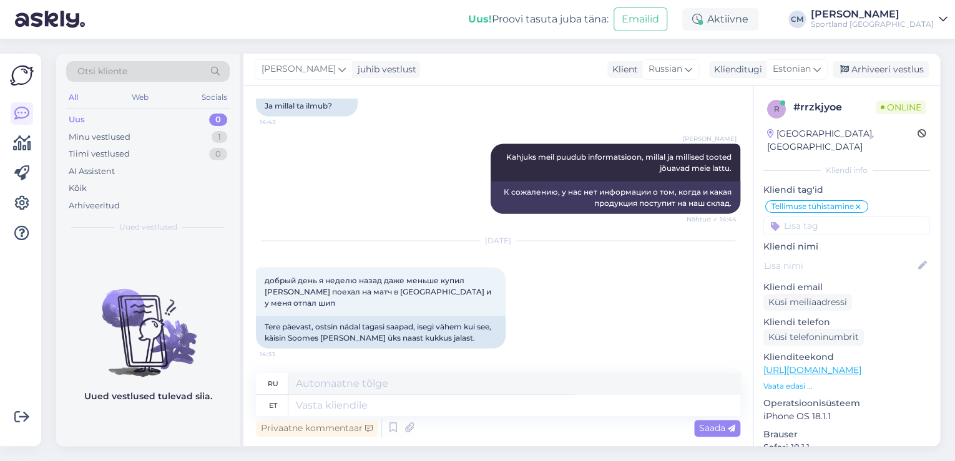
scroll to position [1190, 0]
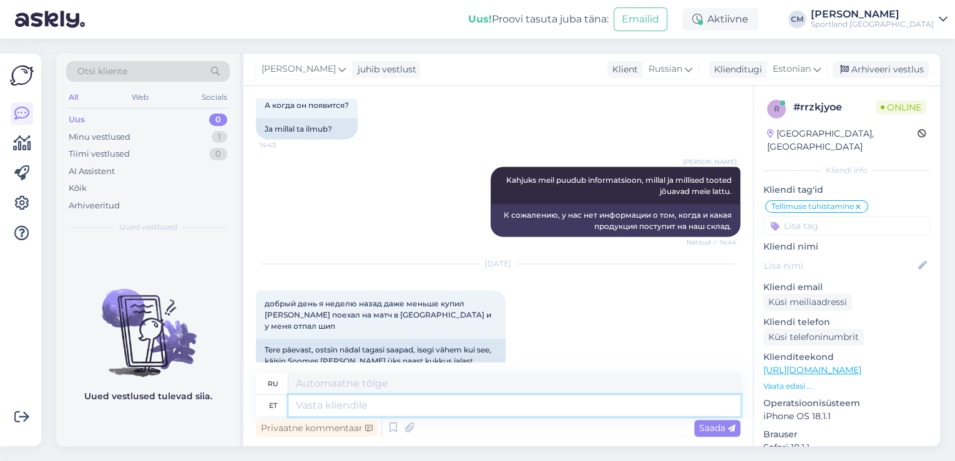
click at [494, 411] on textarea at bounding box center [514, 405] width 452 height 21
type textarea "Tere!"
type textarea "Привет!"
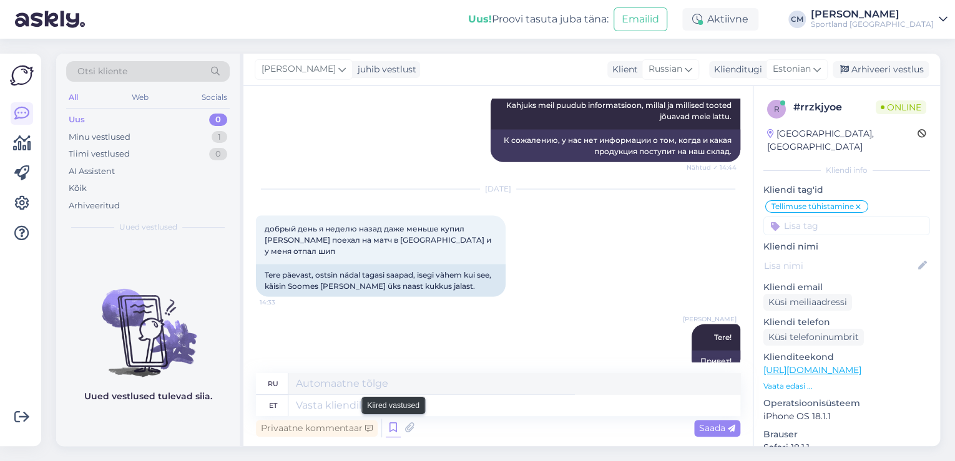
click at [397, 429] on icon at bounding box center [393, 428] width 15 height 19
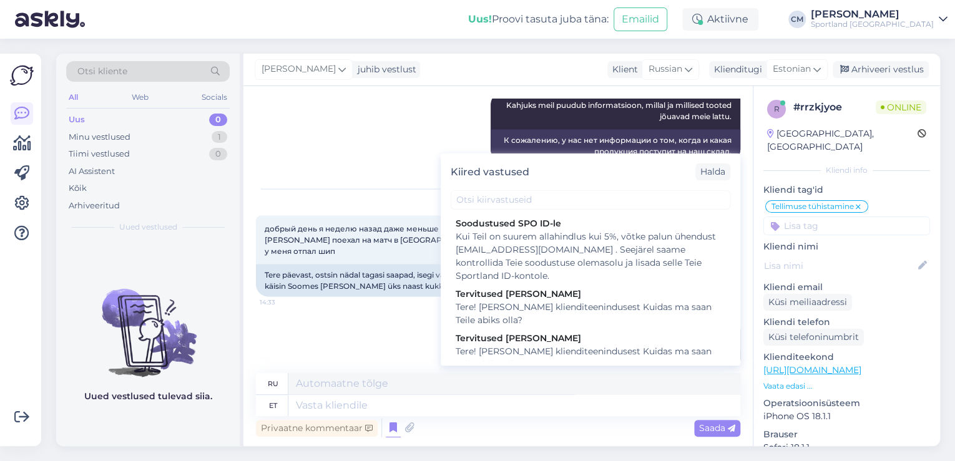
click at [533, 357] on div "Tere! [PERSON_NAME] klienditeenindusest Kuidas ma saan Teile abiks olla?" at bounding box center [591, 358] width 270 height 26
type textarea "Здравствуйте! Я [PERSON_NAME] из службы поддержки клиентов Чем я могу вам помоч…"
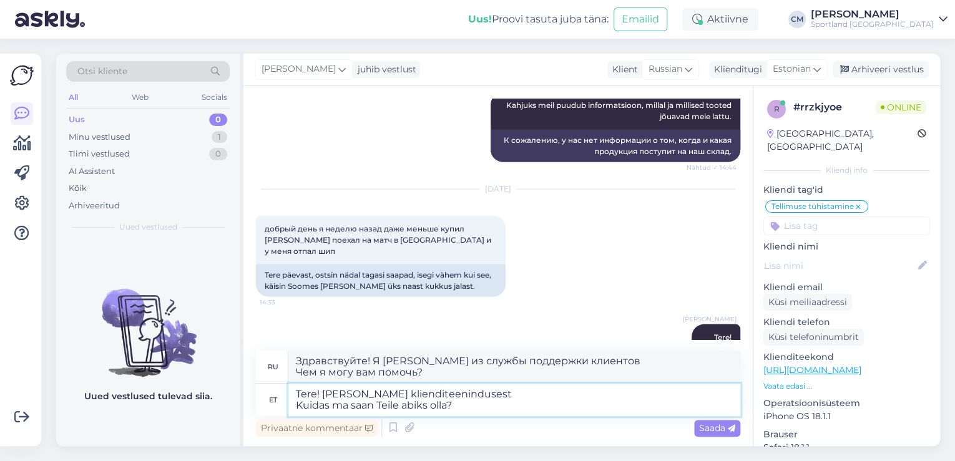
drag, startPoint x: 480, startPoint y: 406, endPoint x: 297, endPoint y: 407, distance: 183.0
click at [297, 407] on textarea "Tere! [PERSON_NAME] klienditeenindusest Kuidas ma saan Teile abiks olla?" at bounding box center [514, 400] width 452 height 32
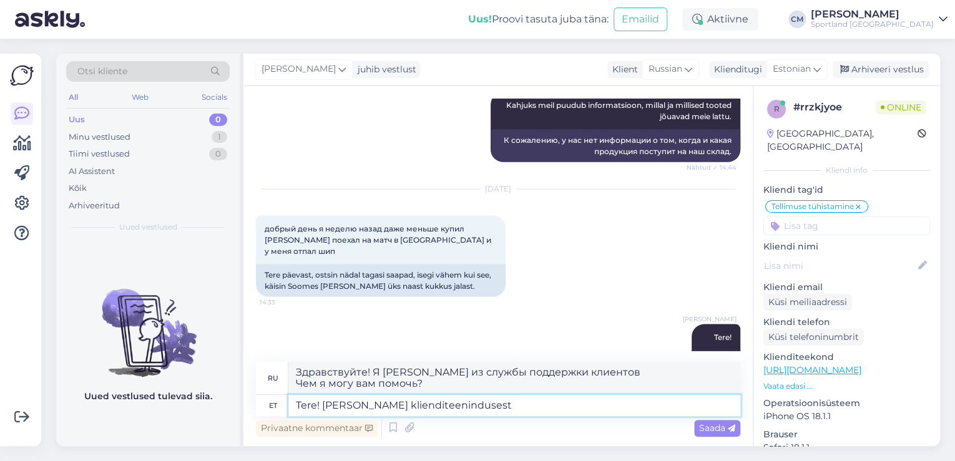
drag, startPoint x: 325, startPoint y: 407, endPoint x: 298, endPoint y: 406, distance: 26.9
click at [298, 406] on textarea "Tere! [PERSON_NAME] klienditeenindusest" at bounding box center [514, 405] width 452 height 21
type textarea "[PERSON_NAME] klienditeenindusest"
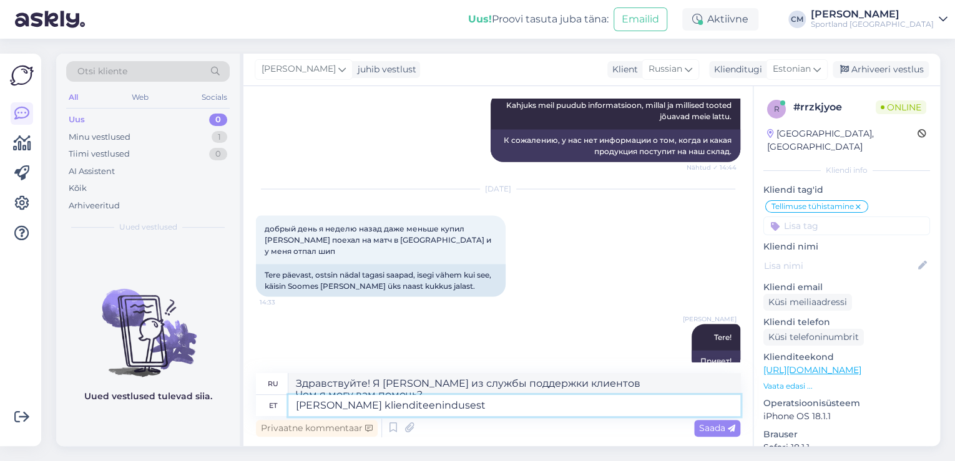
type textarea "Здравствуйте! Меня зовут [PERSON_NAME], я из службы поддержки клиентов."
type textarea "[PERSON_NAME] klienditeenindusest"
type textarea "Меня зовут [PERSON_NAME], я из службы поддержки клиентов."
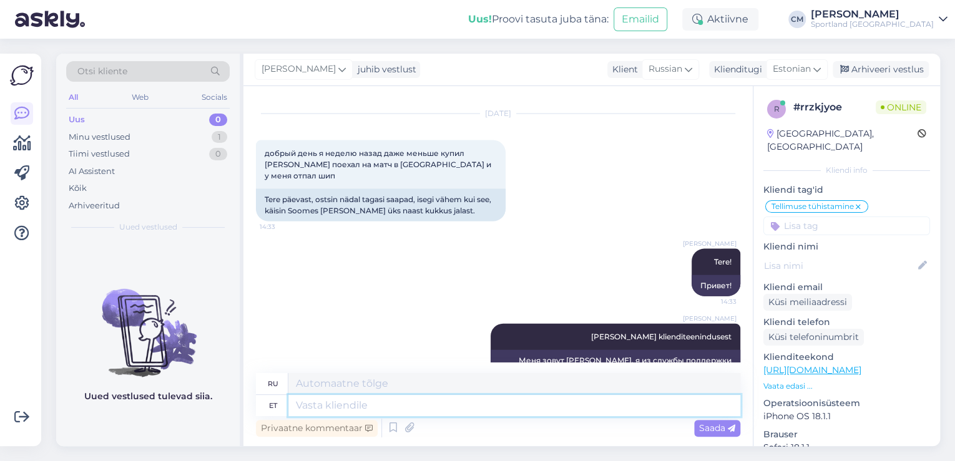
scroll to position [1418, 0]
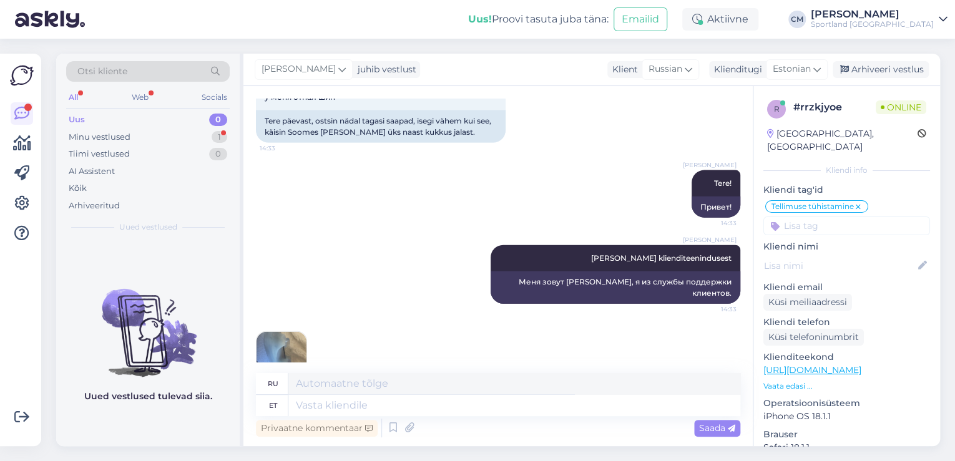
click at [260, 332] on img at bounding box center [282, 357] width 50 height 50
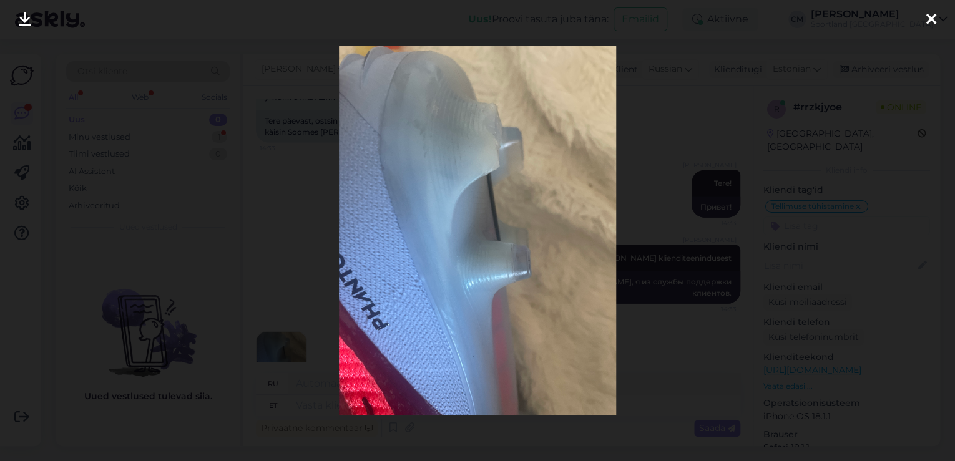
click at [272, 279] on div at bounding box center [477, 230] width 955 height 461
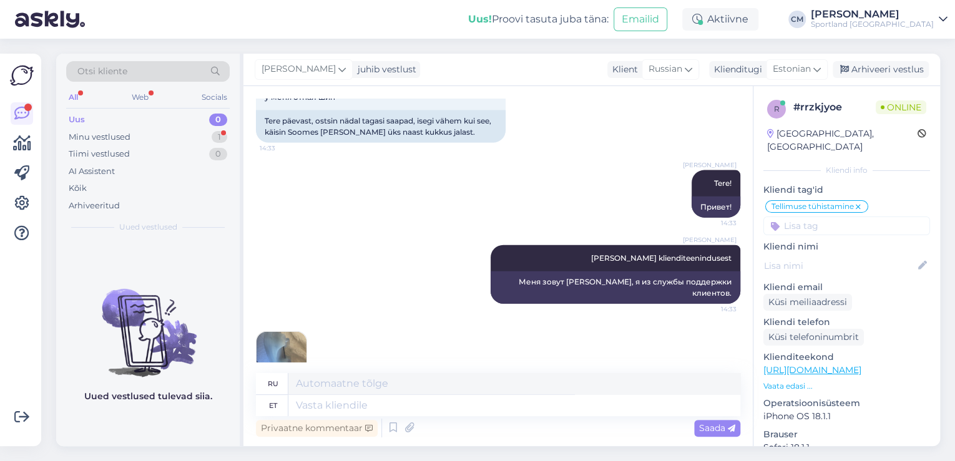
click at [270, 332] on img at bounding box center [282, 357] width 50 height 50
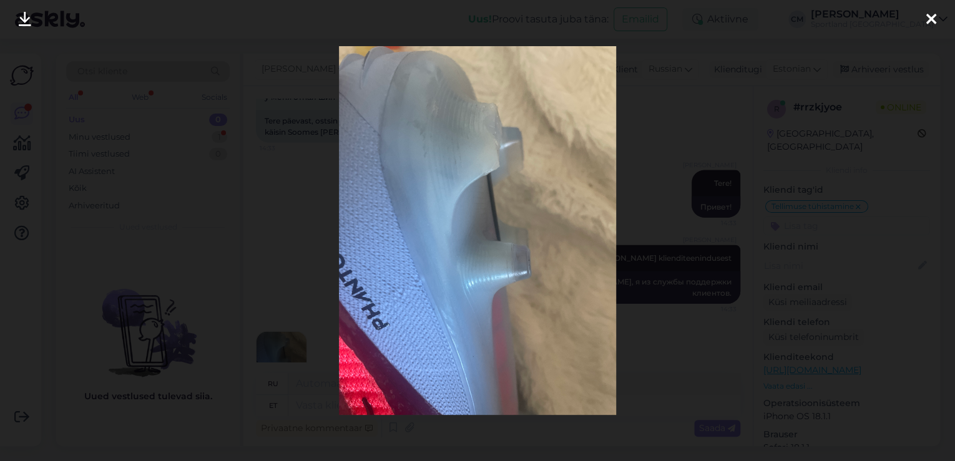
click at [313, 234] on div at bounding box center [477, 230] width 955 height 461
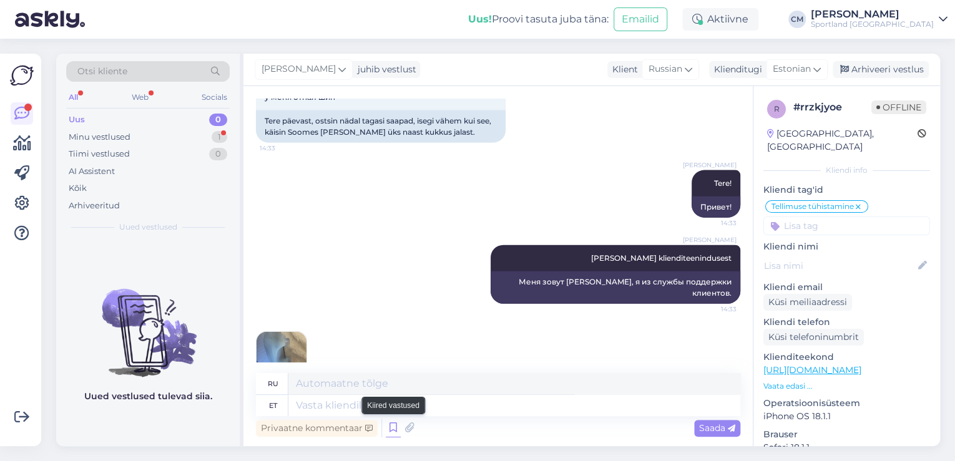
click at [390, 430] on icon at bounding box center [393, 428] width 15 height 19
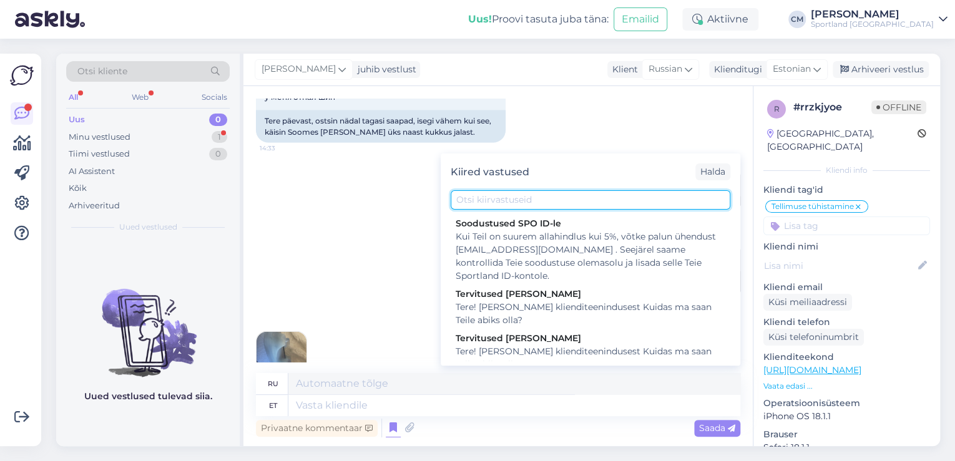
click at [509, 202] on input "text" at bounding box center [591, 199] width 280 height 19
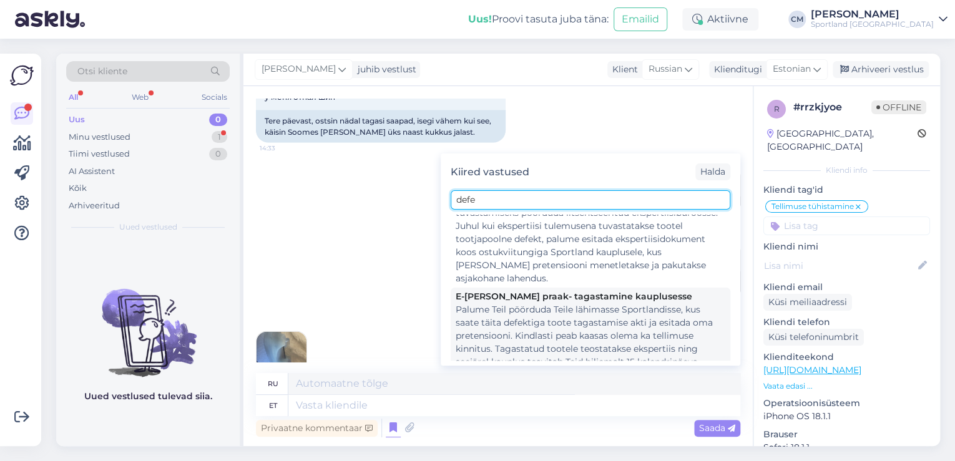
scroll to position [100, 0]
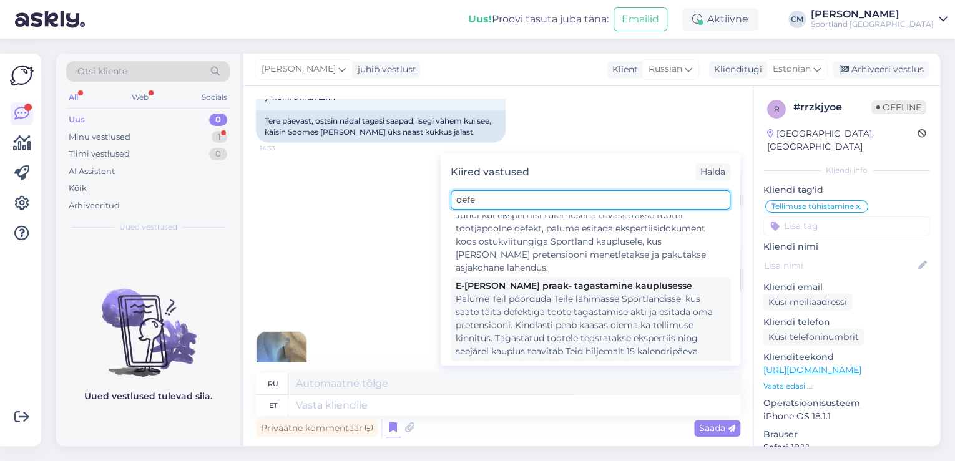
type input "defe"
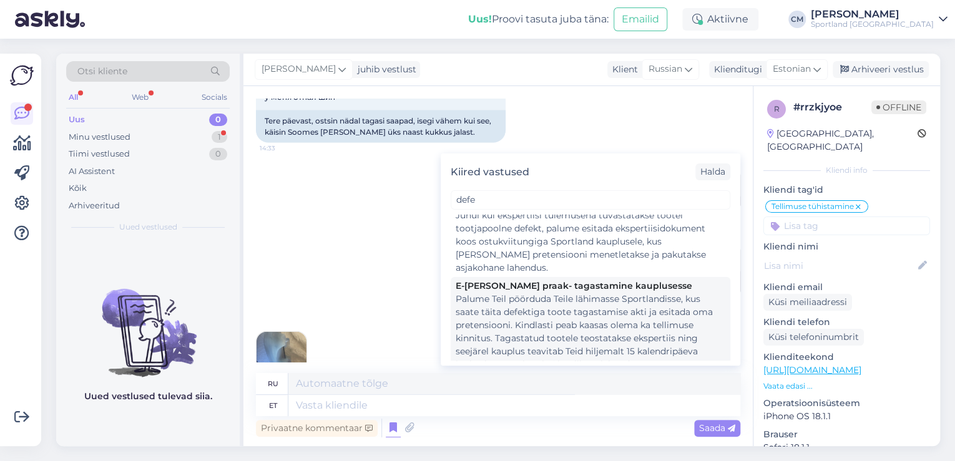
click at [533, 307] on div "Palume Teil pöörduda Teile lähimasse Sportlandisse, kus saate täita defektiga t…" at bounding box center [591, 332] width 270 height 79
type textarea "Просим Вас обратиться в ближайший Спортлэнд, где Вы сможете заполнить акт о воз…"
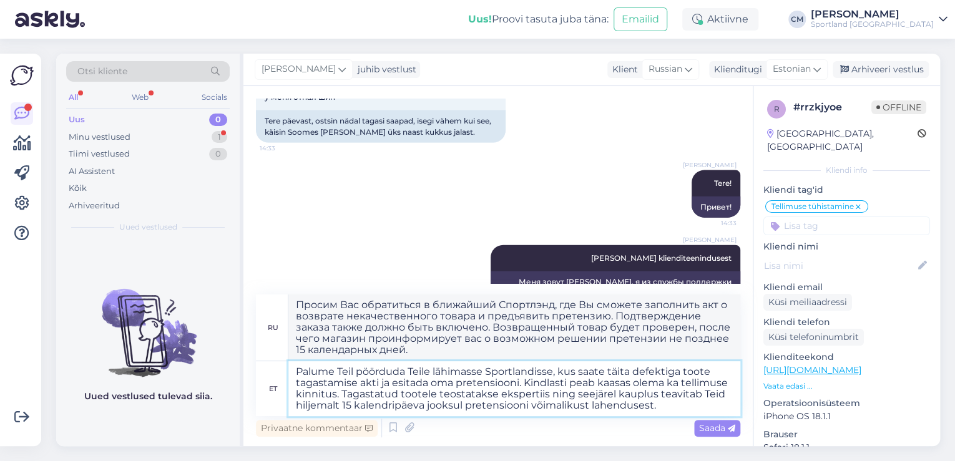
click at [336, 396] on textarea "Palume Teil pöörduda Teile lähimasse Sportlandisse, kus saate täita defektiga t…" at bounding box center [514, 389] width 452 height 55
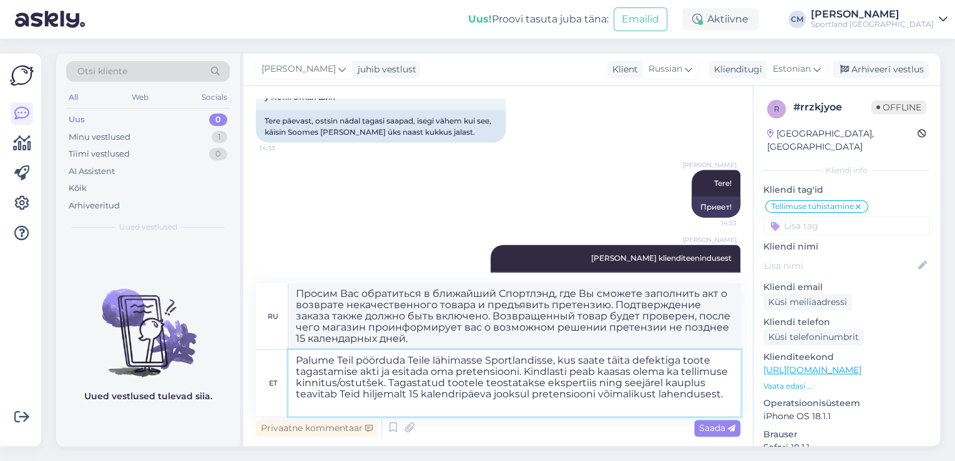
type textarea "Palume Teil pöörduda Teile lähimasse Sportlandisse, kus saate täita defektiga t…"
type textarea "Просим вас обратиться в ближайший магазин Sportland, где вы сможете заполнить ф…"
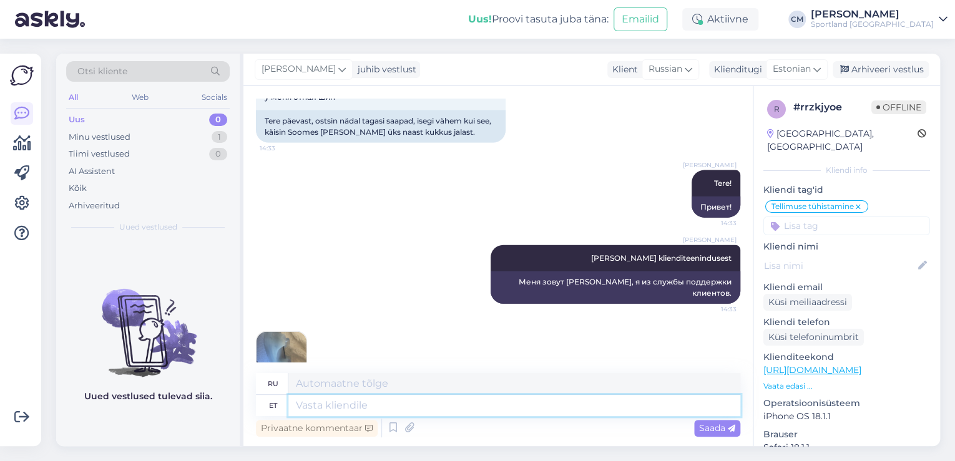
scroll to position [1617, 0]
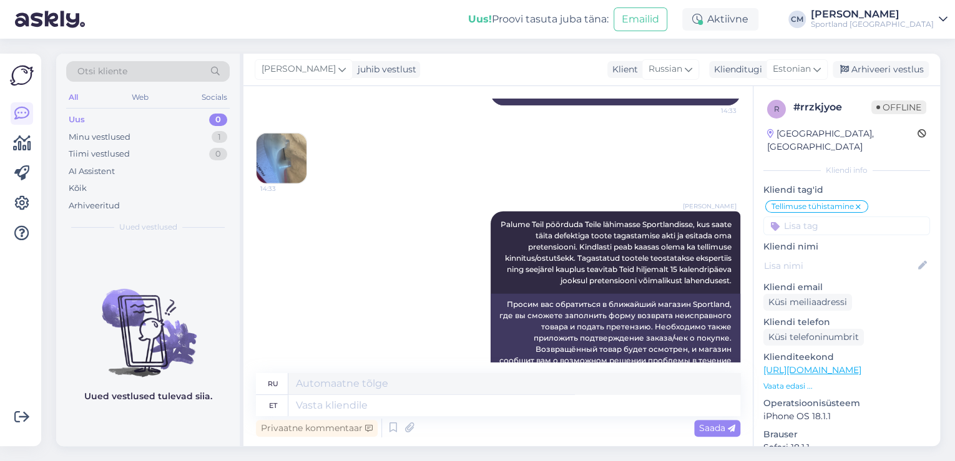
click at [807, 217] on input at bounding box center [847, 226] width 167 height 19
type input "defe"
click at [832, 255] on span "Defektiga toode" at bounding box center [847, 258] width 61 height 7
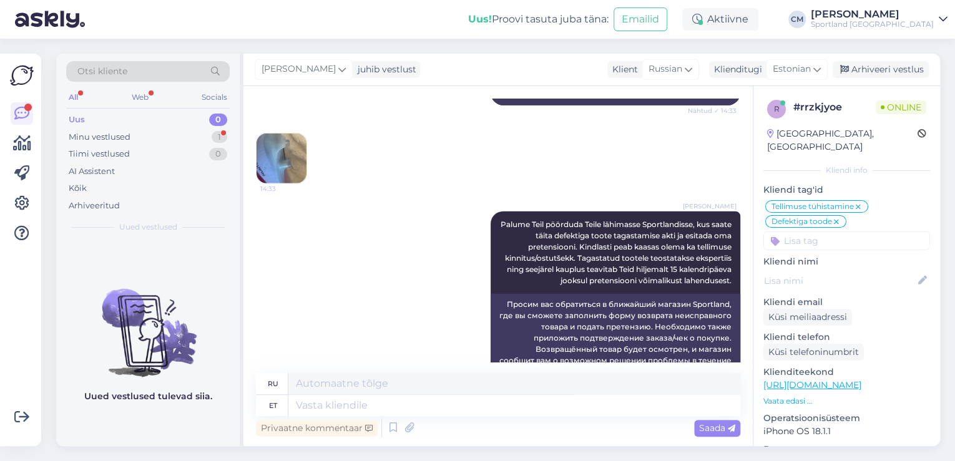
scroll to position [1725, 0]
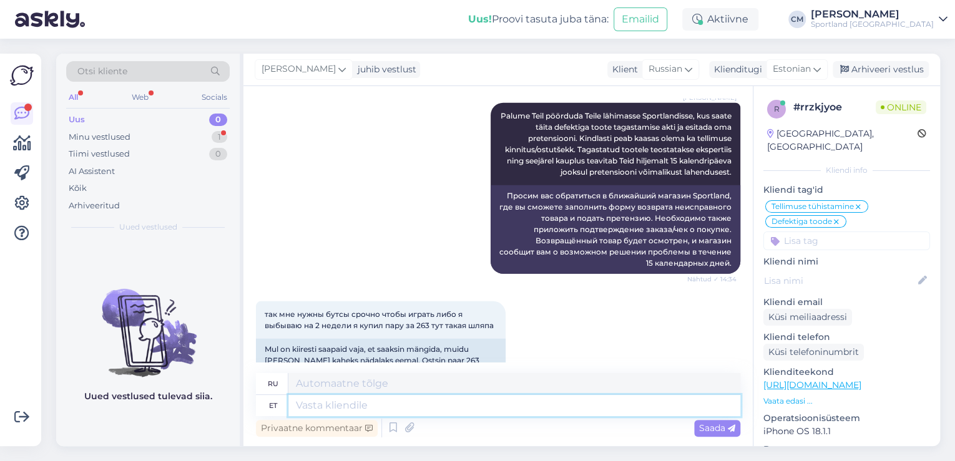
click at [353, 403] on textarea at bounding box center [514, 405] width 452 height 21
click at [478, 405] on textarea at bounding box center [514, 405] width 452 height 21
type textarea "Väga v"
type textarea "Очень"
type textarea "Väga vabandame!"
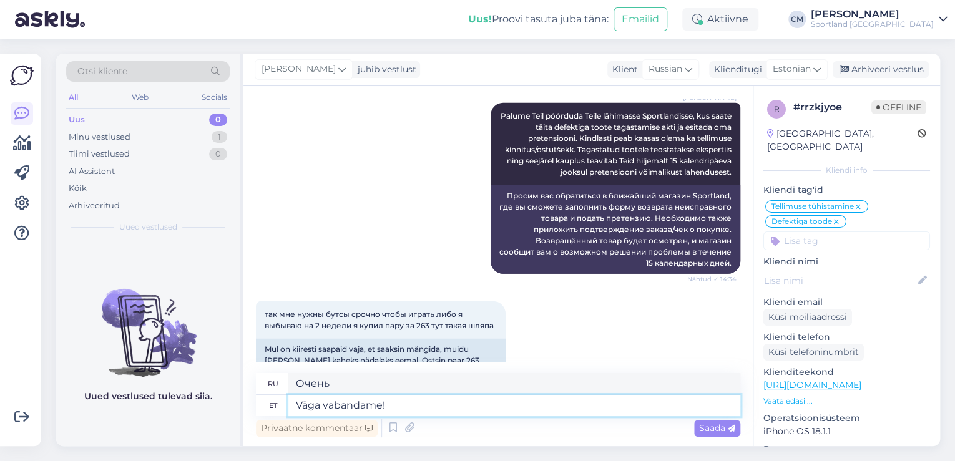
type textarea "Нам очень жаль!"
type textarea "Väga vabandame! Kahjuks o"
type textarea "Нам очень жаль! К сожалению."
type textarea "Väga vabandame! Kahjuks on ni"
type textarea "Нам очень жаль! К сожалению,"
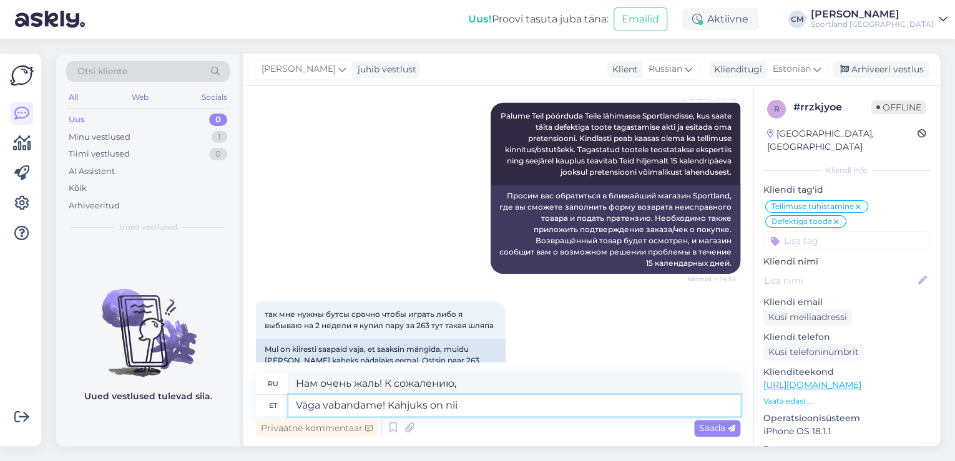
type textarea "Väga vabandame! Kahjuks on nii e"
type textarea "Нам очень жаль! К сожалению, это так."
type textarea "Väga vabandame! Kahjuks on nii ette n"
type textarea "Нам очень жаль! К сожалению, так оно и есть."
type textarea "Väga vabandame! Kahjuks on nii ette nähtud meie"
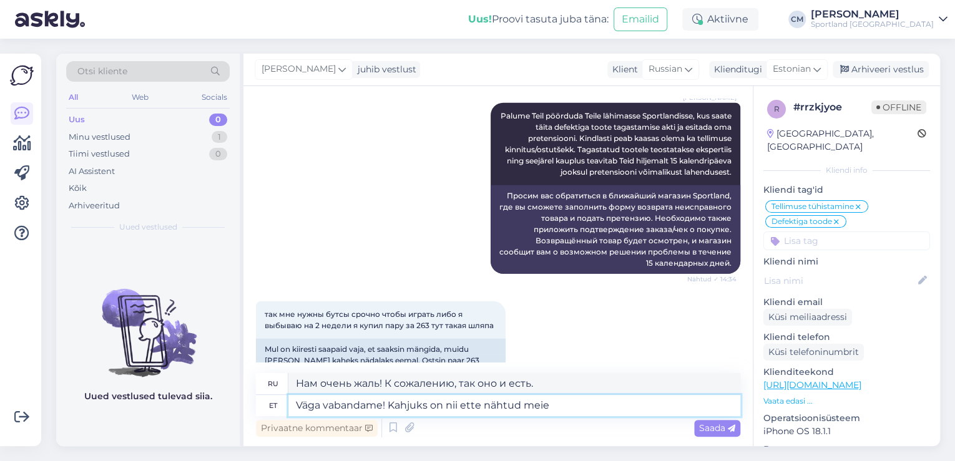
type textarea "Нам очень жаль! К сожалению, так и задумано."
type textarea "Väga vabandame! Kahjuks on nii ette nähtud meie a"
type textarea "Нам очень жаль! К сожалению, так случилось с нашим"
type textarea "Väga vabandame! Kahjuks on nii ette nähtud meie akspertii"
type textarea "Нам очень жаль! К сожалению, так устроена наша экспертиза."
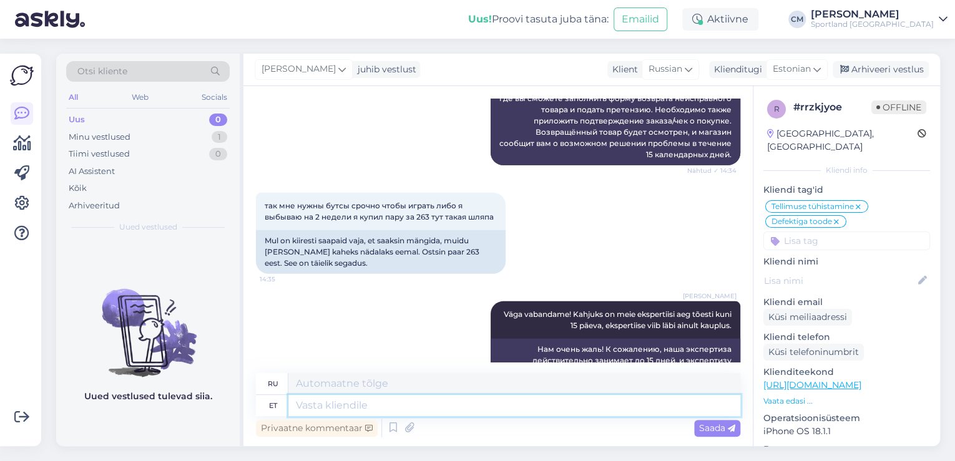
scroll to position [1833, 0]
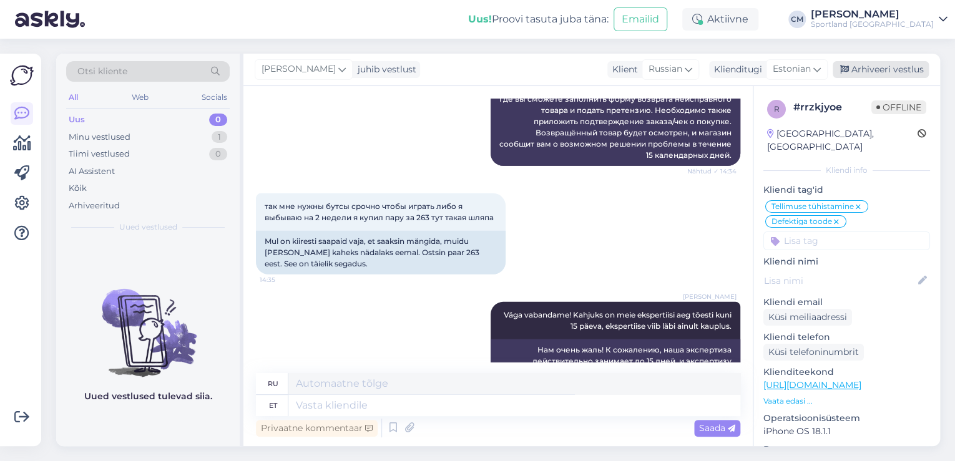
click at [877, 71] on div "Arhiveeri vestlus" at bounding box center [881, 69] width 96 height 17
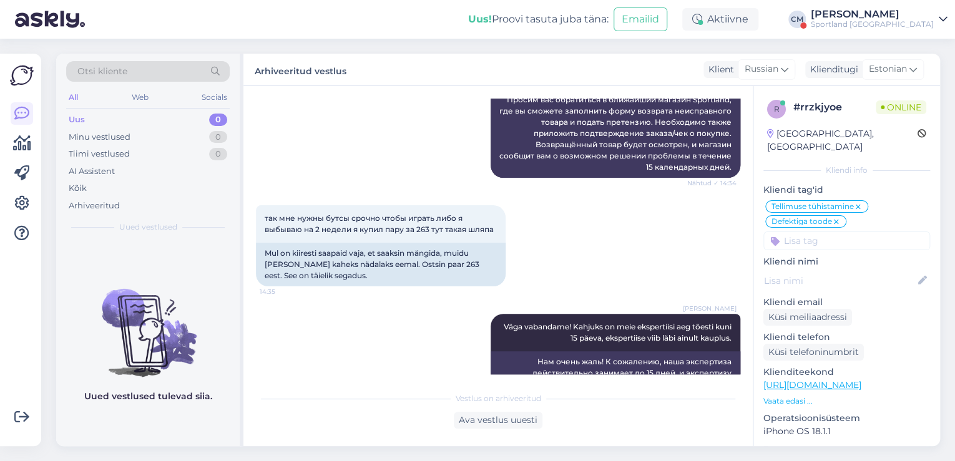
click at [866, 9] on div "[PERSON_NAME]" at bounding box center [872, 14] width 123 height 10
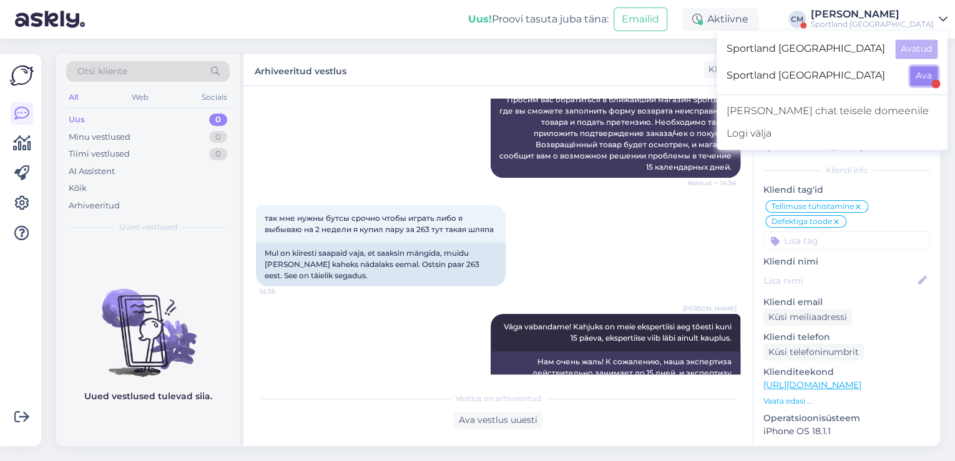
click at [922, 71] on button "Ava" at bounding box center [923, 75] width 27 height 19
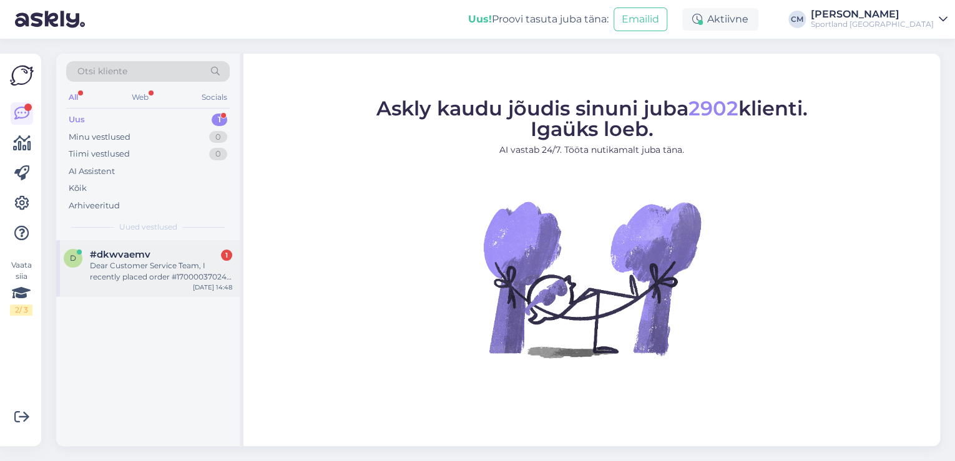
click at [144, 270] on div "Dear Customer Service Team, I recently placed order #17000037024, which include…" at bounding box center [161, 271] width 142 height 22
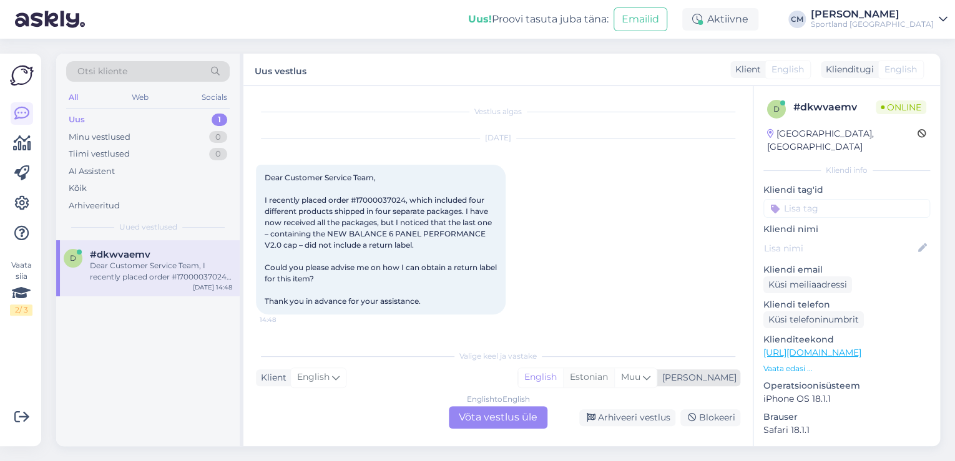
click at [614, 379] on div "Estonian" at bounding box center [588, 377] width 51 height 19
click at [506, 414] on div "English to Estonian Võta vestlus üle" at bounding box center [498, 418] width 99 height 22
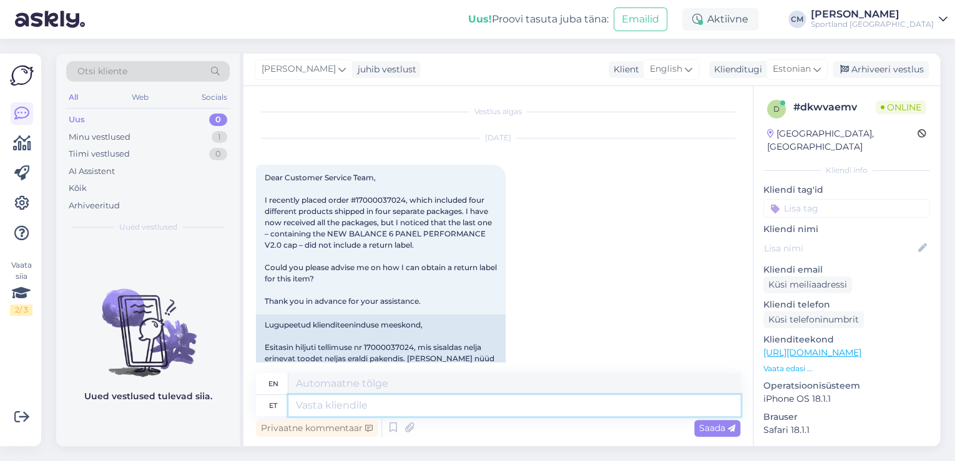
click at [385, 407] on textarea at bounding box center [514, 405] width 452 height 21
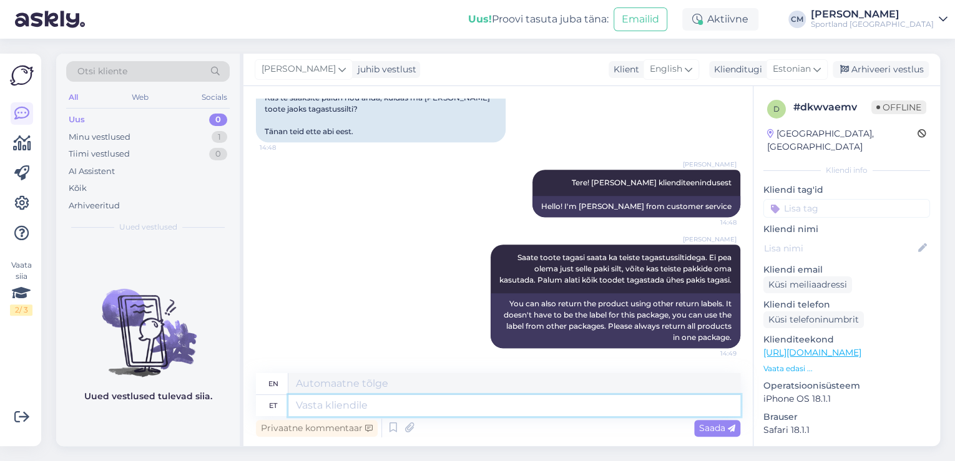
scroll to position [403, 0]
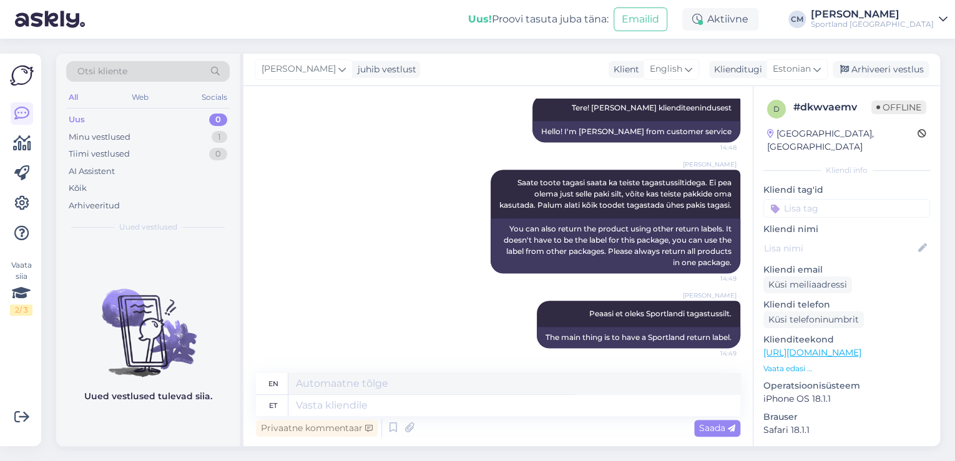
click at [850, 199] on input at bounding box center [847, 208] width 167 height 19
click at [855, 250] on div "E-[PERSON_NAME] tagastus" at bounding box center [847, 256] width 112 height 12
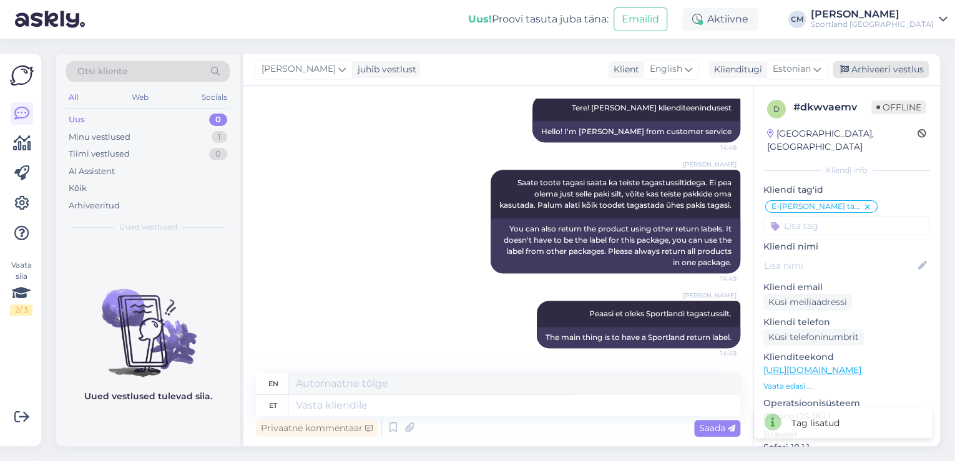
click at [881, 72] on div "Arhiveeri vestlus" at bounding box center [881, 69] width 96 height 17
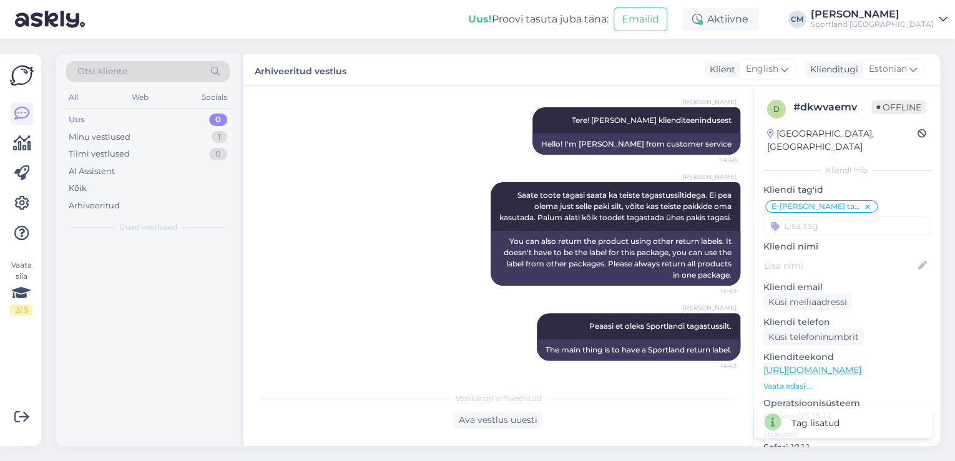
scroll to position [390, 0]
click at [899, 25] on div "Sportland [GEOGRAPHIC_DATA]" at bounding box center [872, 24] width 123 height 10
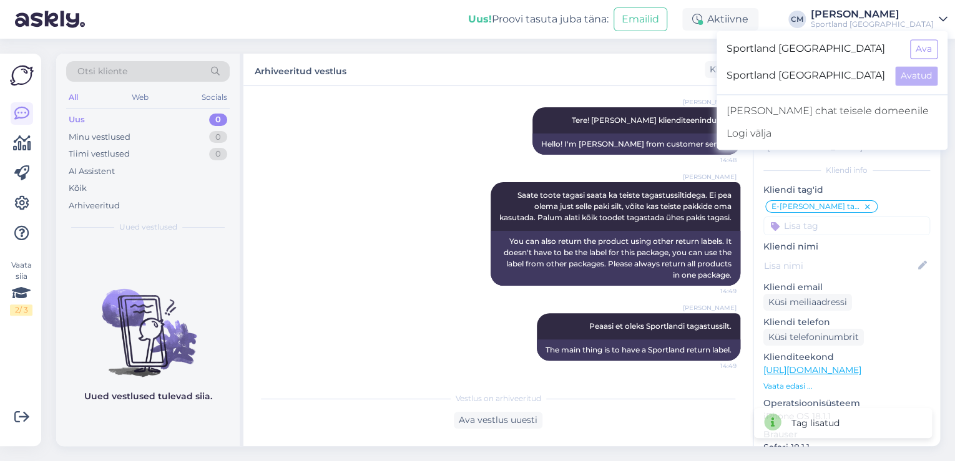
click at [926, 62] on div "Sportland [GEOGRAPHIC_DATA] Avatud" at bounding box center [832, 75] width 231 height 27
click at [924, 55] on button "Ava" at bounding box center [923, 48] width 27 height 19
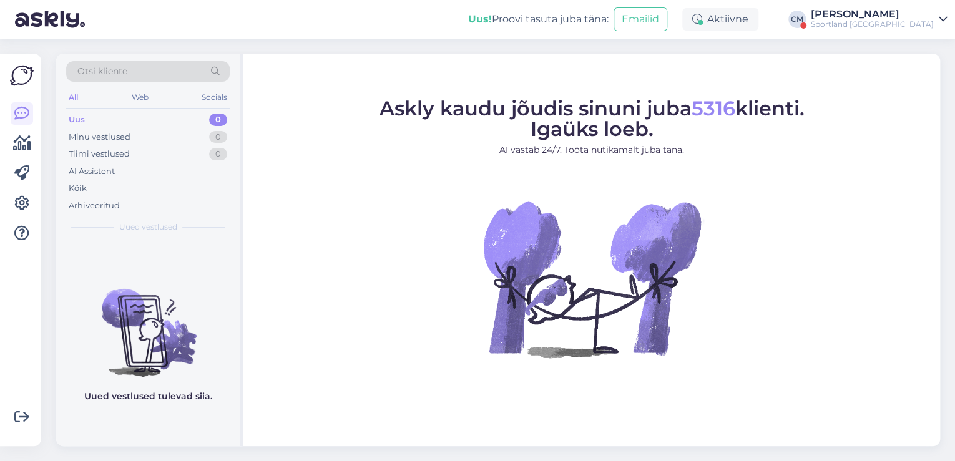
drag, startPoint x: 813, startPoint y: 29, endPoint x: 824, endPoint y: 27, distance: 10.8
click at [814, 29] on div "Uus! Proovi tasuta [PERSON_NAME]: Emailid Aktiivne [PERSON_NAME] Sportland [GEO…" at bounding box center [477, 19] width 955 height 39
click at [824, 27] on div "Uus! Proovi tasuta [PERSON_NAME]: Emailid Aktiivne [PERSON_NAME] Sportland [GEO…" at bounding box center [477, 19] width 955 height 39
click at [806, 27] on div "CM" at bounding box center [797, 19] width 17 height 17
click at [861, 25] on div "Sportland [GEOGRAPHIC_DATA]" at bounding box center [872, 24] width 123 height 10
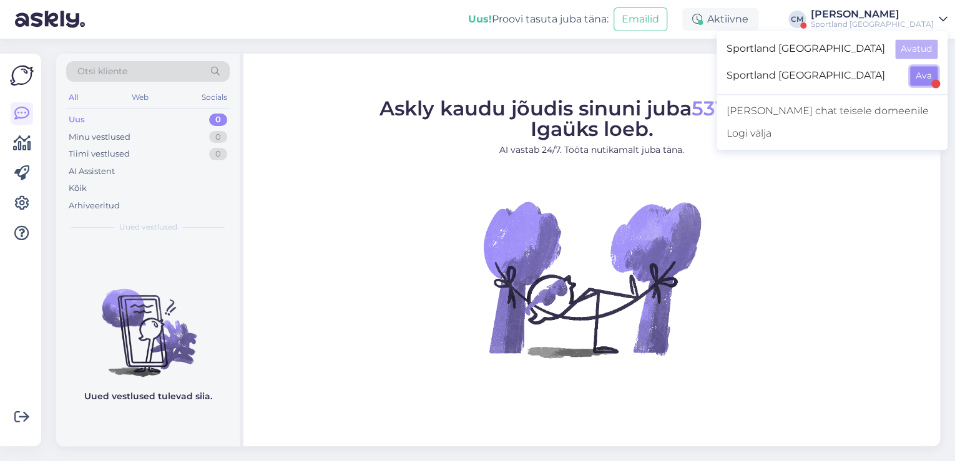
click at [913, 76] on button "Ava" at bounding box center [923, 75] width 27 height 19
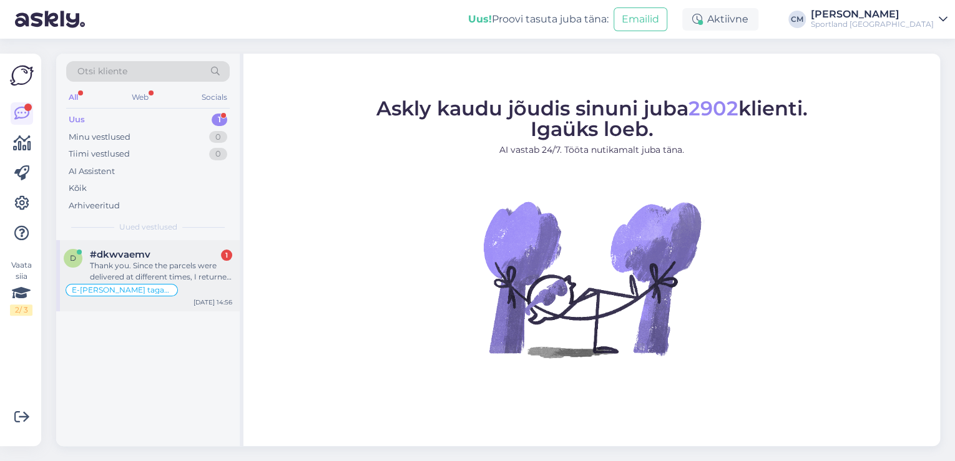
click at [175, 293] on div "E-[PERSON_NAME] tagastus" at bounding box center [148, 290] width 169 height 15
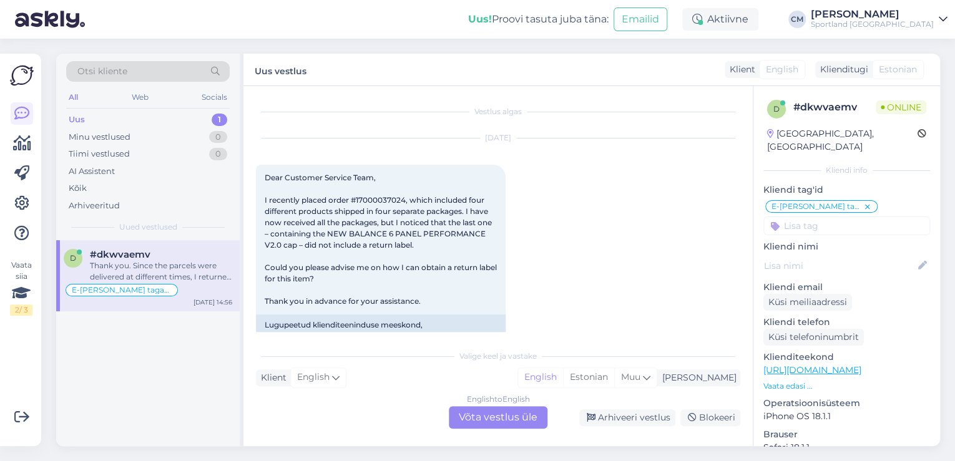
scroll to position [564, 0]
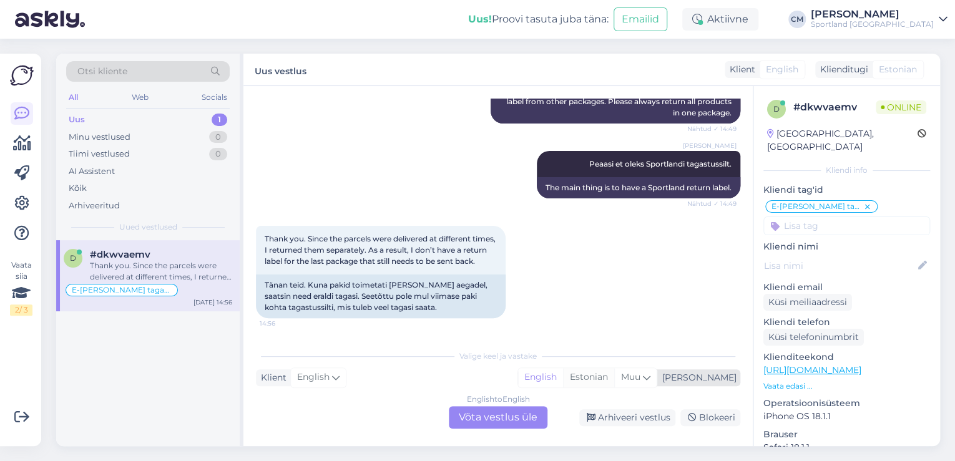
click at [614, 380] on div "Estonian" at bounding box center [588, 377] width 51 height 19
click at [434, 407] on div "English to Estonian Võta vestlus üle Arhiveeri vestlus Blokeeri" at bounding box center [498, 418] width 485 height 22
click at [479, 419] on div "English to Estonian Võta vestlus üle" at bounding box center [498, 418] width 99 height 22
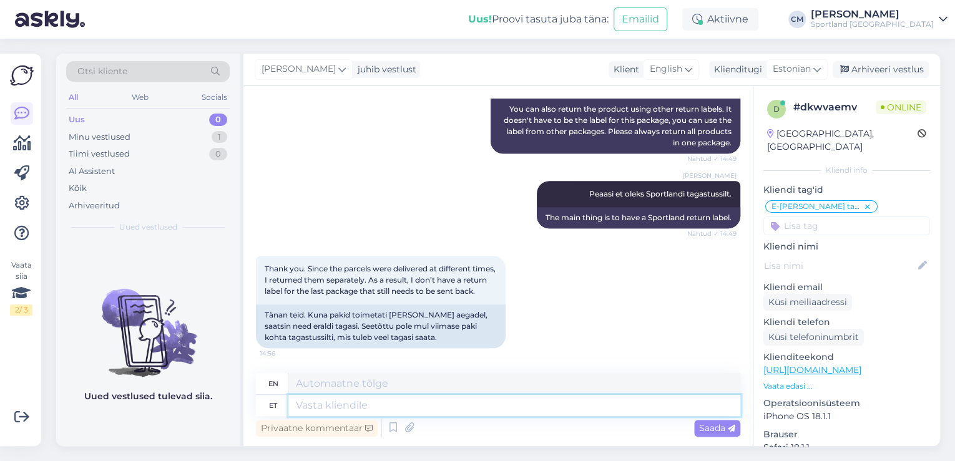
click at [452, 411] on textarea at bounding box center [514, 405] width 452 height 21
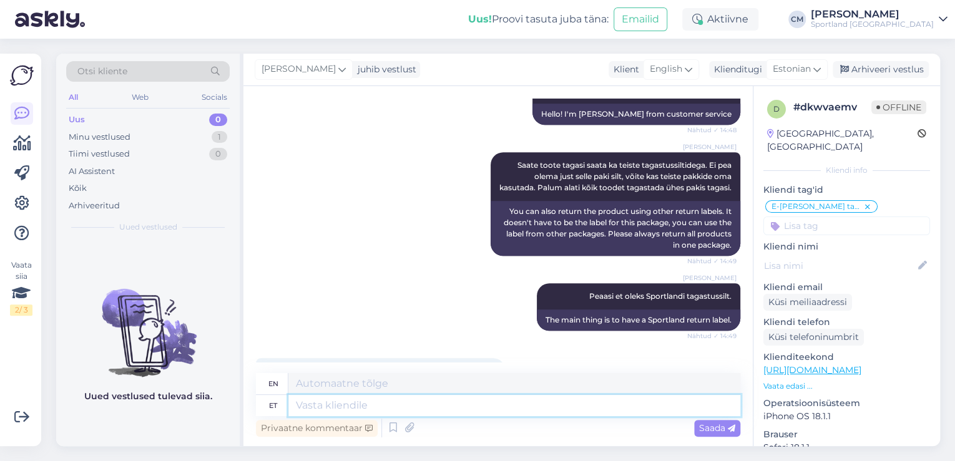
scroll to position [210, 0]
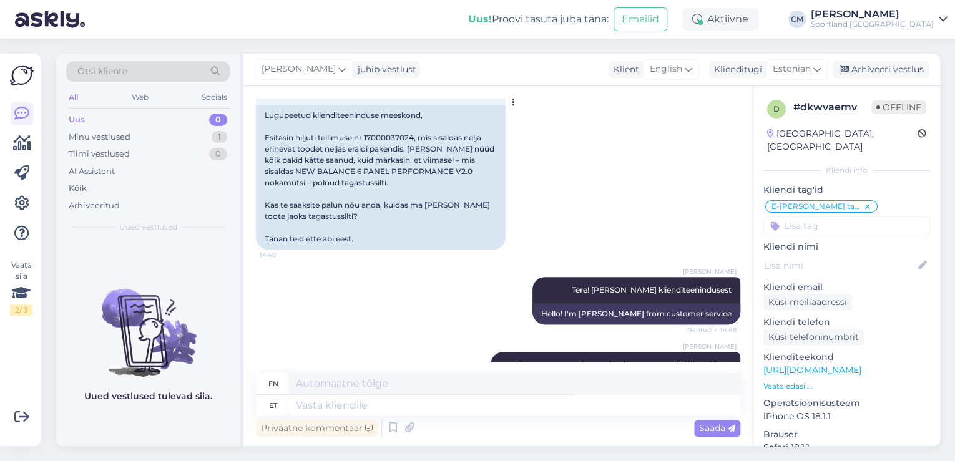
click at [385, 139] on div "Lugupeetud klienditeeninduse meeskond, Esitasin hiljuti tellimuse nr 1700003702…" at bounding box center [381, 177] width 250 height 145
copy div "17000037024"
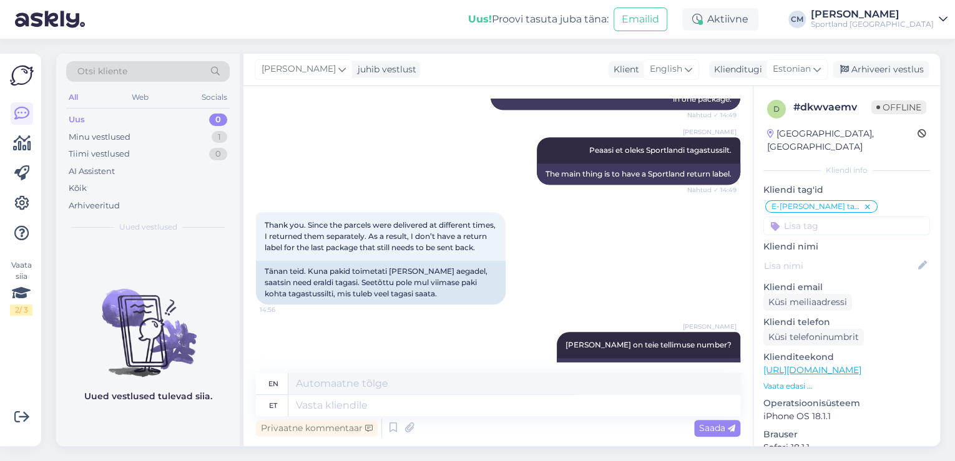
scroll to position [609, 0]
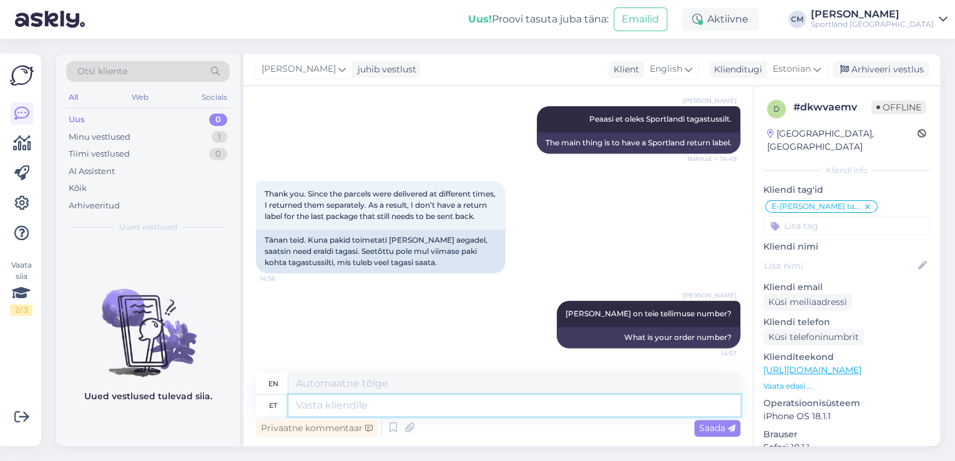
click at [562, 416] on textarea at bounding box center [514, 405] width 452 height 21
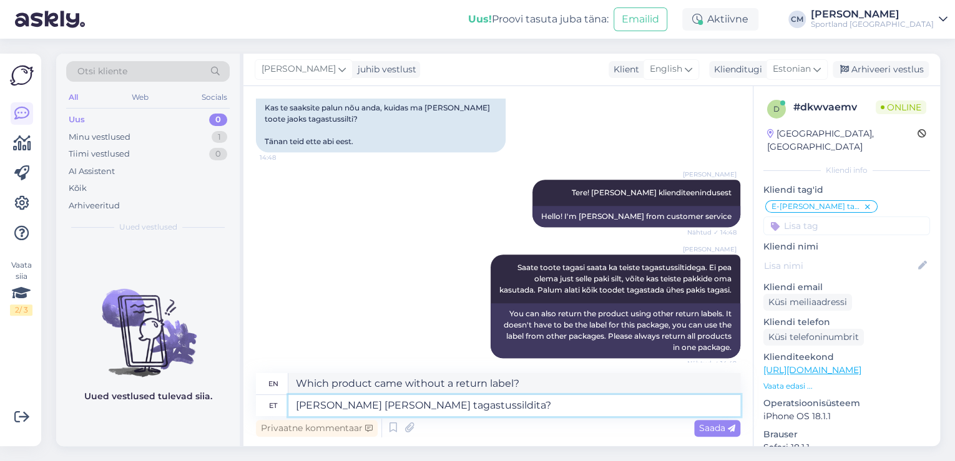
scroll to position [335, 0]
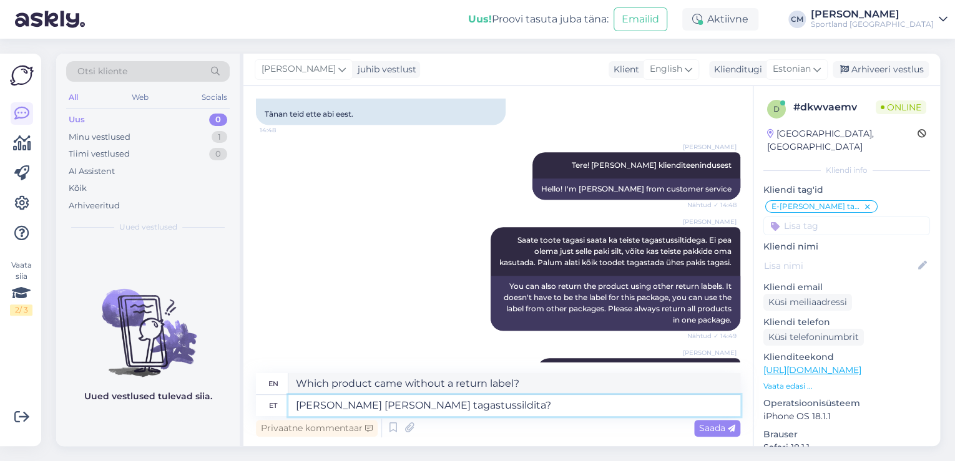
drag, startPoint x: 509, startPoint y: 413, endPoint x: 286, endPoint y: 408, distance: 223.0
click at [286, 411] on div "et [PERSON_NAME] [PERSON_NAME] tagastussildita?" at bounding box center [498, 405] width 485 height 21
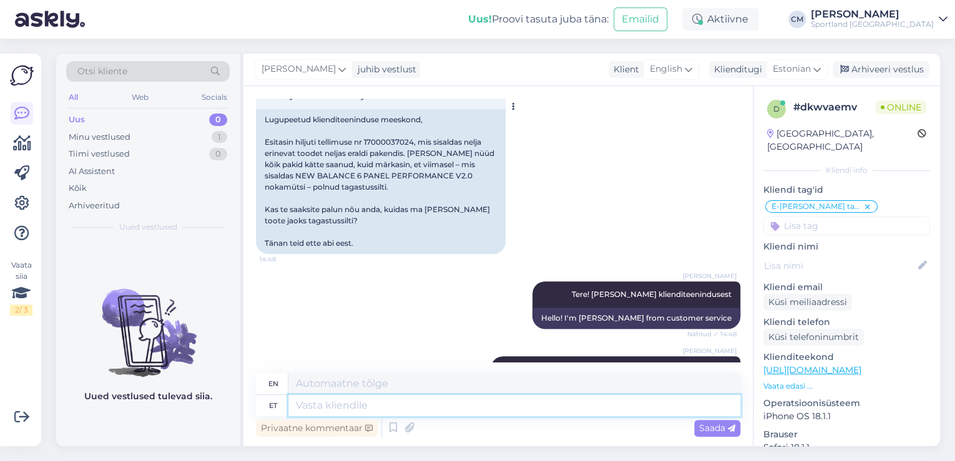
scroll to position [160, 0]
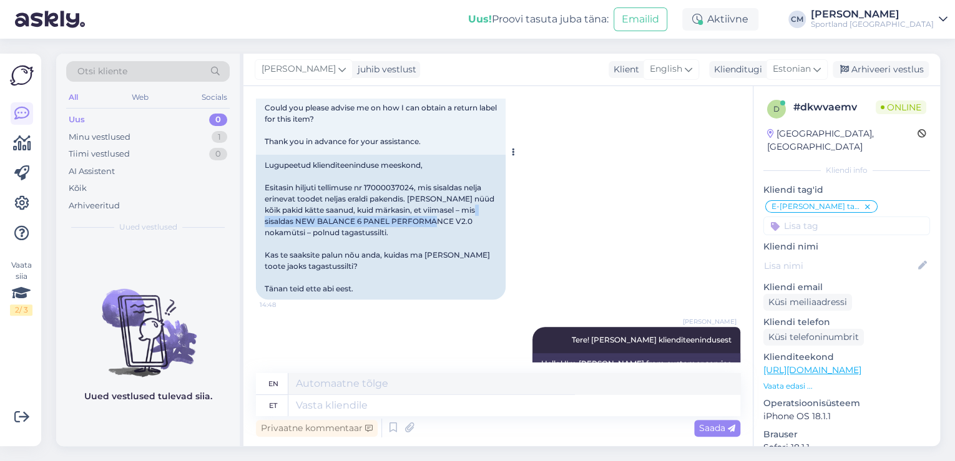
drag, startPoint x: 468, startPoint y: 210, endPoint x: 420, endPoint y: 220, distance: 49.1
click at [420, 220] on div "Lugupeetud klienditeeninduse meeskond, Esitasin hiljuti tellimuse nr 1700003702…" at bounding box center [381, 227] width 250 height 145
copy div "NEW BALANCE 6 PANEL PERFORMANCE V2.0"
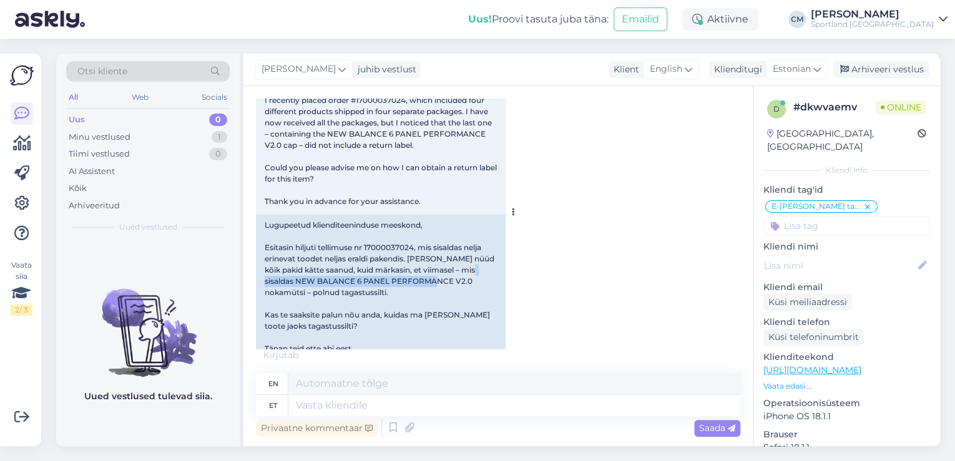
scroll to position [834, 0]
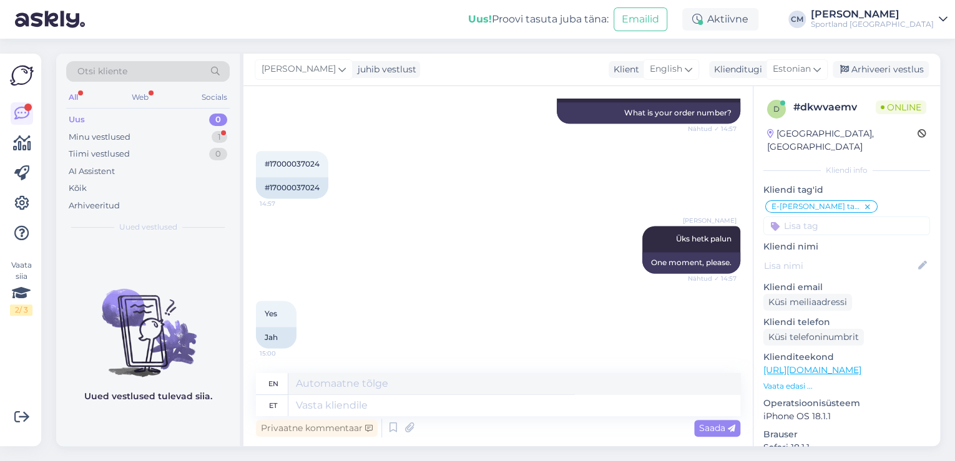
click at [418, 417] on div "Privaatne kommentaar Saada" at bounding box center [498, 429] width 485 height 24
click at [418, 407] on textarea at bounding box center [514, 405] width 452 height 21
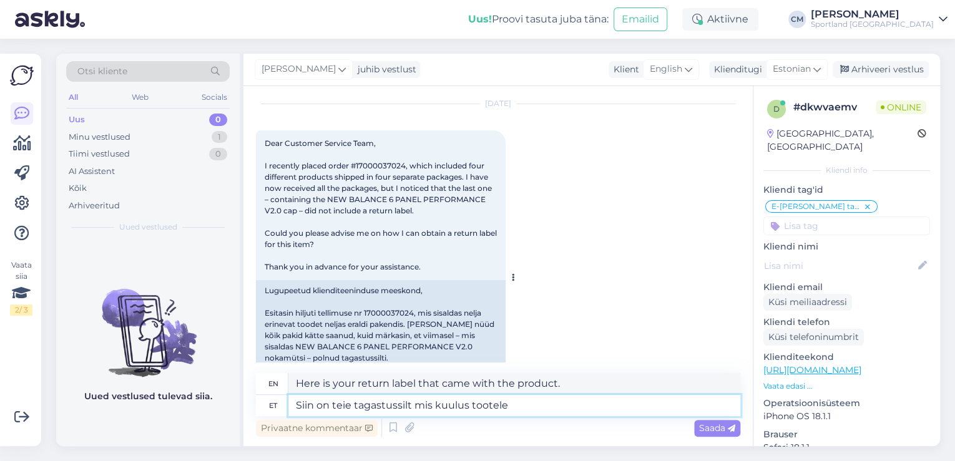
scroll to position [84, 0]
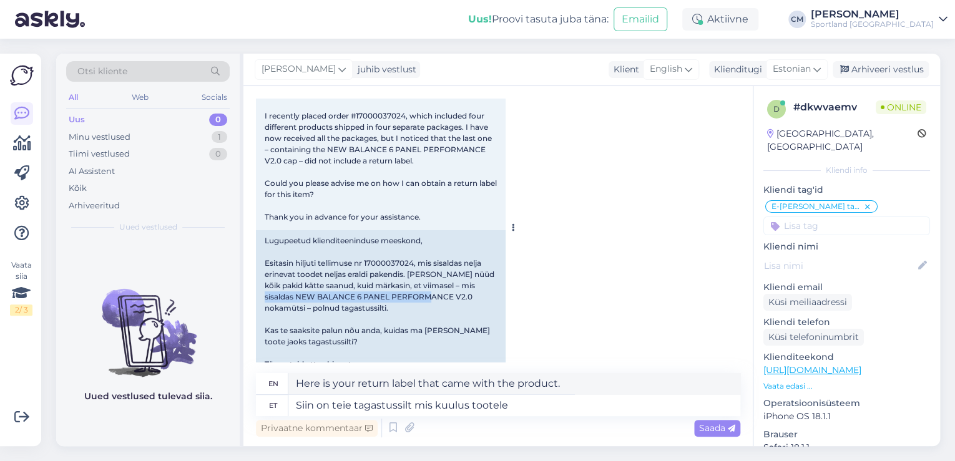
drag, startPoint x: 472, startPoint y: 285, endPoint x: 418, endPoint y: 297, distance: 55.7
click at [418, 297] on div "Lugupeetud klienditeeninduse meeskond, Esitasin hiljuti tellimuse nr 1700003702…" at bounding box center [381, 302] width 250 height 145
copy div "NEW BALANCE 6 PANEL PERFORMANCE V2.0"
drag, startPoint x: 564, startPoint y: 422, endPoint x: 552, endPoint y: 412, distance: 16.0
click at [564, 422] on div "Privaatne kommentaar Saada" at bounding box center [498, 429] width 485 height 24
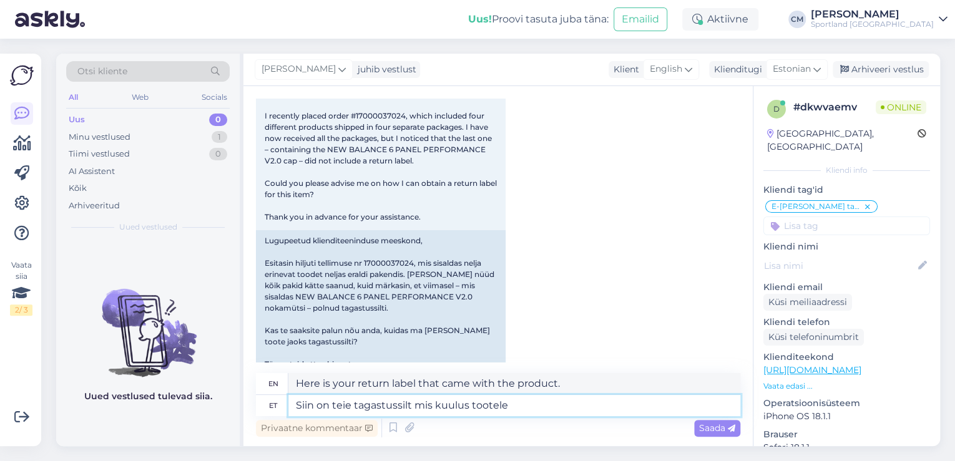
click at [552, 412] on textarea "Siin on teie tagastussilt mis kuulus tootele" at bounding box center [514, 405] width 452 height 21
paste textarea "NEW BALANCE 6 PANEL PERFORMANCE V2.0"
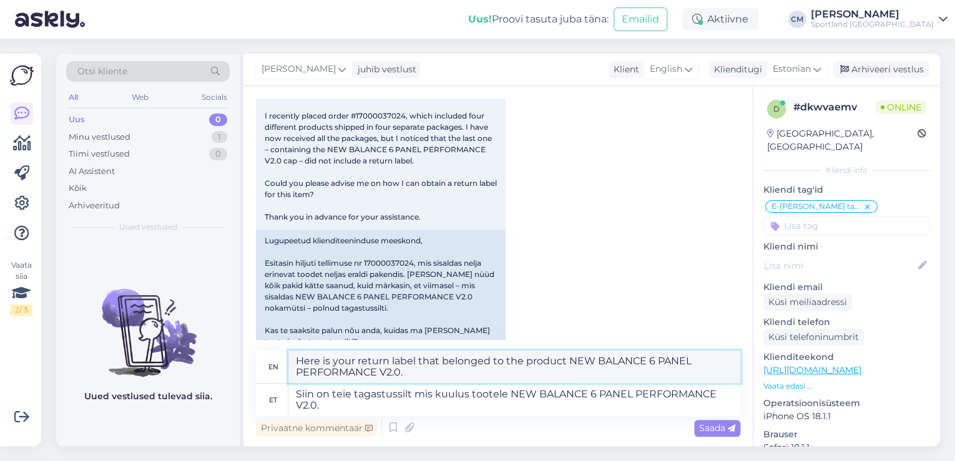
click at [538, 367] on textarea "Here is your return label that belonged to the product NEW BALANCE 6 PANEL PERF…" at bounding box center [514, 367] width 452 height 32
click at [510, 412] on textarea "Siin on teie tagastussilt mis kuulus tootele NEW BALANCE 6 PANEL PERFORMANCE V2…" at bounding box center [514, 400] width 452 height 32
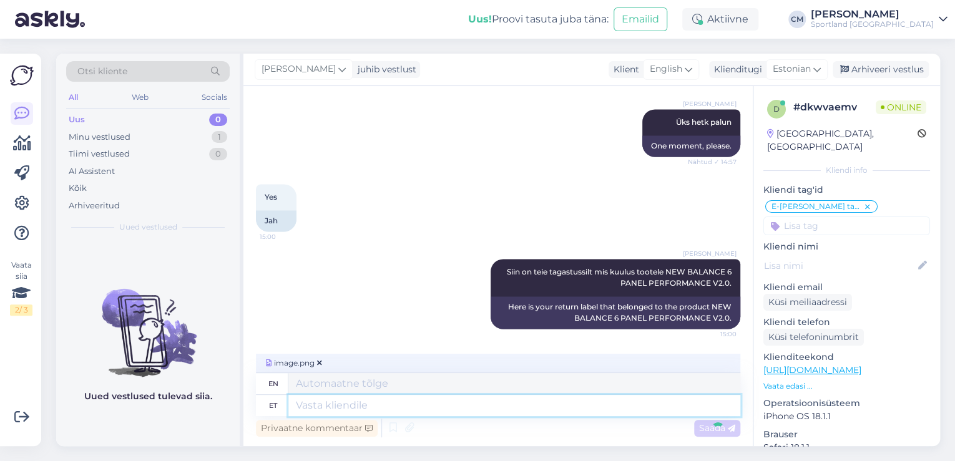
scroll to position [1010, 0]
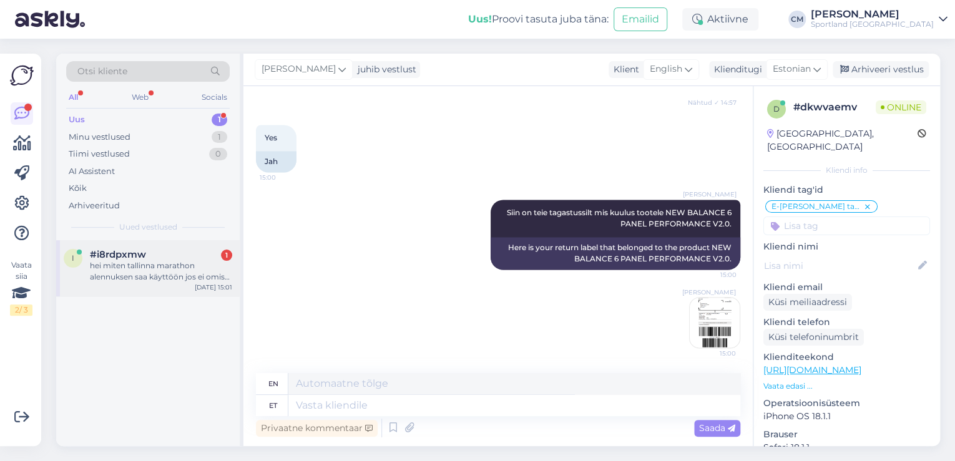
click at [209, 277] on div "hei miten tallinna marathon alennuksen saa käyttöön jos ei omista viron tunnist…" at bounding box center [161, 271] width 142 height 22
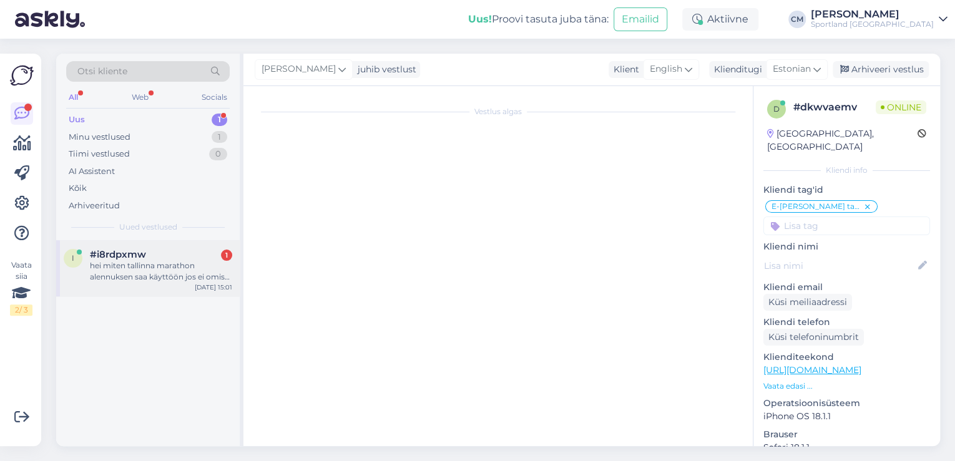
scroll to position [0, 0]
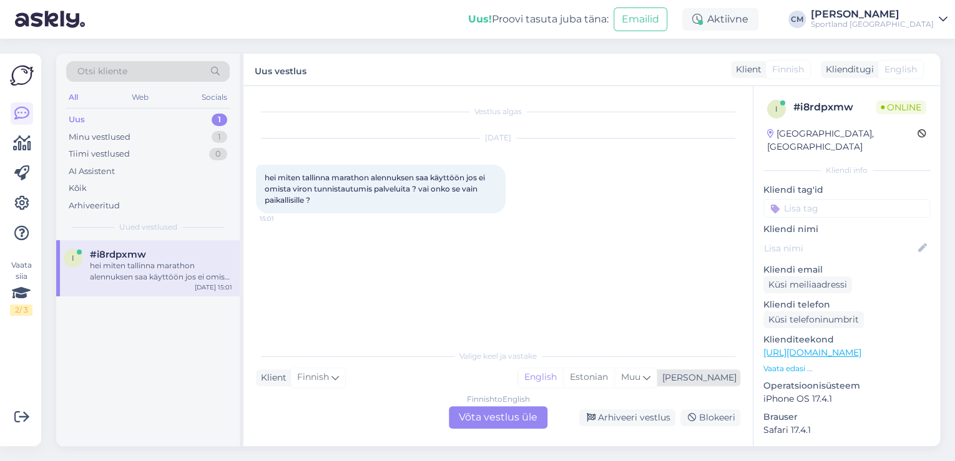
click at [628, 388] on div "English Estonian Muu" at bounding box center [588, 378] width 140 height 20
click at [614, 381] on div "Estonian" at bounding box center [588, 377] width 51 height 19
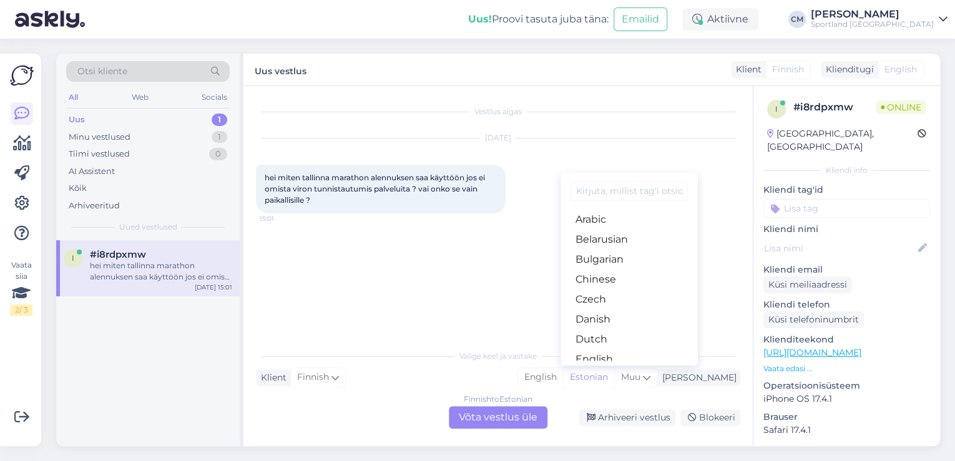
click at [528, 416] on div "Finnish to Estonian Võta vestlus üle" at bounding box center [498, 418] width 99 height 22
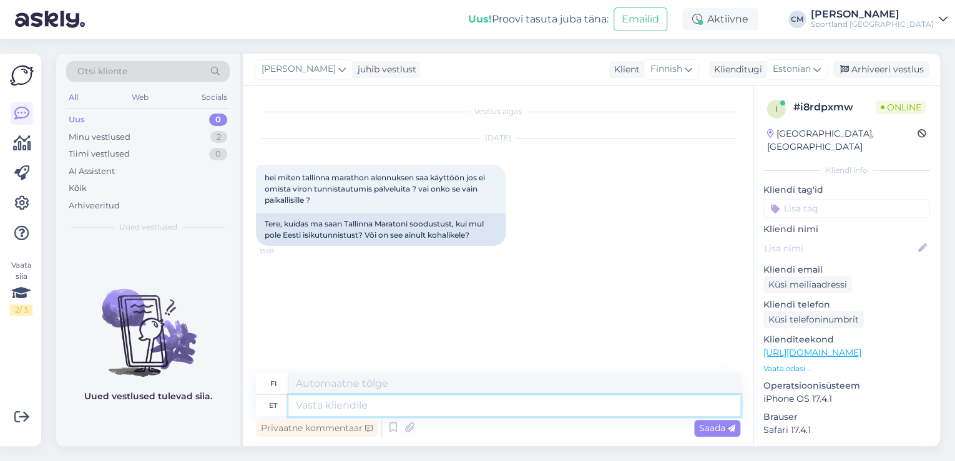
click at [447, 404] on textarea at bounding box center [514, 405] width 452 height 21
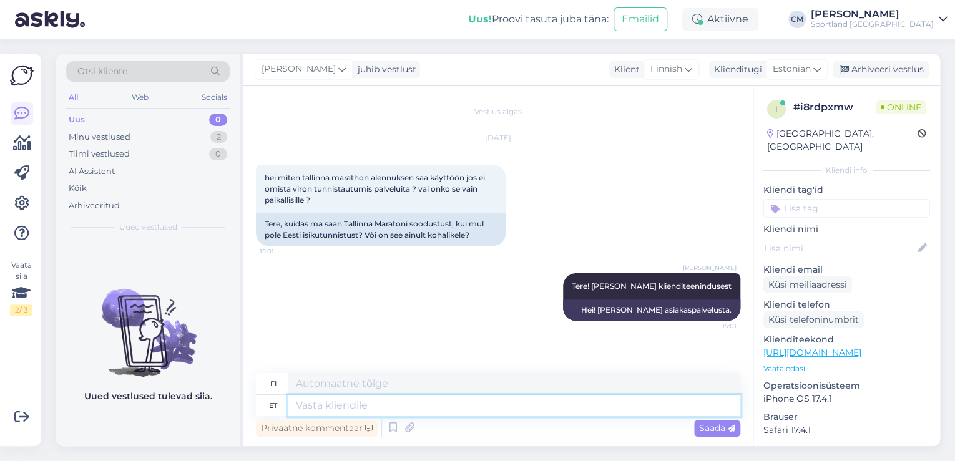
scroll to position [47, 0]
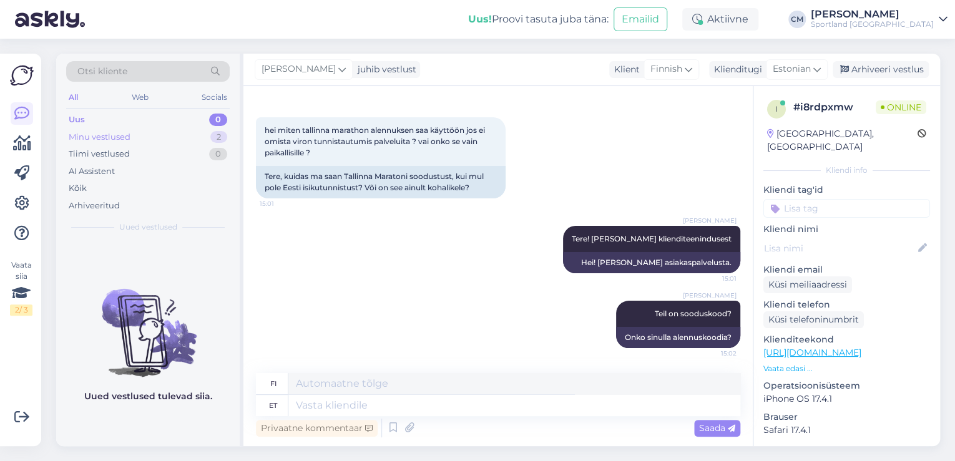
click at [188, 143] on div "Minu vestlused 2" at bounding box center [148, 137] width 164 height 17
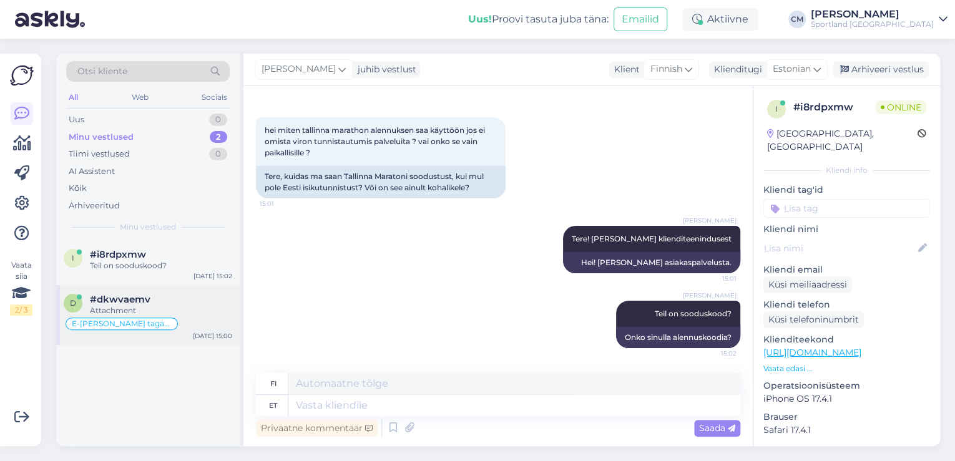
click at [162, 297] on div "#dkwvaemv" at bounding box center [161, 299] width 142 height 11
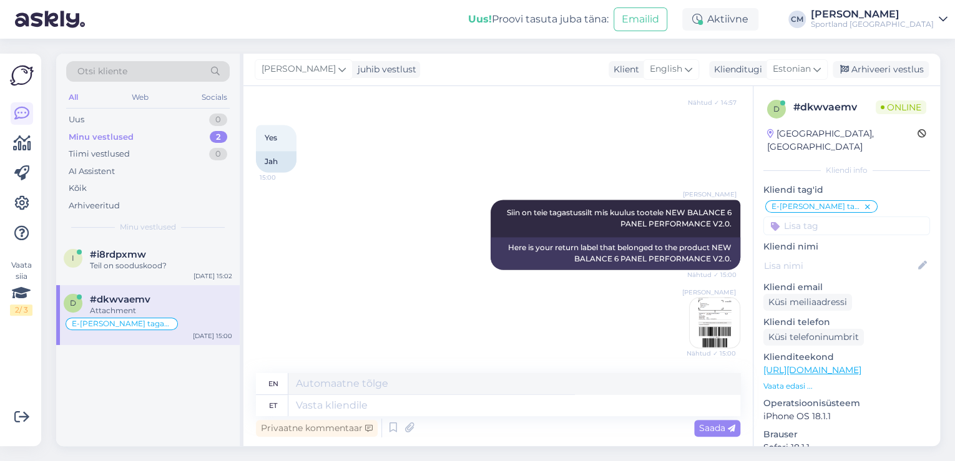
scroll to position [1085, 0]
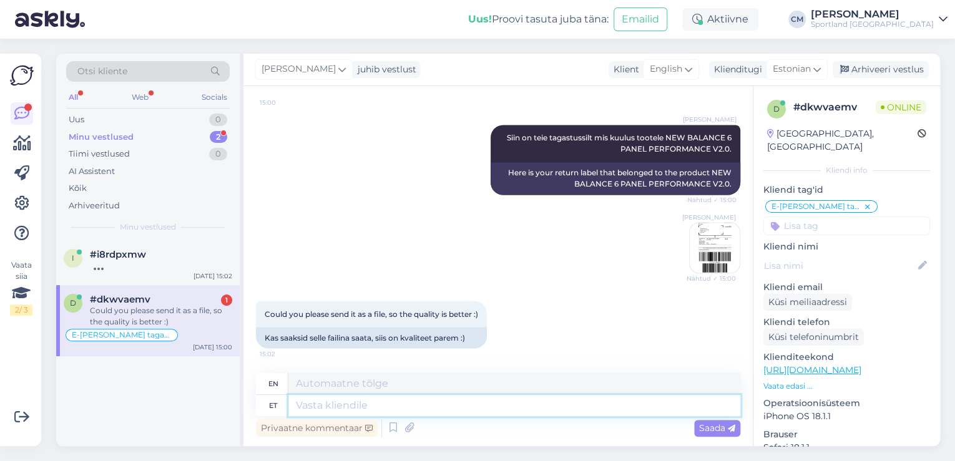
click at [417, 402] on textarea at bounding box center [514, 405] width 452 height 21
drag, startPoint x: 438, startPoint y: 411, endPoint x: 276, endPoint y: 411, distance: 162.4
click at [276, 411] on div "et Sel juhul pean saatma selle" at bounding box center [498, 405] width 485 height 21
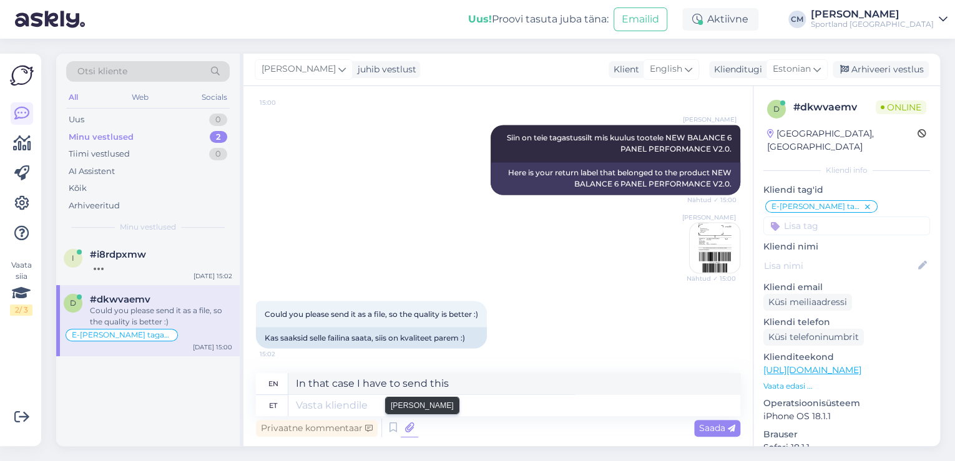
click at [417, 425] on icon at bounding box center [409, 428] width 17 height 19
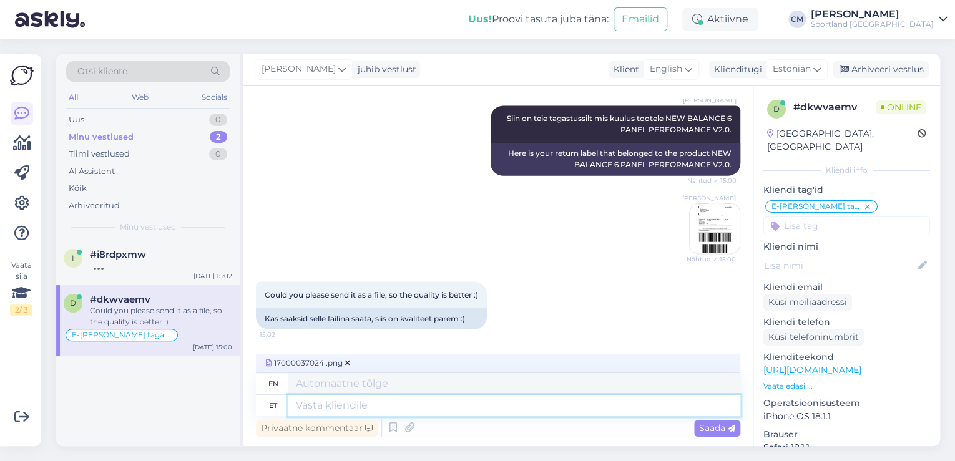
click at [444, 402] on textarea at bounding box center [514, 405] width 452 height 21
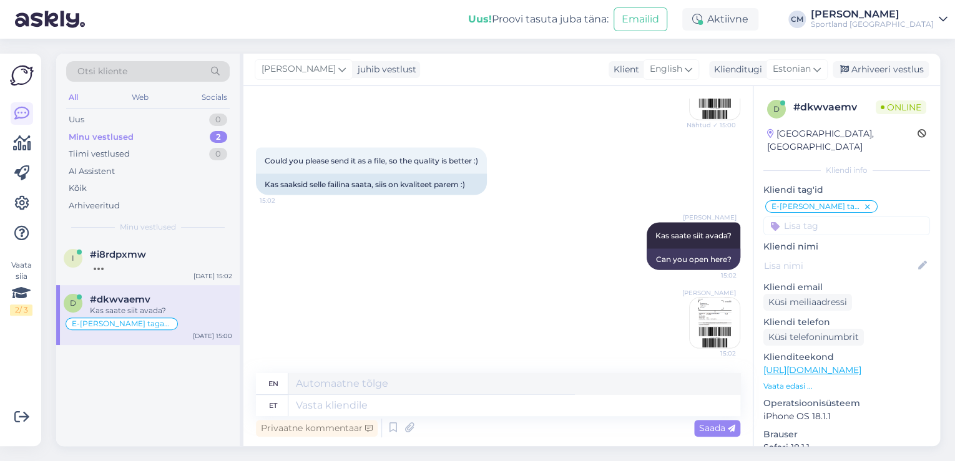
click at [653, 337] on div "[PERSON_NAME] Kas saate siit avada? 15:02 Can you open here? [PERSON_NAME] 15:02" at bounding box center [498, 286] width 485 height 154
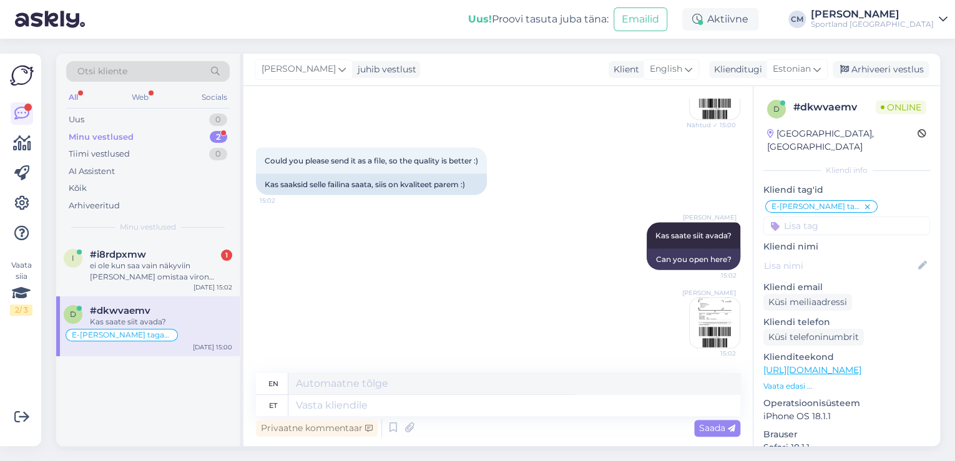
click at [681, 331] on div "[PERSON_NAME] Kas saate siit avada? 15:02 Can you open here? [PERSON_NAME] 15:02" at bounding box center [498, 286] width 485 height 154
click at [551, 417] on div "Privaatne kommentaar Saada" at bounding box center [498, 429] width 485 height 24
click at [554, 403] on textarea at bounding box center [514, 405] width 452 height 21
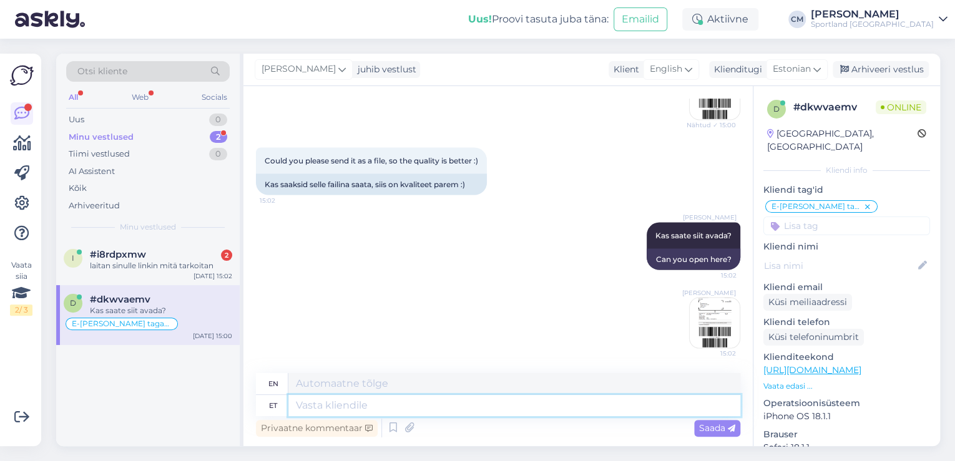
scroll to position [1324, 0]
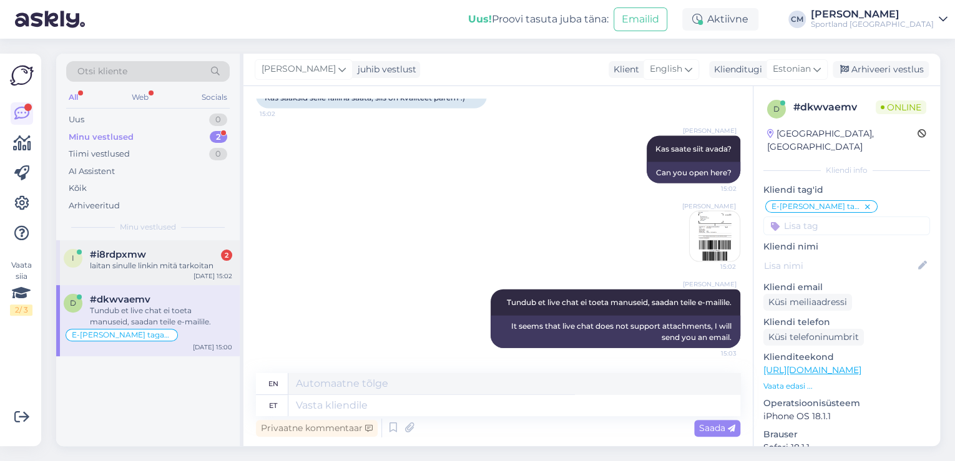
click at [155, 255] on div "#i8rdpxmw 2" at bounding box center [161, 254] width 142 height 11
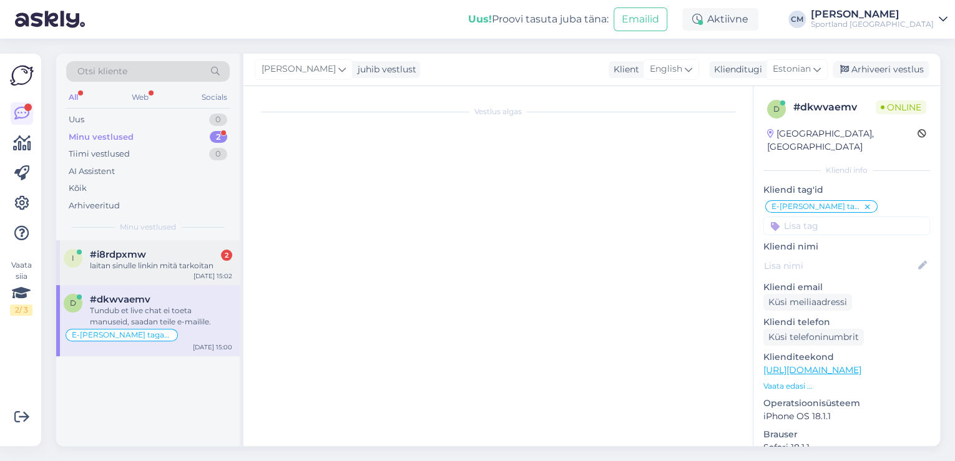
scroll to position [220, 0]
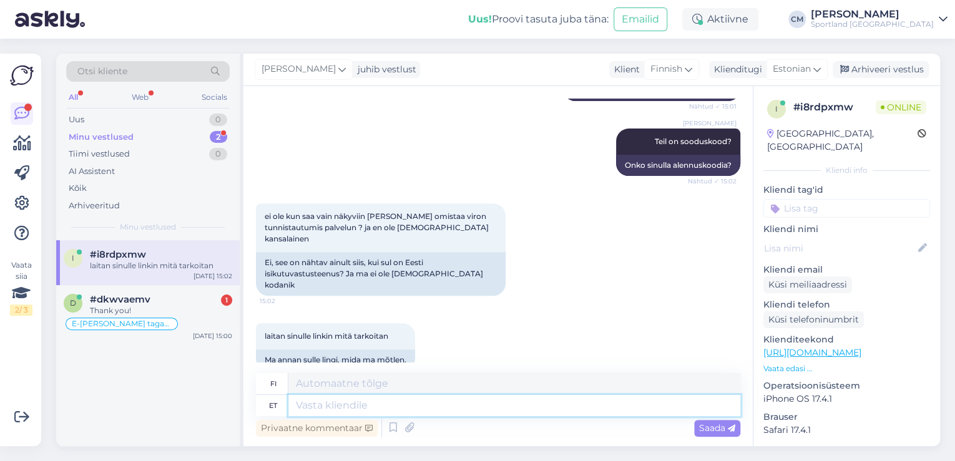
click at [390, 410] on textarea at bounding box center [514, 405] width 452 height 21
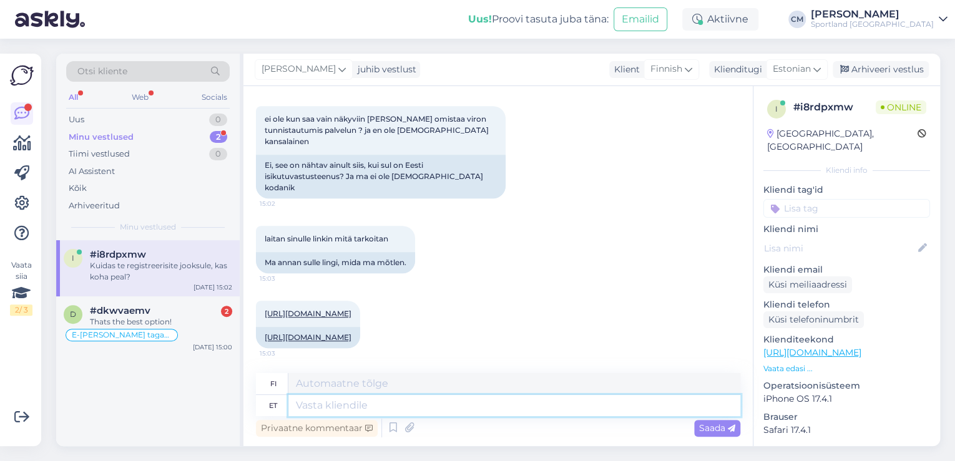
scroll to position [392, 0]
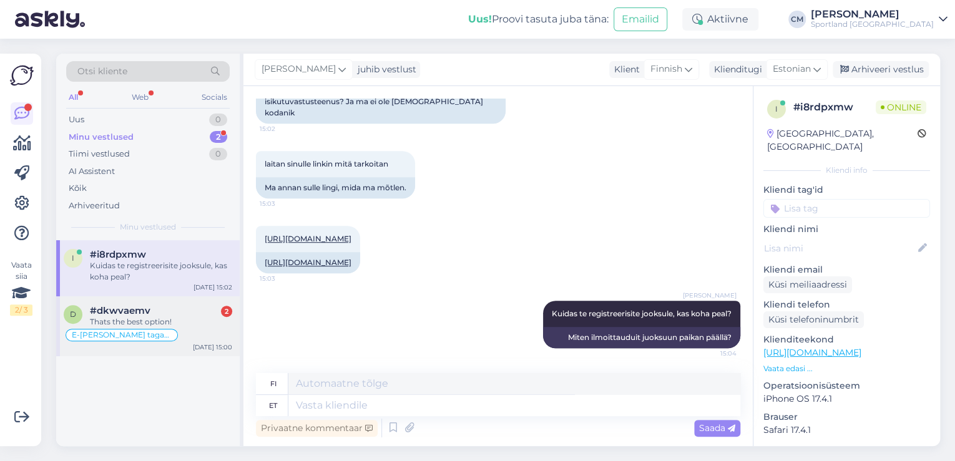
click at [167, 320] on div "Thats the best option!" at bounding box center [161, 322] width 142 height 11
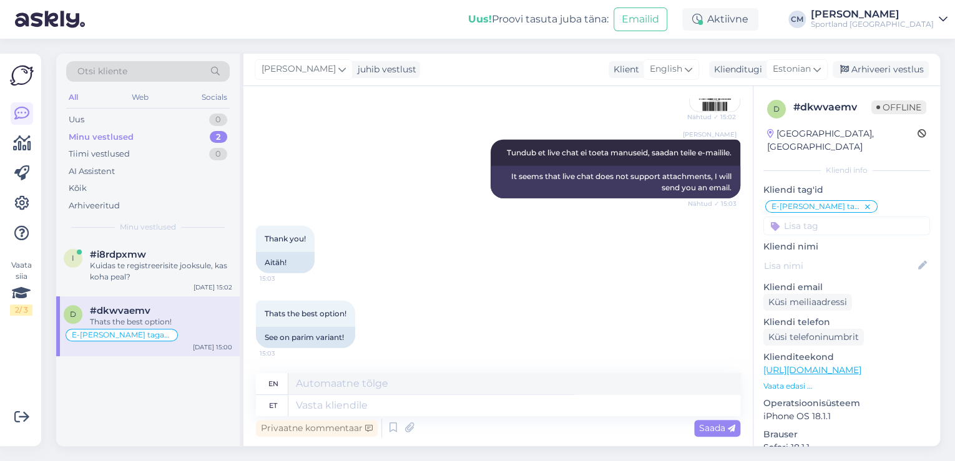
scroll to position [1474, 0]
click at [423, 398] on textarea at bounding box center [514, 405] width 452 height 21
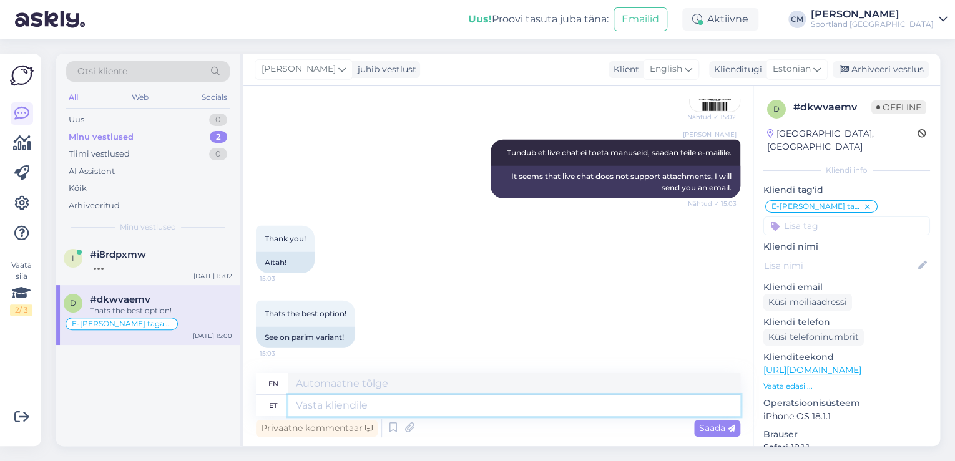
click at [441, 405] on textarea at bounding box center [514, 405] width 452 height 21
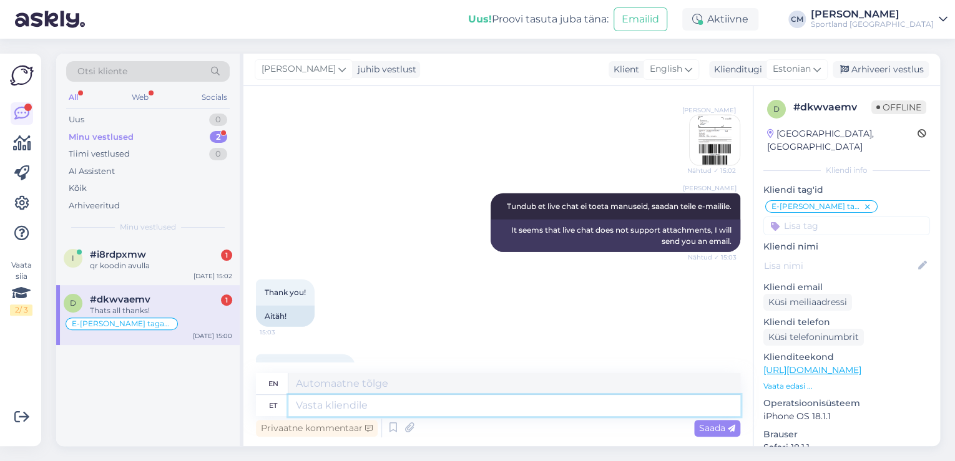
scroll to position [1624, 0]
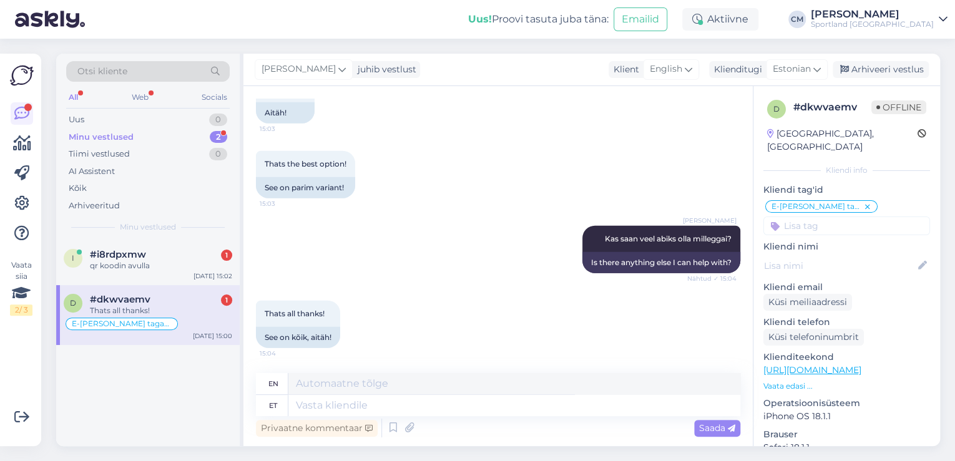
click at [164, 287] on div "d #dkwvaemv 1 Thats all thanks! E-[PERSON_NAME] tagastus [DATE] 15:00" at bounding box center [148, 315] width 184 height 60
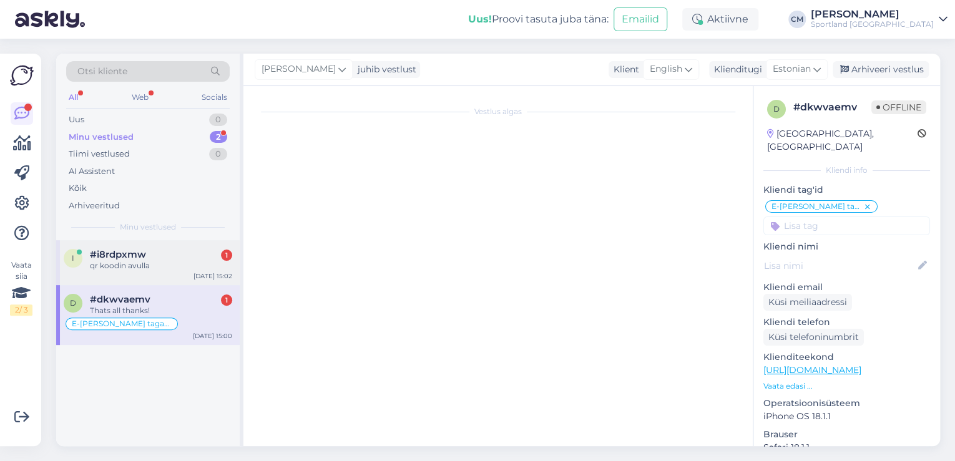
scroll to position [0, 0]
click at [172, 276] on div "i #i8rdpxmw 1 qr koodin avulla [DATE] 15:02" at bounding box center [148, 262] width 184 height 45
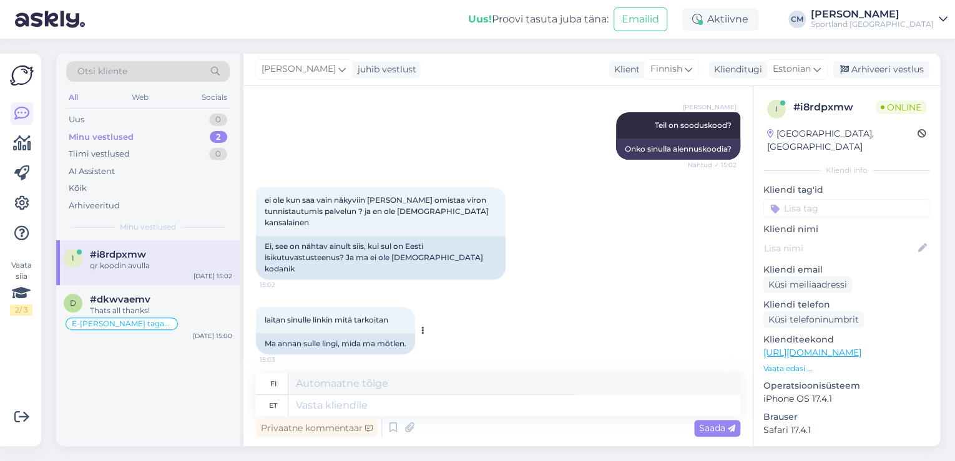
scroll to position [466, 0]
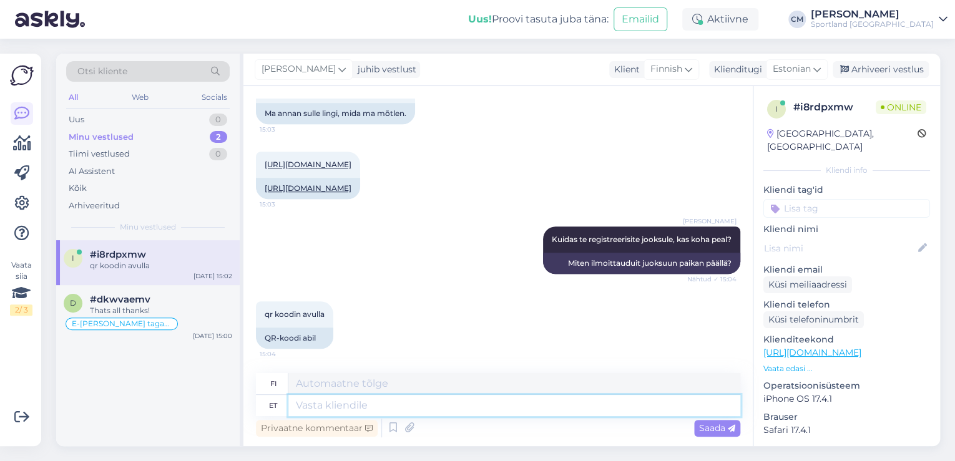
click at [353, 405] on textarea at bounding box center [514, 405] width 452 height 21
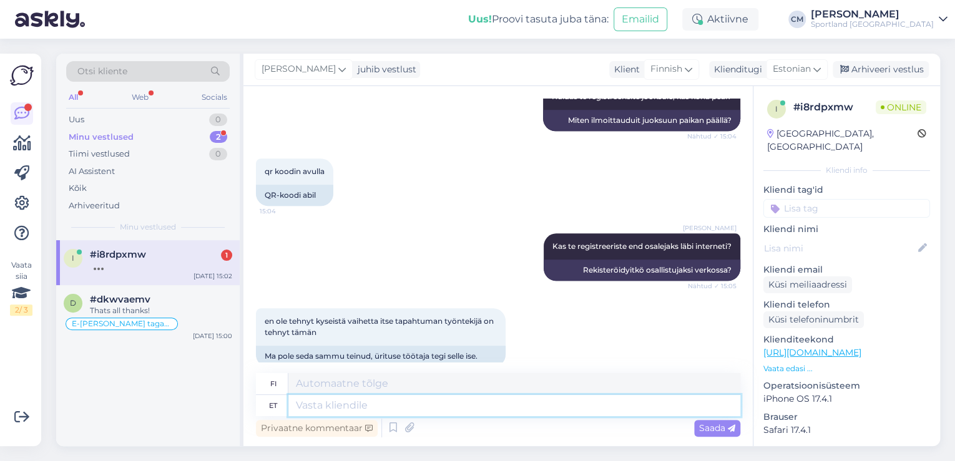
scroll to position [628, 0]
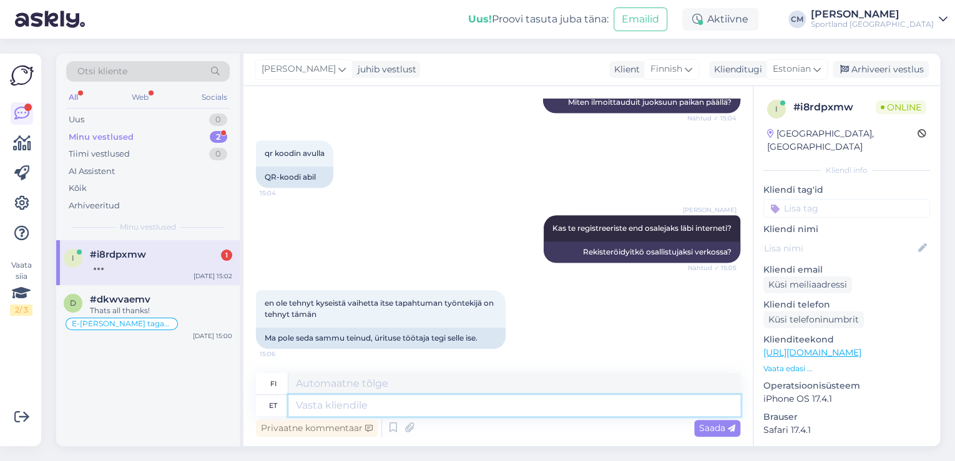
click at [373, 402] on textarea at bounding box center [514, 405] width 452 height 21
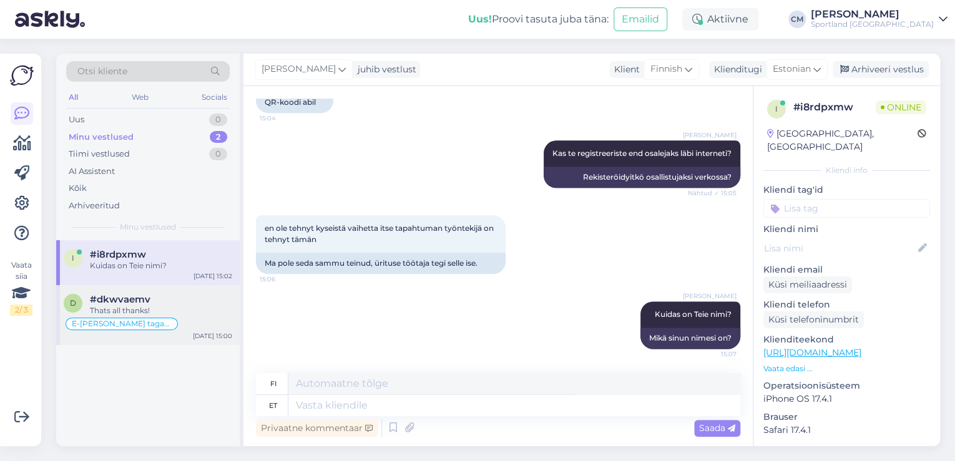
click at [210, 320] on div "E-[PERSON_NAME] tagastus" at bounding box center [148, 324] width 169 height 15
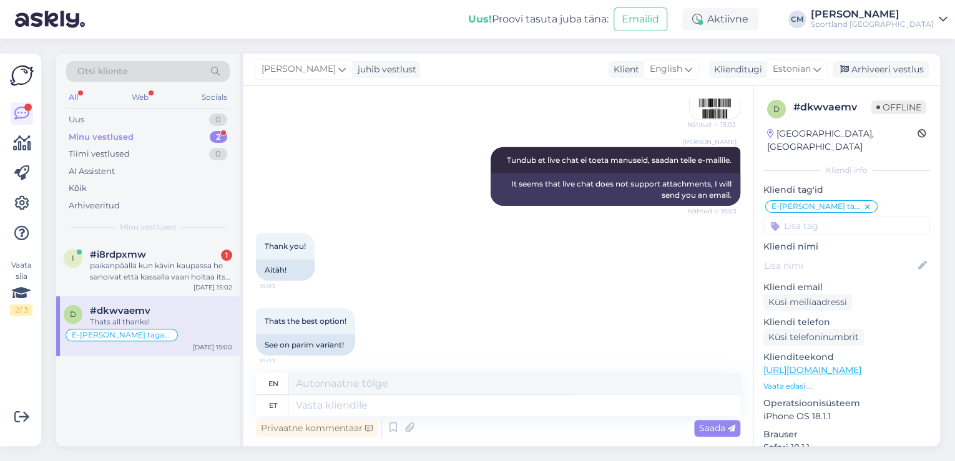
scroll to position [1624, 0]
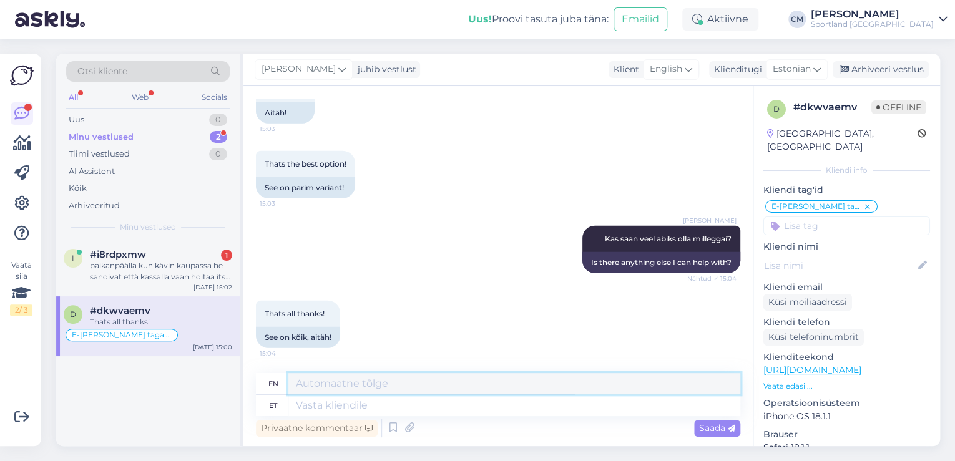
click at [455, 394] on textarea at bounding box center [514, 383] width 452 height 21
click at [437, 407] on textarea at bounding box center [514, 405] width 452 height 21
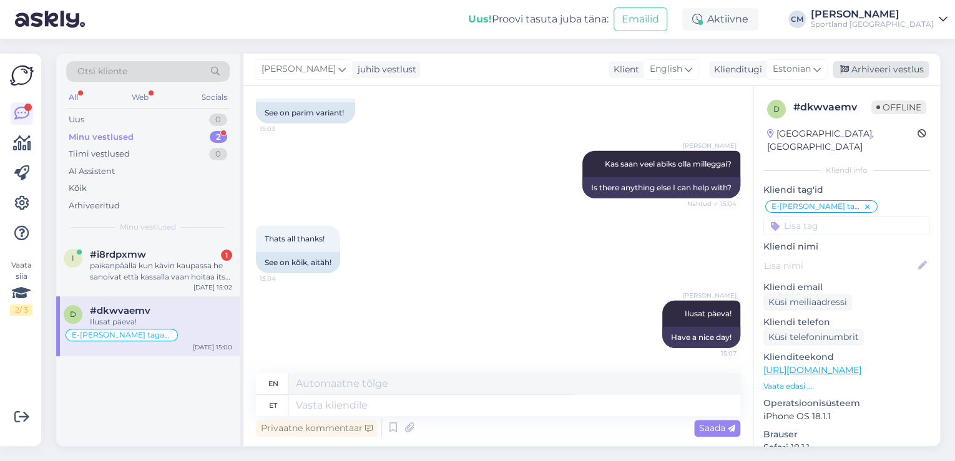
click at [881, 69] on div "Arhiveeri vestlus" at bounding box center [881, 69] width 96 height 17
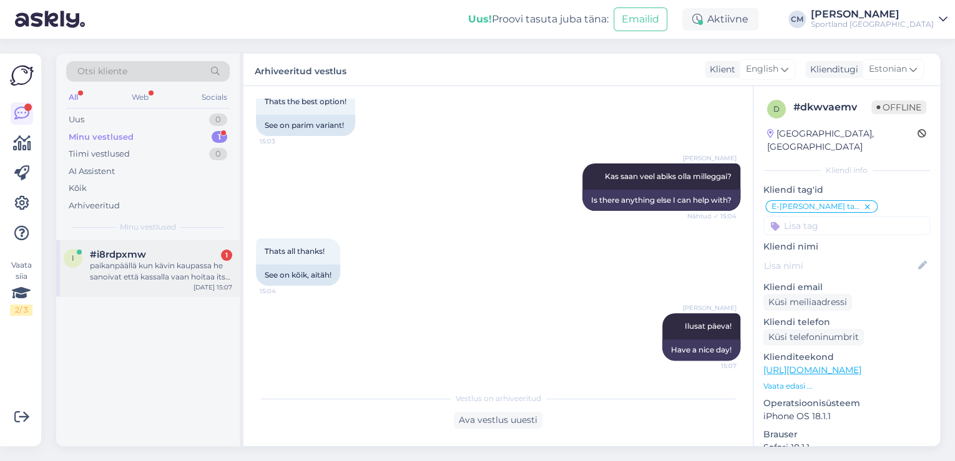
click at [128, 255] on span "#i8rdpxmw" at bounding box center [118, 254] width 56 height 11
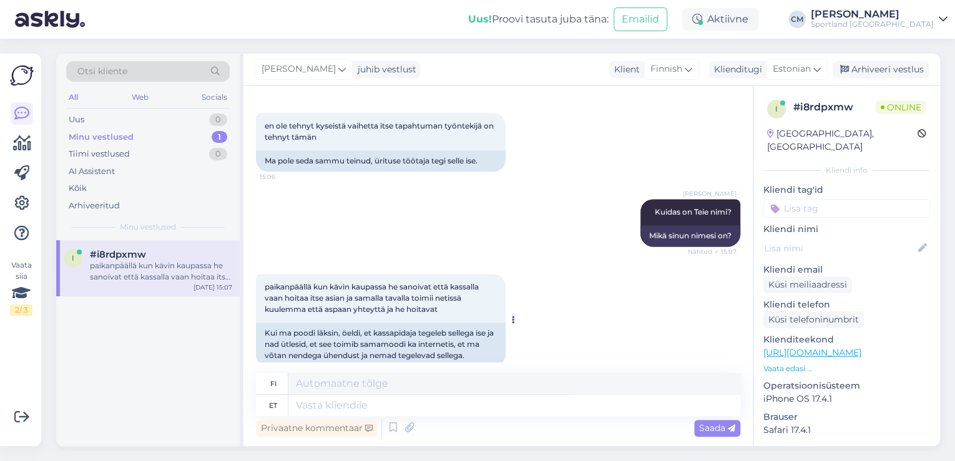
scroll to position [822, 0]
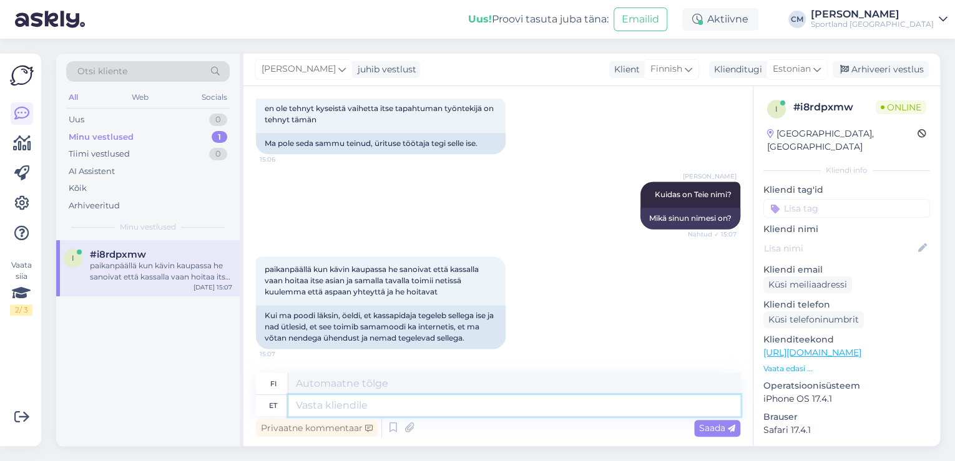
click at [483, 406] on textarea at bounding box center [514, 405] width 452 height 21
click at [365, 409] on textarea at bounding box center [514, 405] width 452 height 21
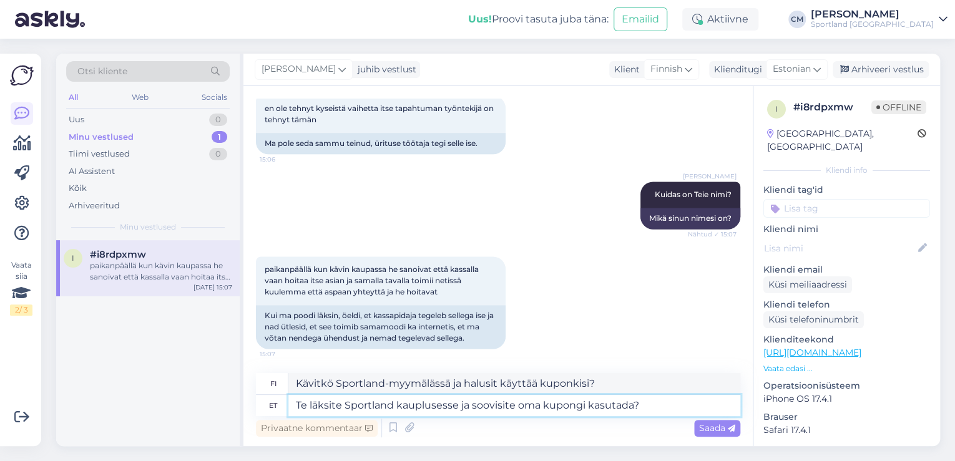
click at [345, 410] on textarea "Te läksite Sportland kauplusesse ja soovisite oma kupongi kasutada?" at bounding box center [514, 405] width 452 height 21
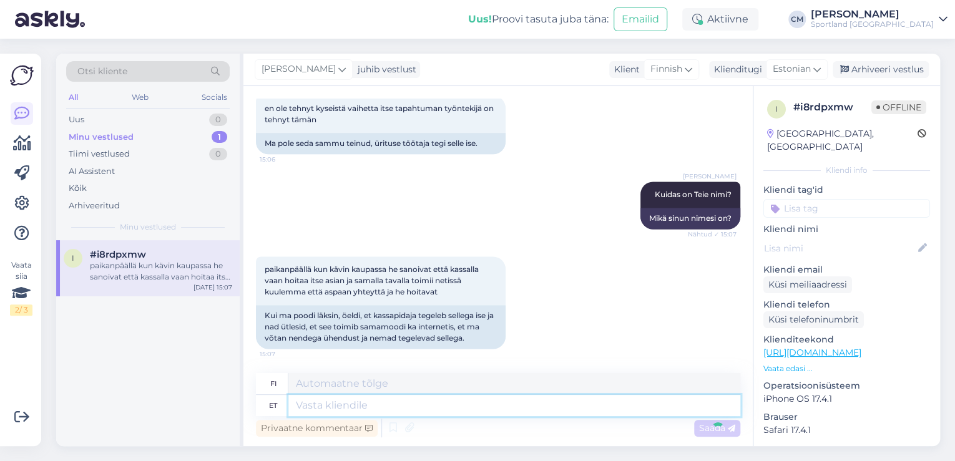
scroll to position [920, 0]
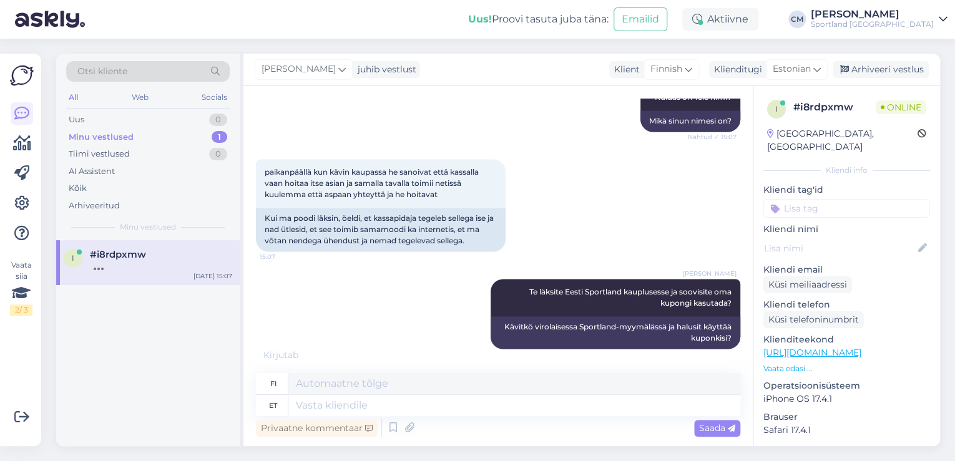
click at [588, 440] on div "Privaatne kommentaar Saada" at bounding box center [498, 429] width 485 height 24
click at [480, 407] on textarea at bounding box center [514, 405] width 452 height 21
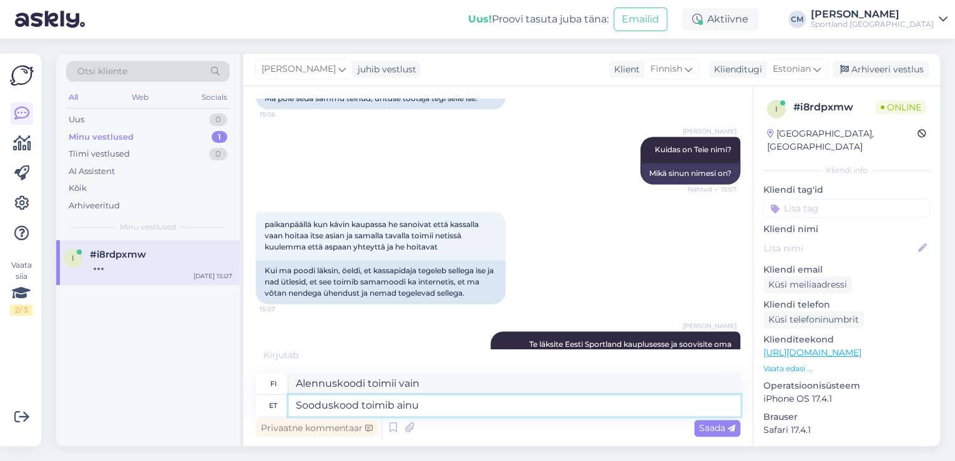
scroll to position [1030, 0]
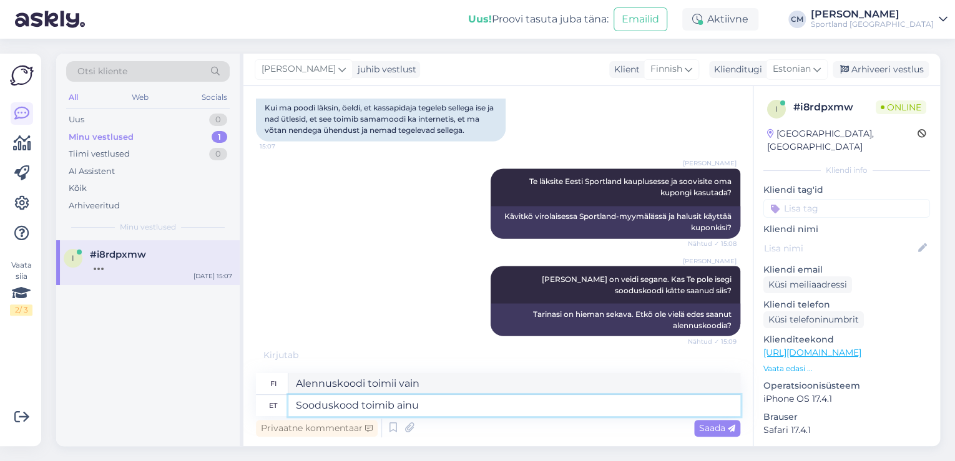
drag, startPoint x: 440, startPoint y: 400, endPoint x: 273, endPoint y: 383, distance: 168.1
click at [273, 383] on div "fi Alennuskoodi toimii vain et Sooduskood toimib ainu" at bounding box center [498, 394] width 485 height 43
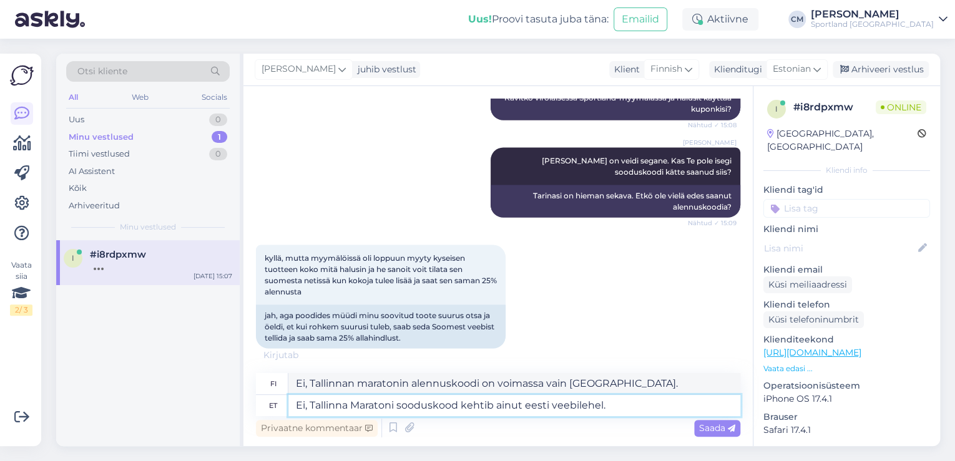
scroll to position [1161, 0]
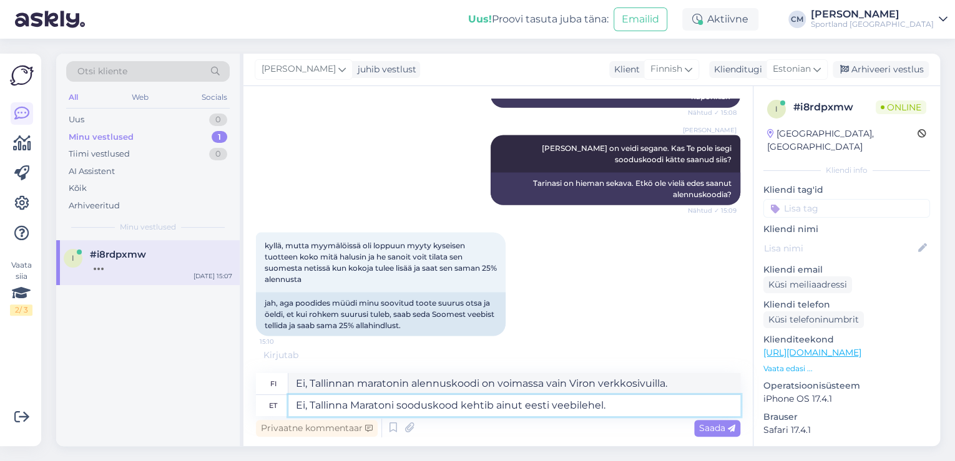
click at [517, 407] on textarea "Ei, Tallinna Maratoni sooduskood kehtib ainut eesti veebilehel." at bounding box center [514, 405] width 452 height 21
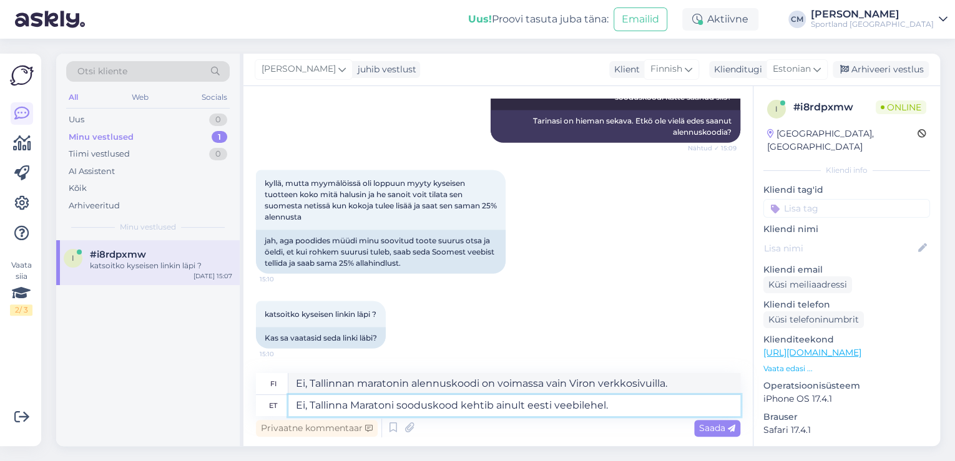
click at [621, 402] on textarea "Ei, Tallinna Maratoni sooduskood kehtib ainult eesti veebilehel." at bounding box center [514, 405] width 452 height 21
click at [592, 387] on textarea "Ei, Tallinnan maratonin alennuskoodi on voimassa vain Viron verkkosivuilla." at bounding box center [514, 383] width 452 height 21
click at [583, 385] on textarea "Ei, Tallinnan maratonin alennuskoodi on voimassa vain Viron verkkosivuilla." at bounding box center [514, 383] width 452 height 21
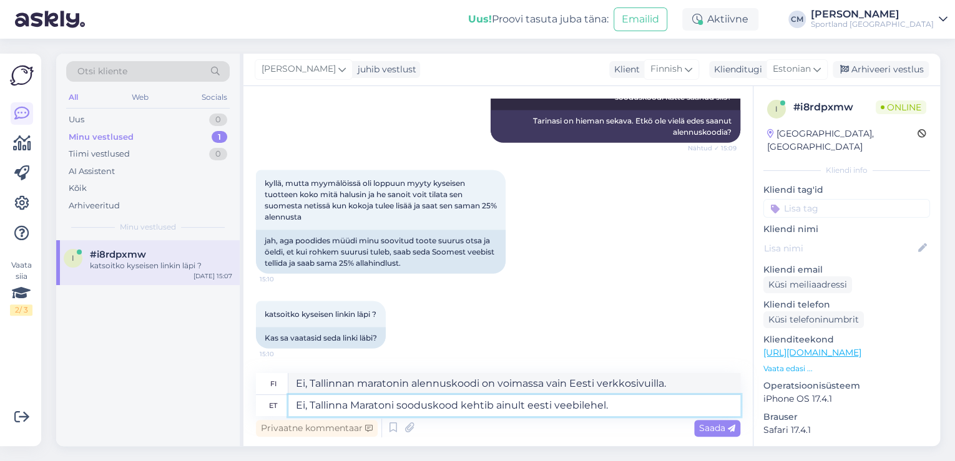
click at [534, 402] on textarea "Ei, Tallinna Maratoni sooduskood kehtib ainult eesti veebilehel." at bounding box center [514, 405] width 452 height 21
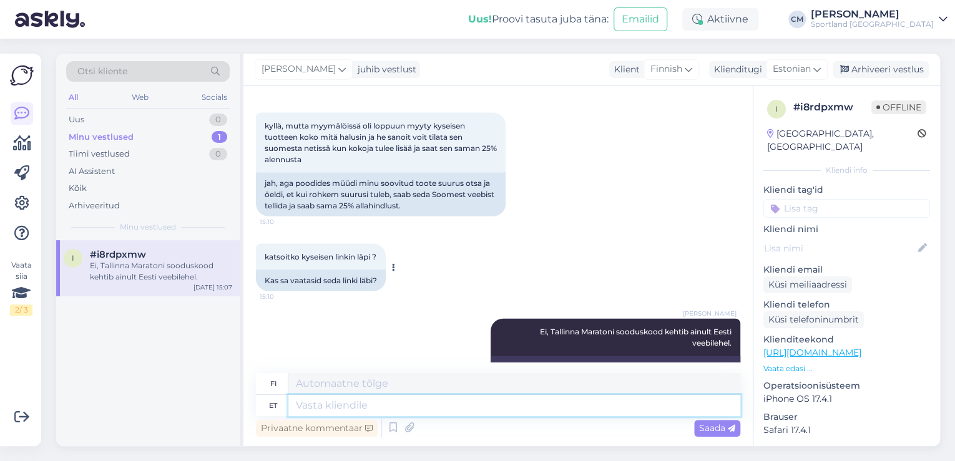
scroll to position [1321, 0]
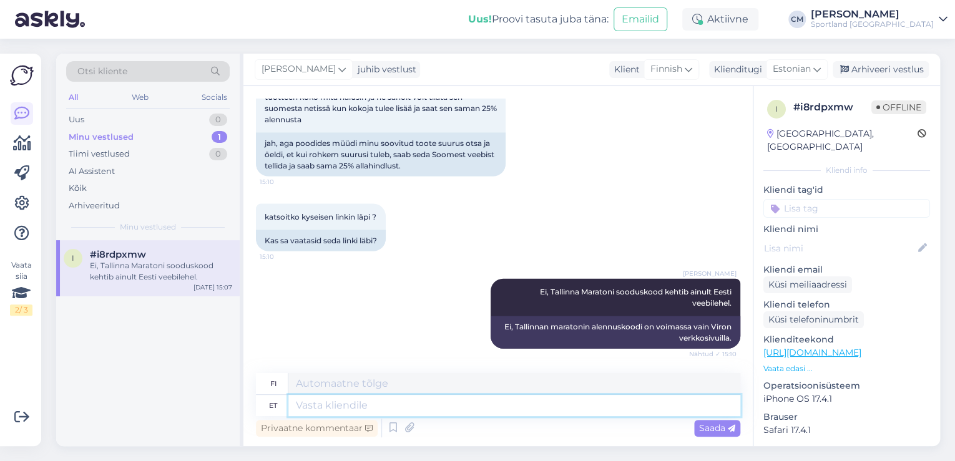
click at [392, 403] on textarea at bounding box center [514, 405] width 452 height 21
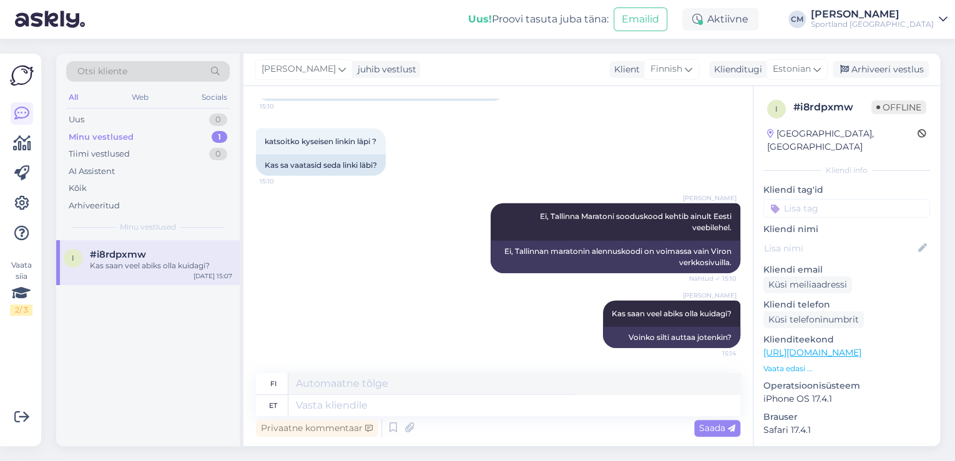
click at [896, 78] on div "[PERSON_NAME] juhib vestlust Klient Finnish Klienditugi Estonian Arhiveeri vest…" at bounding box center [592, 70] width 697 height 32
click at [894, 76] on div "Arhiveeri vestlus" at bounding box center [881, 69] width 96 height 17
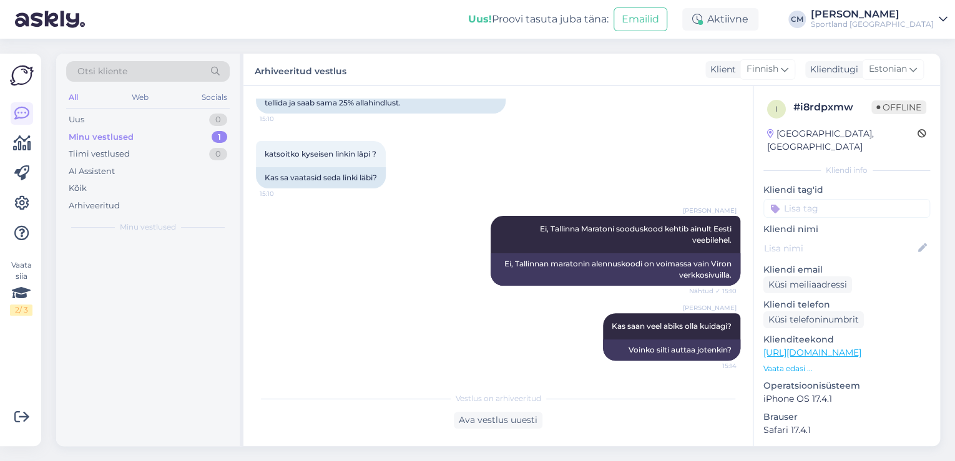
scroll to position [1384, 0]
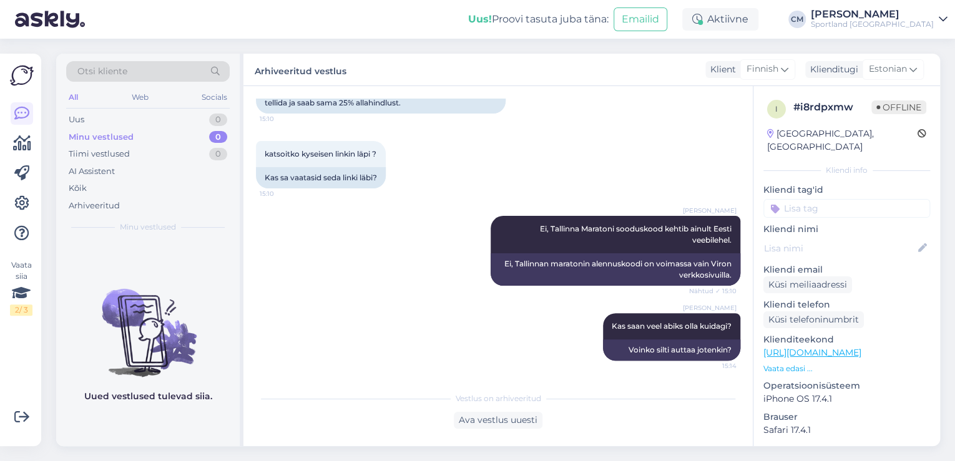
click at [861, 199] on input at bounding box center [847, 208] width 167 height 19
click at [829, 238] on span "Sooduskood" at bounding box center [847, 241] width 47 height 7
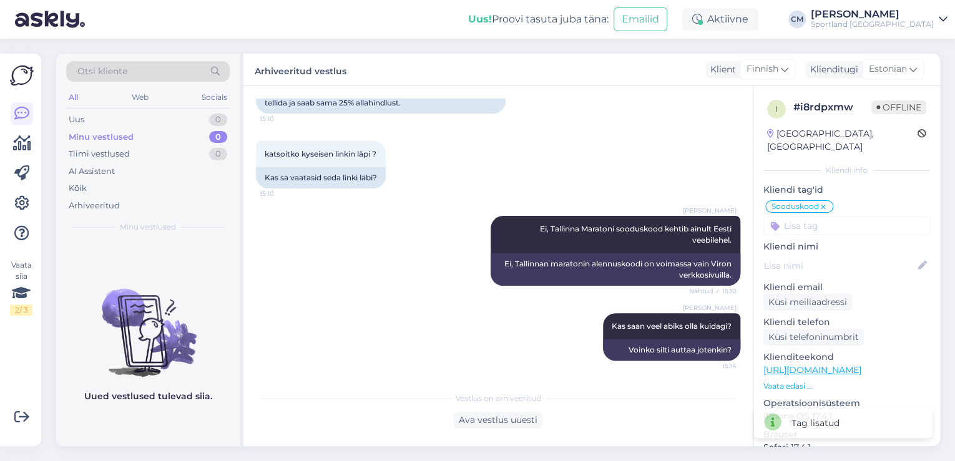
click at [901, 27] on div "Sportland [GEOGRAPHIC_DATA]" at bounding box center [872, 24] width 123 height 10
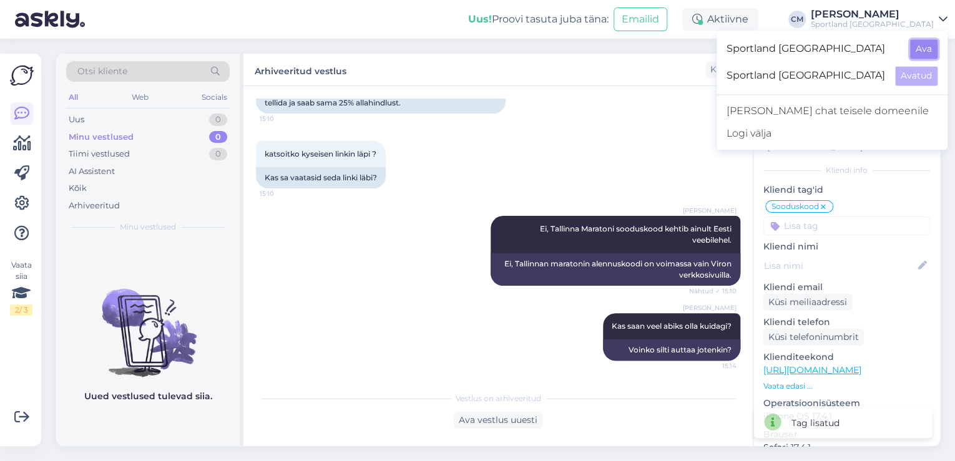
click at [930, 48] on button "Ava" at bounding box center [923, 48] width 27 height 19
